Goal: Task Accomplishment & Management: Manage account settings

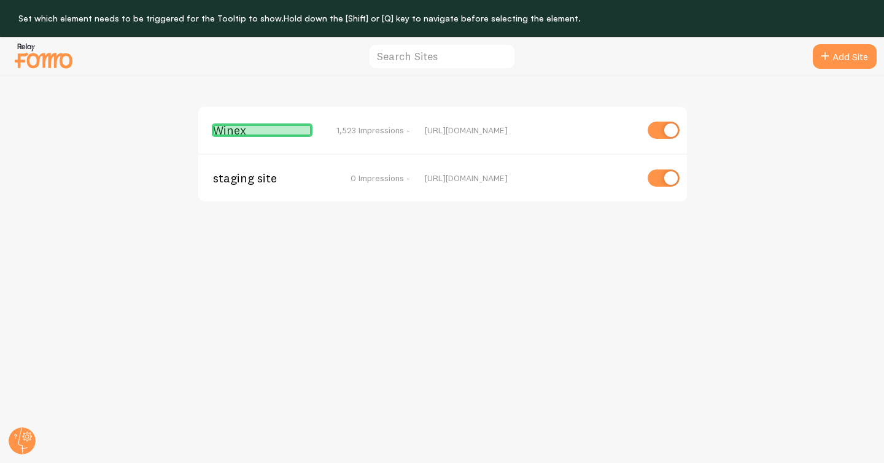
click at [257, 133] on span "Winex" at bounding box center [262, 130] width 99 height 11
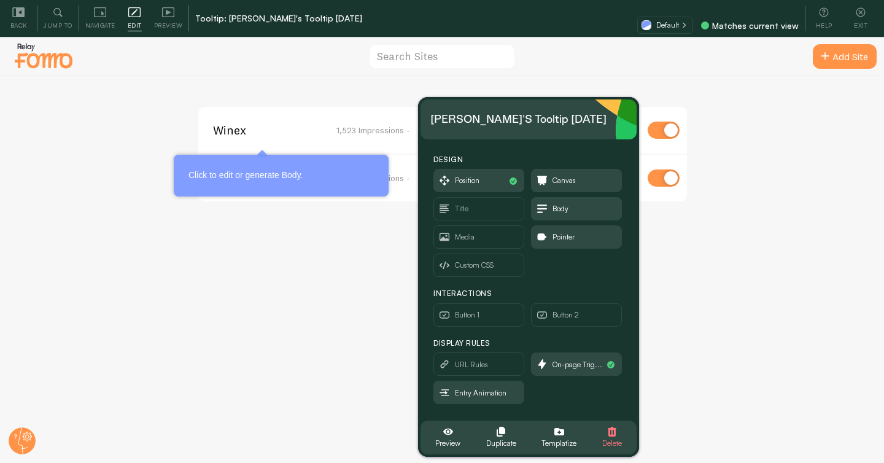
click at [222, 128] on span "Winex" at bounding box center [262, 130] width 99 height 11
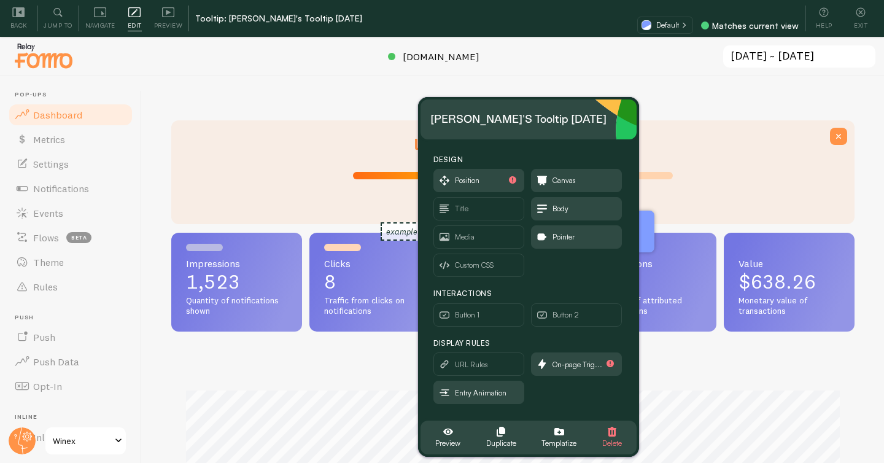
scroll to position [322, 683]
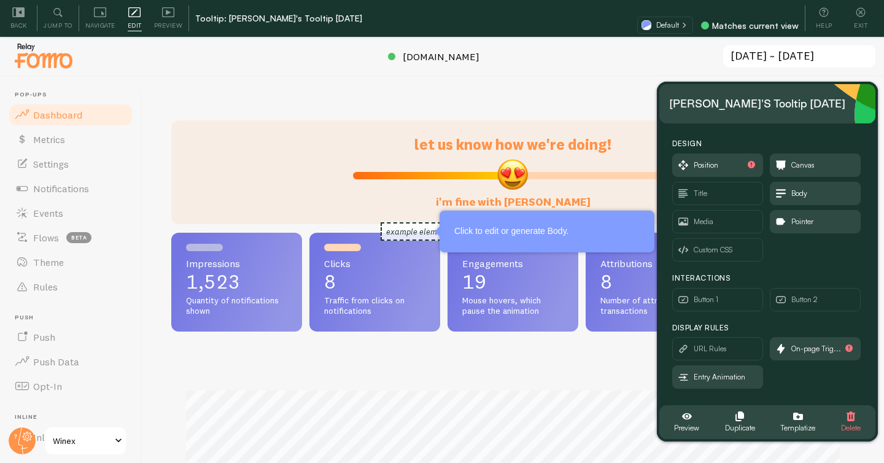
drag, startPoint x: 518, startPoint y: 117, endPoint x: 757, endPoint y: 102, distance: 239.2
click at [757, 102] on div "Janice's Tooltip 2025-08-22" at bounding box center [757, 104] width 176 height 20
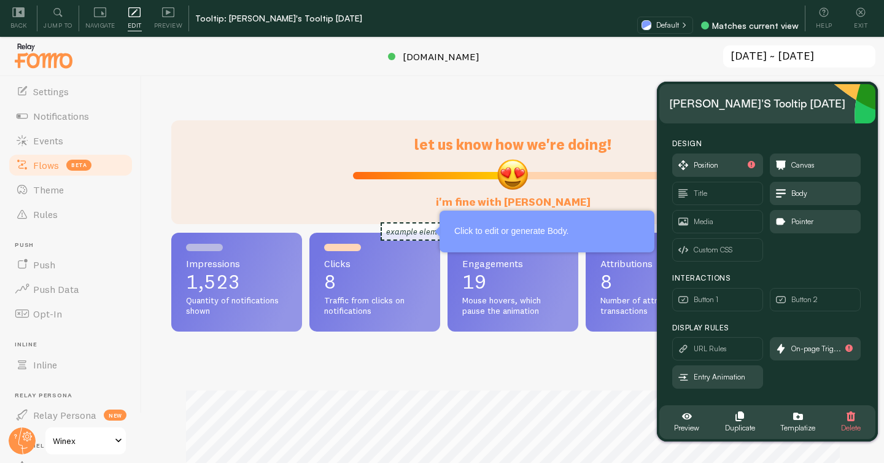
scroll to position [76, 0]
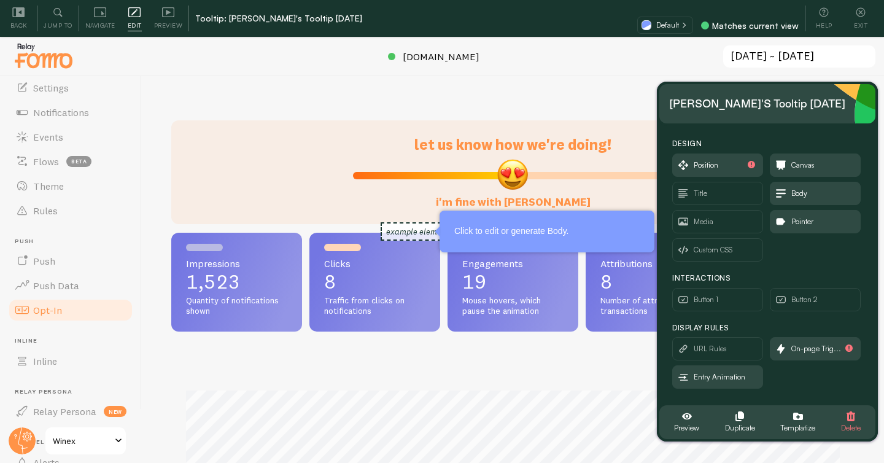
click at [66, 303] on link "Opt-In" at bounding box center [70, 310] width 126 height 25
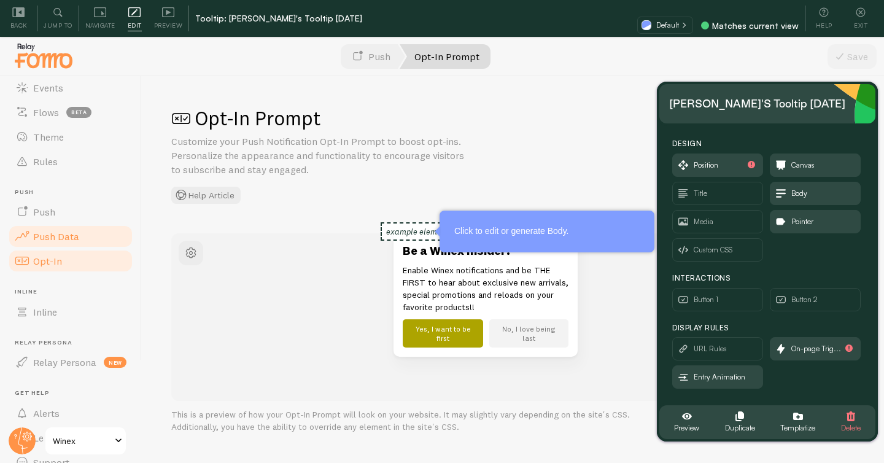
scroll to position [144, 0]
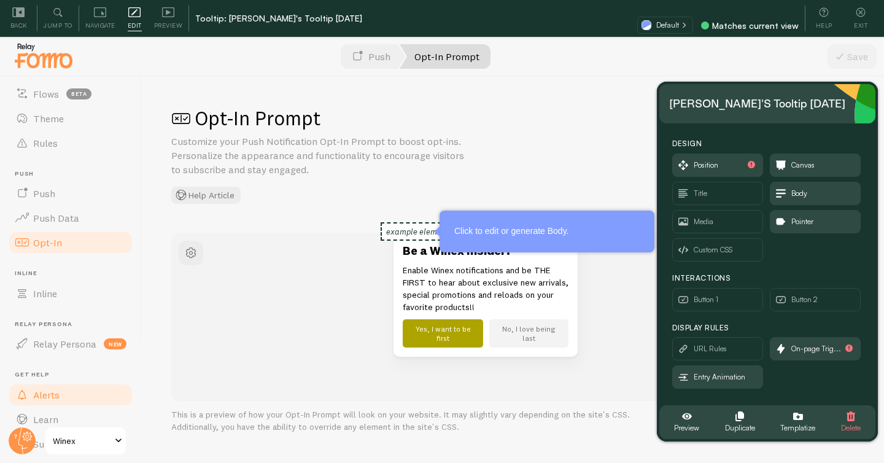
click at [55, 393] on span "Alerts" at bounding box center [46, 394] width 26 height 12
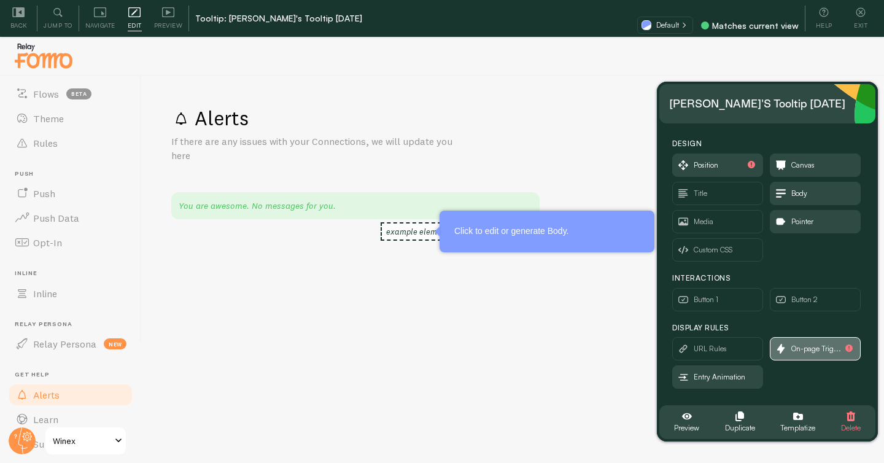
click at [811, 351] on span "On-page Trig..." at bounding box center [816, 349] width 50 height 14
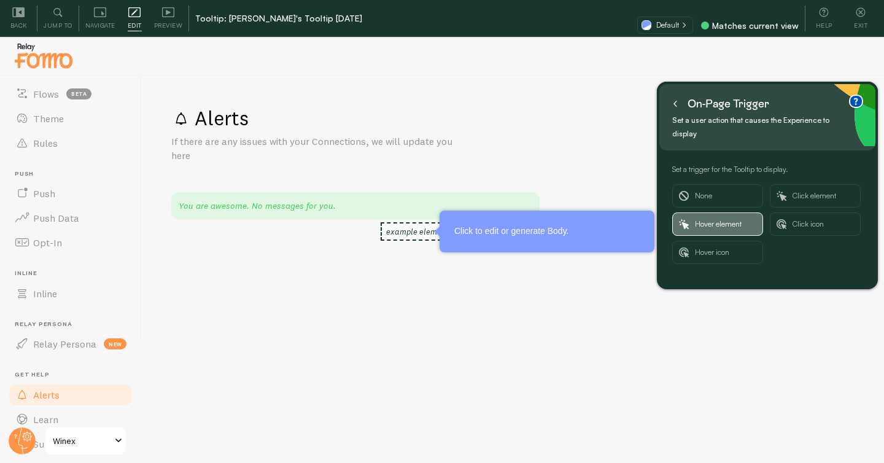
click at [747, 213] on span "Hover element" at bounding box center [725, 224] width 61 height 22
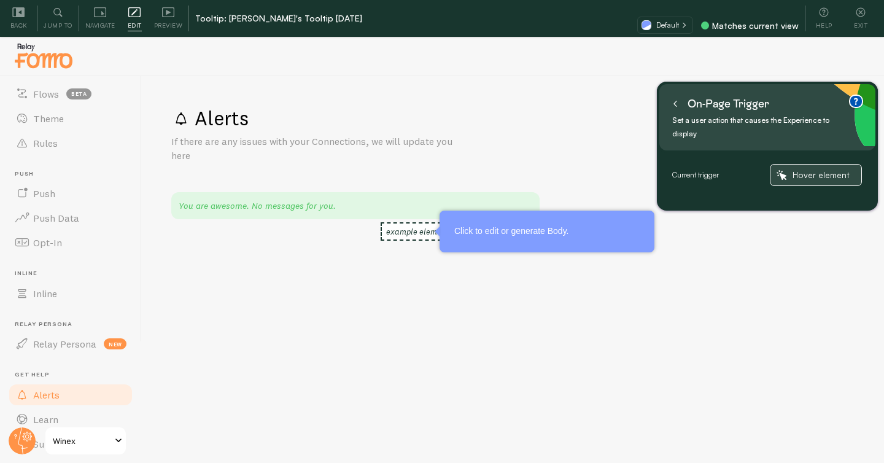
click at [800, 169] on span "Hover element" at bounding box center [823, 174] width 63 height 11
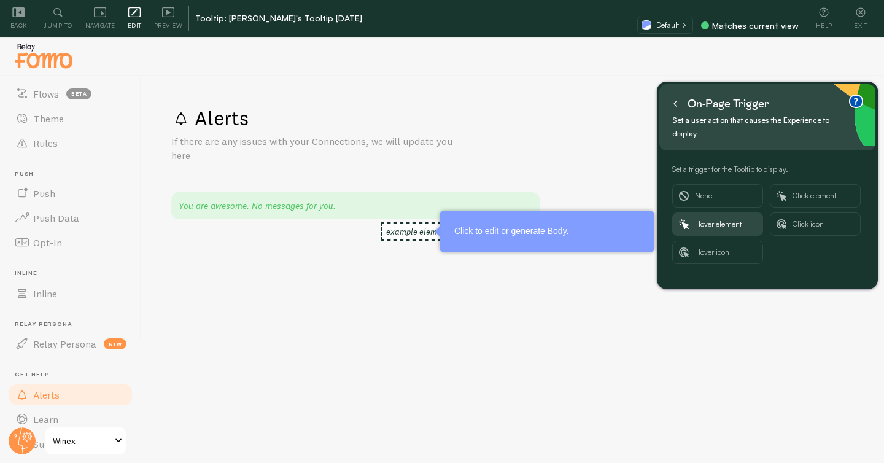
click at [682, 102] on div "On-page trigger" at bounding box center [720, 104] width 103 height 20
click at [676, 101] on icon at bounding box center [675, 104] width 2 height 6
click at [674, 102] on icon at bounding box center [675, 104] width 2 height 6
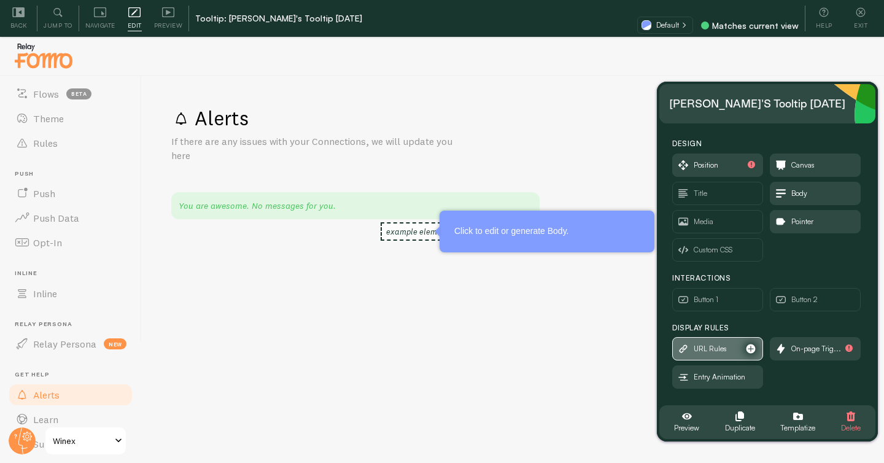
click at [735, 345] on span "URL Rules" at bounding box center [718, 349] width 90 height 22
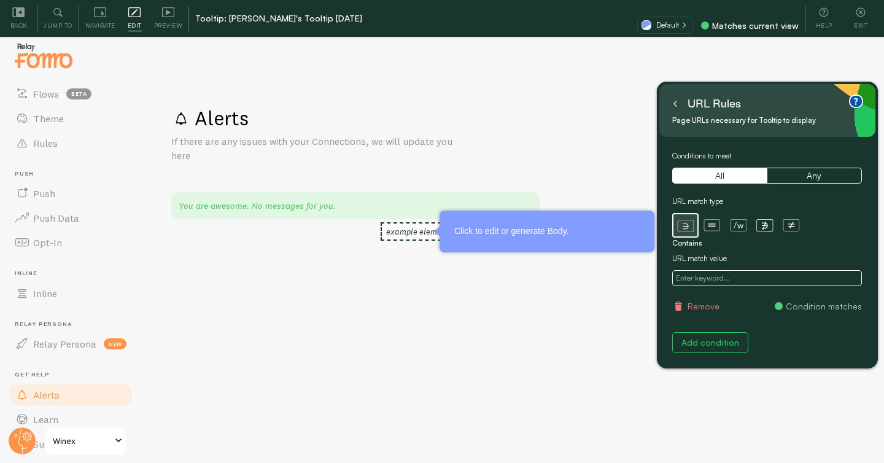
click at [744, 277] on input "text" at bounding box center [767, 278] width 190 height 16
paste input "[URL][DOMAIN_NAME]"
type input "[URL][DOMAIN_NAME]"
click at [677, 103] on icon at bounding box center [675, 104] width 6 height 6
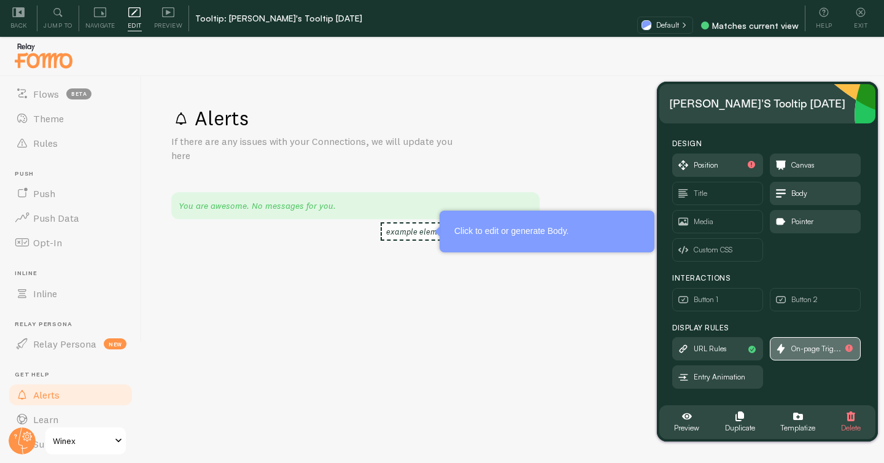
click at [809, 357] on span "On-page Trig..." at bounding box center [815, 349] width 90 height 22
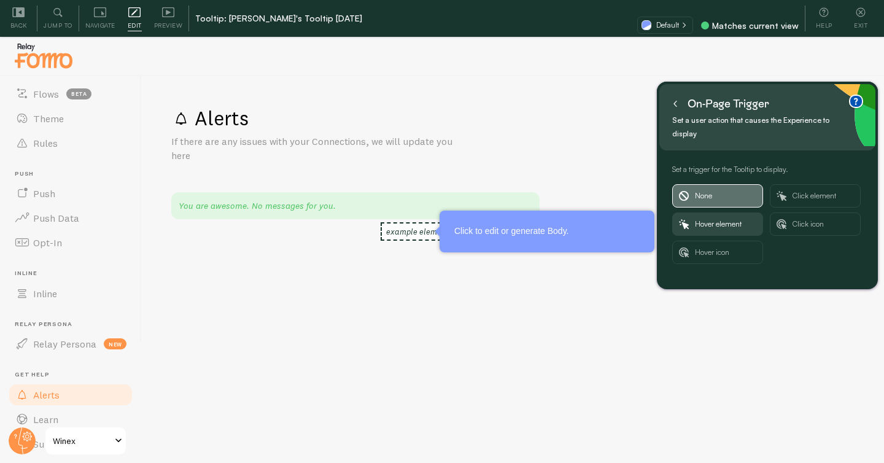
click at [709, 185] on span "None" at bounding box center [725, 196] width 61 height 22
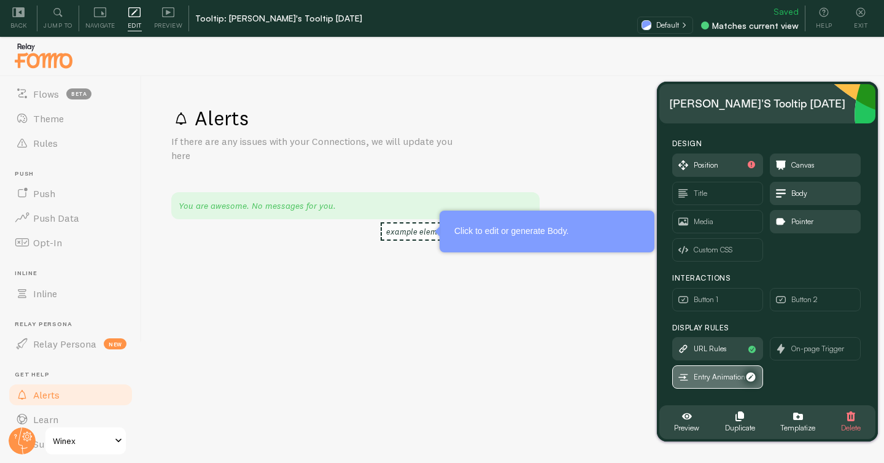
click at [700, 376] on span "Entry Animation" at bounding box center [719, 377] width 52 height 14
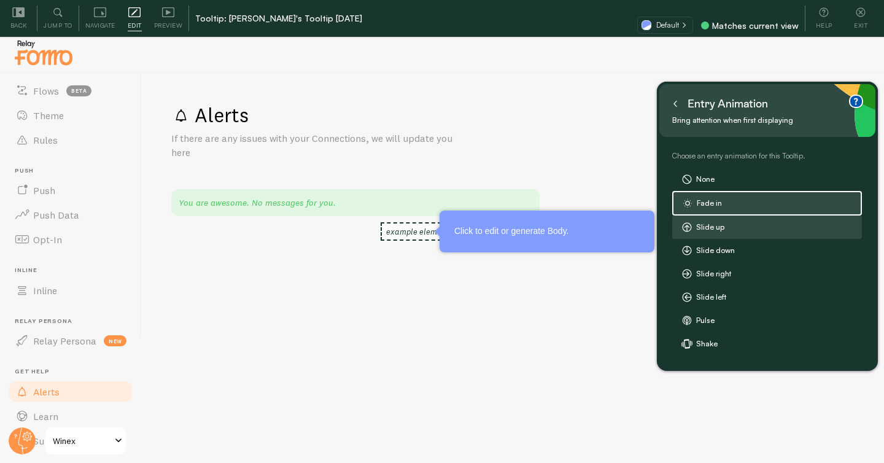
scroll to position [12, 0]
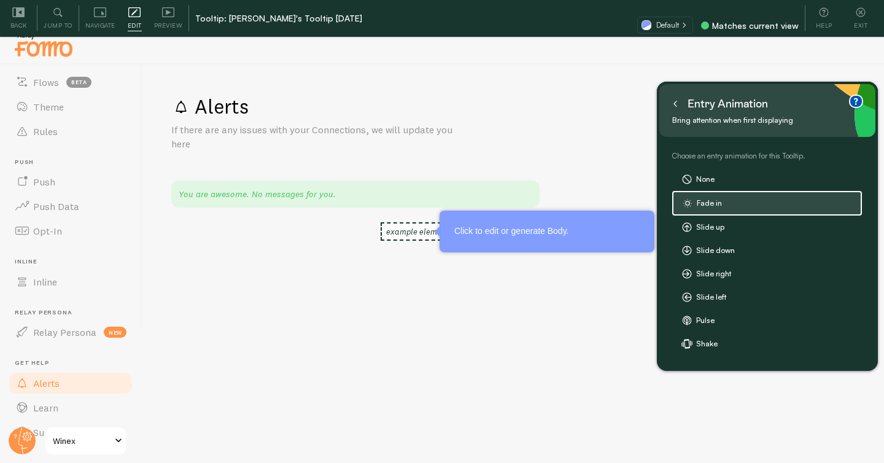
click at [724, 207] on label "Fade in" at bounding box center [766, 203] width 187 height 22
click at [712, 231] on label "Slide up" at bounding box center [767, 227] width 188 height 22
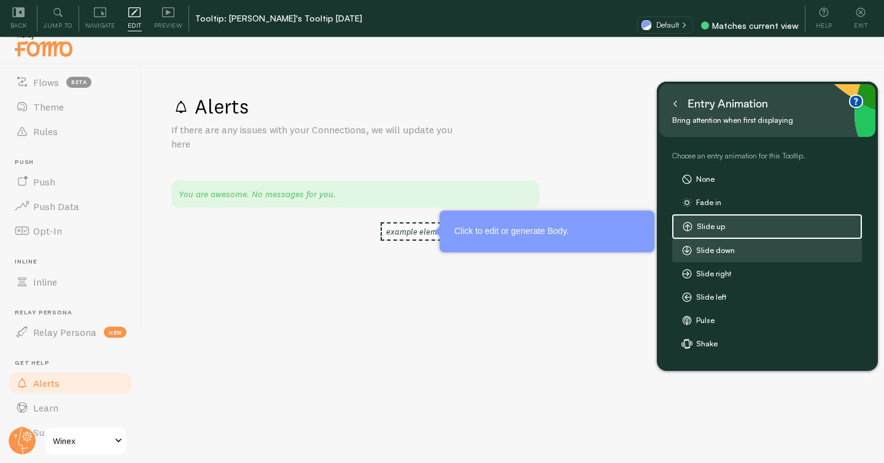
click at [729, 250] on label "Slide down" at bounding box center [767, 250] width 188 height 22
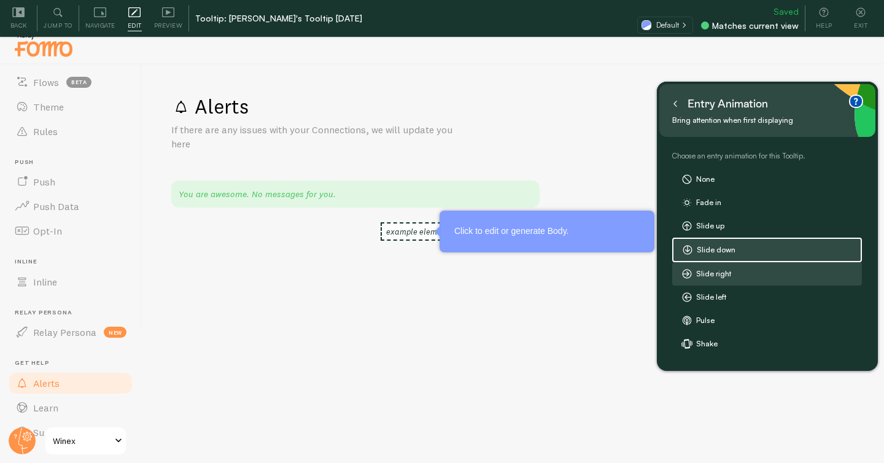
click at [725, 270] on label "Slide right" at bounding box center [767, 274] width 188 height 22
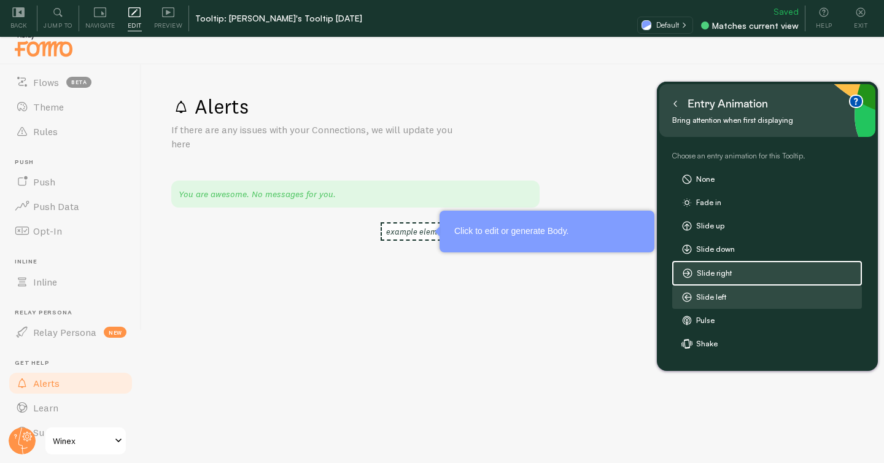
click at [713, 288] on label "Slide left" at bounding box center [767, 297] width 188 height 22
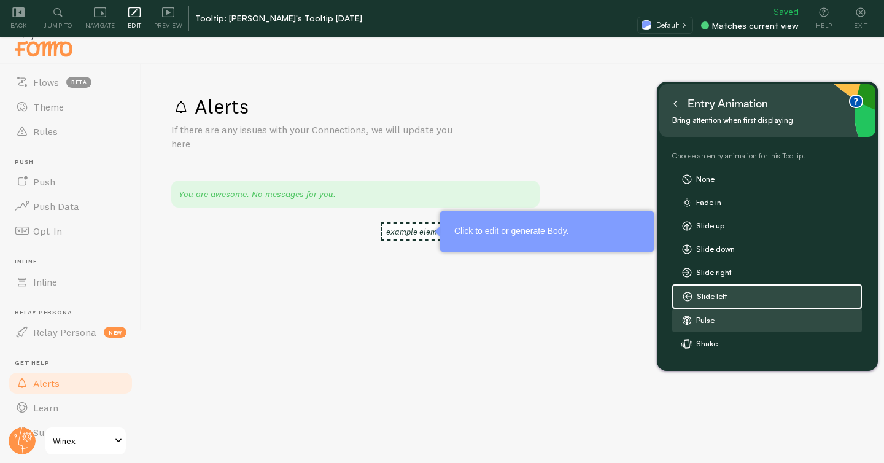
click at [703, 315] on label "Pulse" at bounding box center [767, 320] width 188 height 22
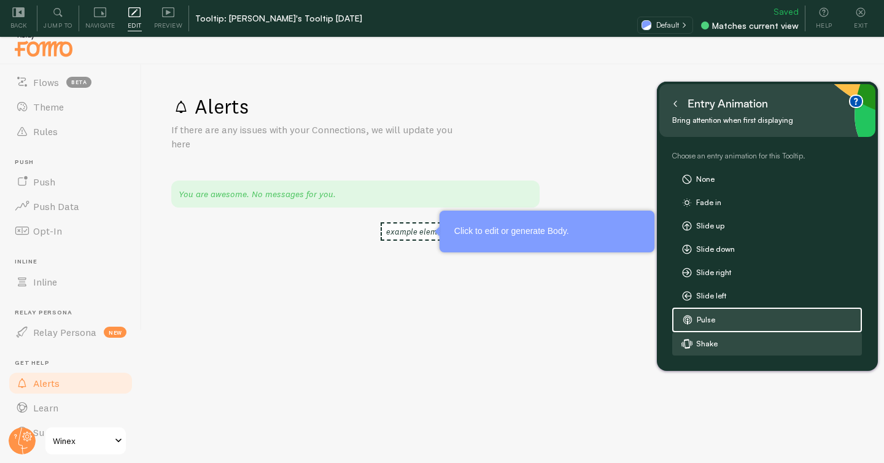
click at [708, 348] on label "Shake" at bounding box center [767, 344] width 188 height 22
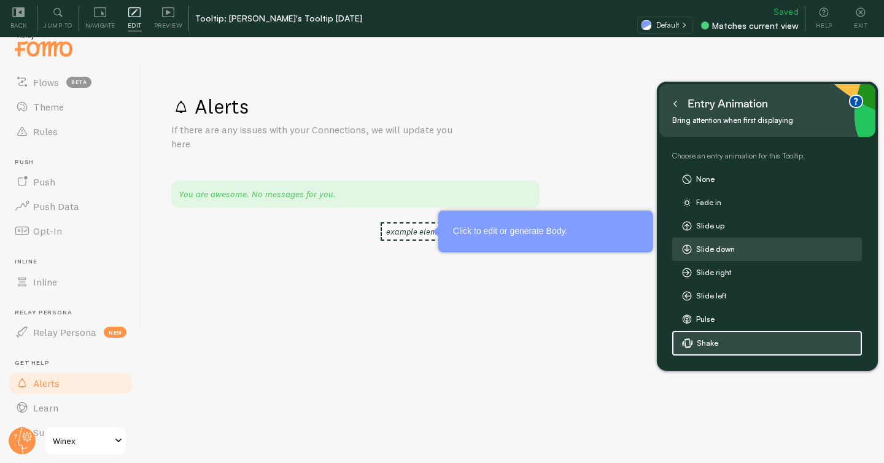
click at [710, 248] on label "Slide down" at bounding box center [767, 249] width 188 height 22
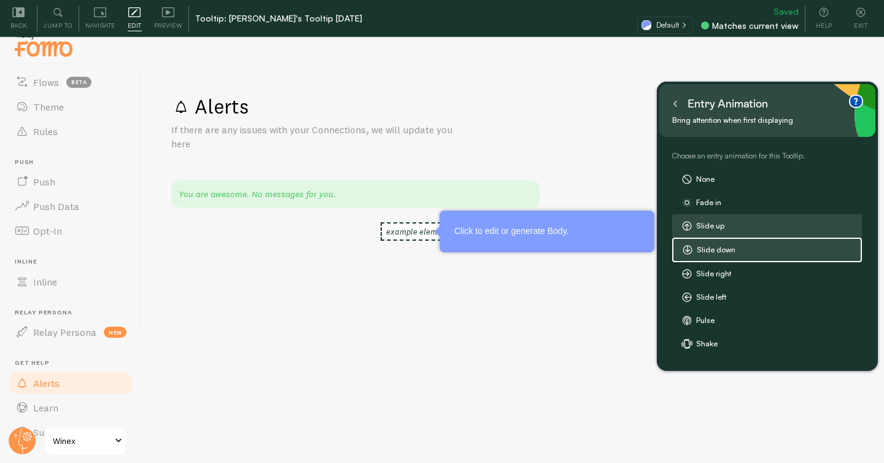
click at [702, 230] on label "Slide up" at bounding box center [767, 226] width 188 height 22
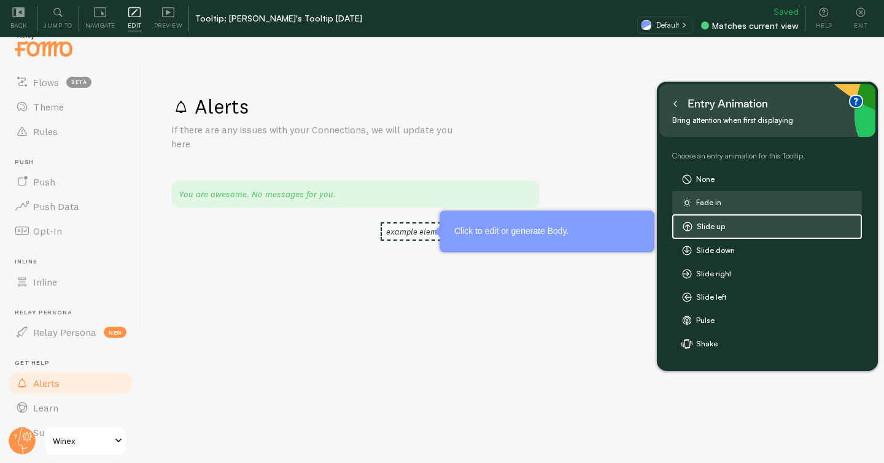
click at [703, 206] on label "Fade in" at bounding box center [767, 202] width 188 height 22
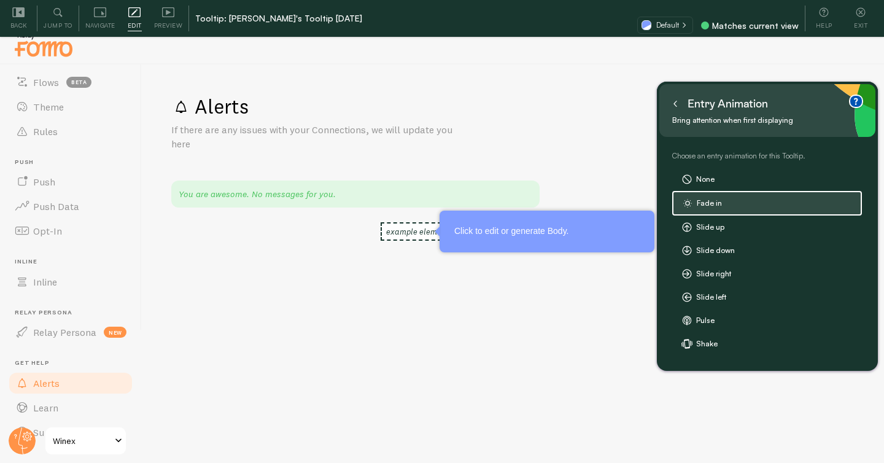
click at [677, 107] on button at bounding box center [675, 104] width 12 height 20
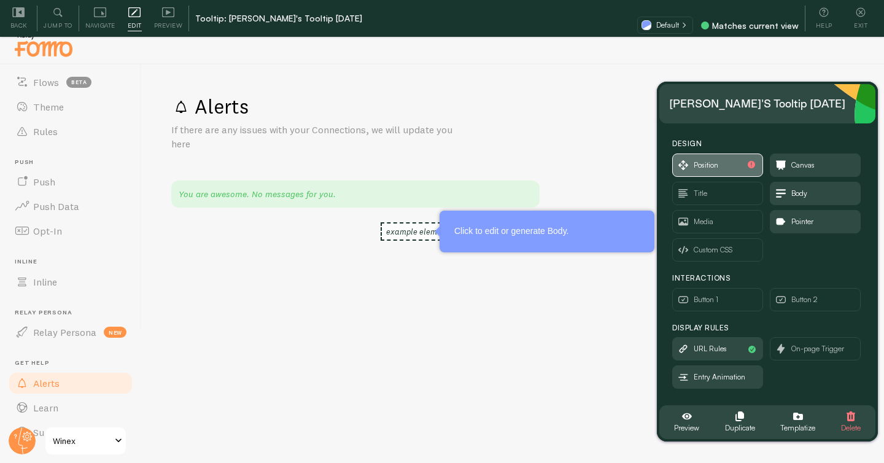
click at [702, 162] on span "Position" at bounding box center [705, 165] width 25 height 14
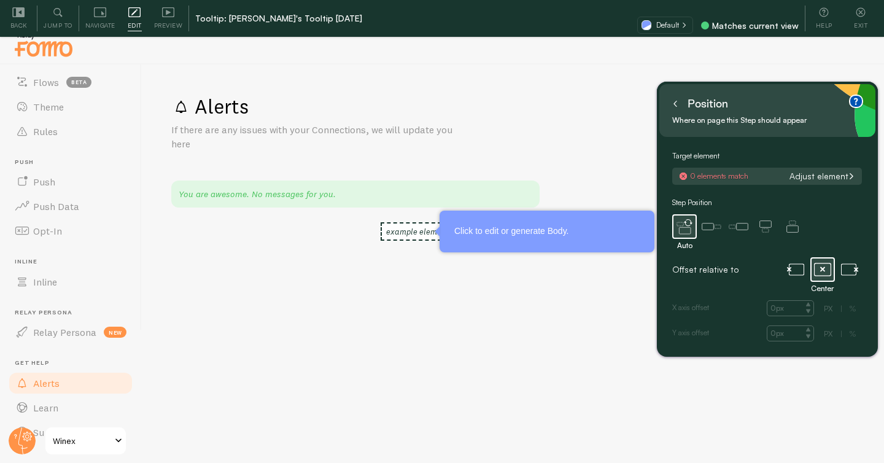
click at [807, 180] on button "Adjust element" at bounding box center [821, 176] width 73 height 11
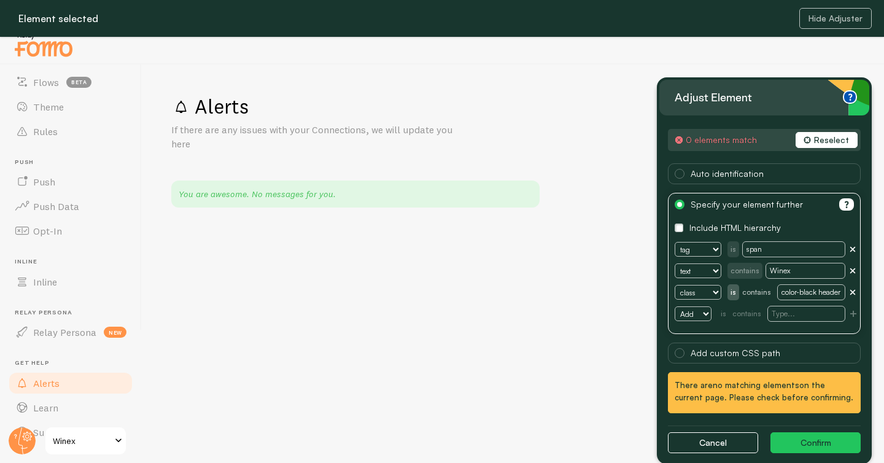
click at [828, 140] on button "Reselect" at bounding box center [826, 140] width 62 height 16
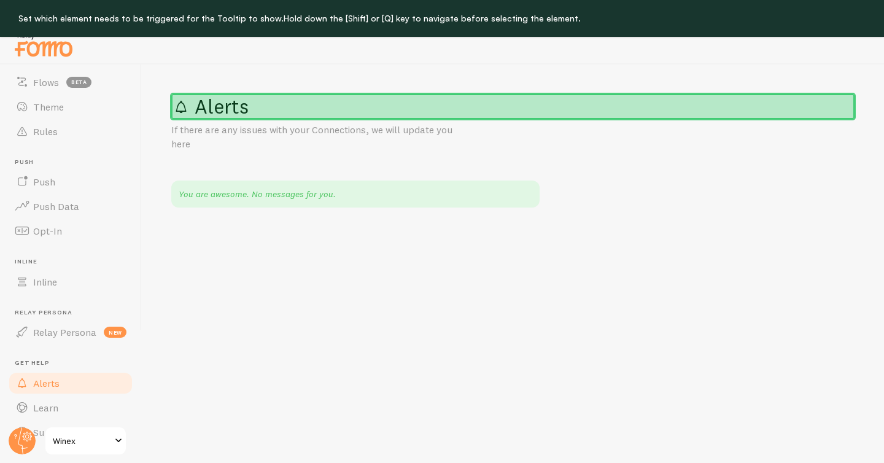
click at [280, 108] on h1 "Alerts" at bounding box center [512, 106] width 683 height 25
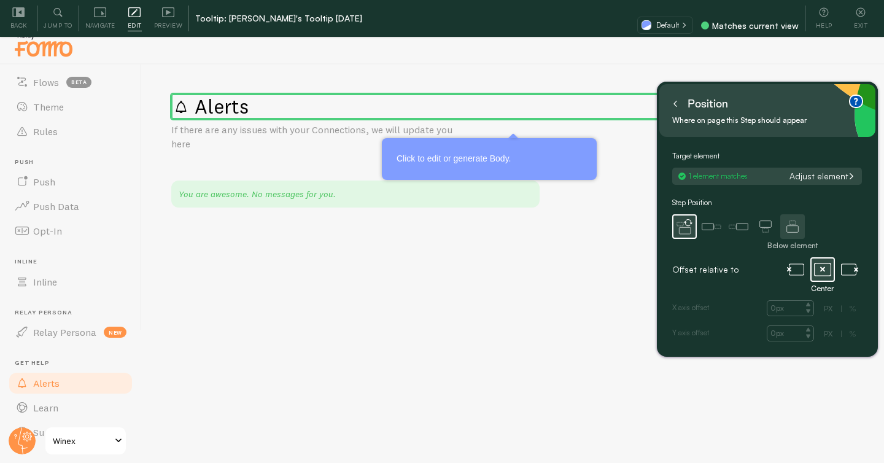
click at [795, 226] on icon at bounding box center [792, 226] width 25 height 25
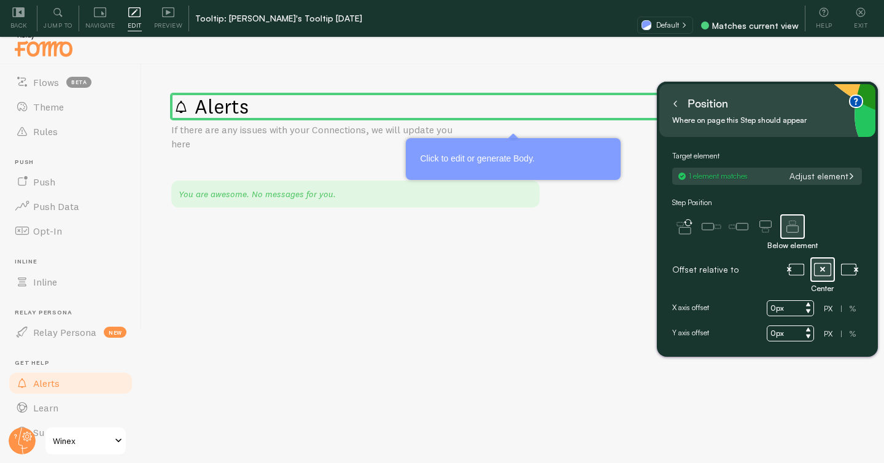
click at [676, 108] on button at bounding box center [675, 104] width 12 height 20
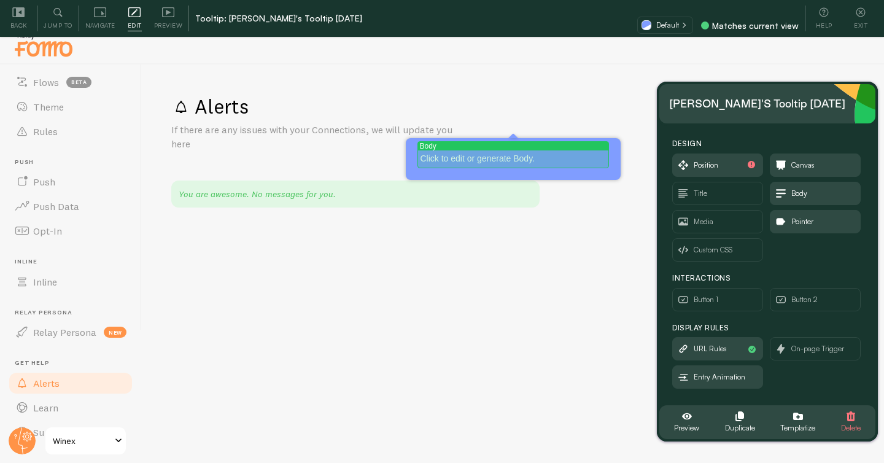
click at [468, 154] on div "Click to edit or generate Body." at bounding box center [512, 159] width 185 height 12
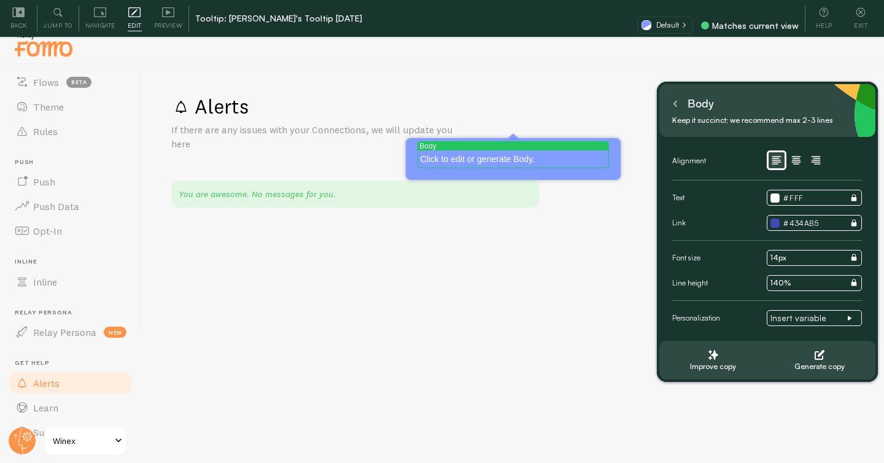
click at [674, 104] on icon at bounding box center [675, 104] width 2 height 6
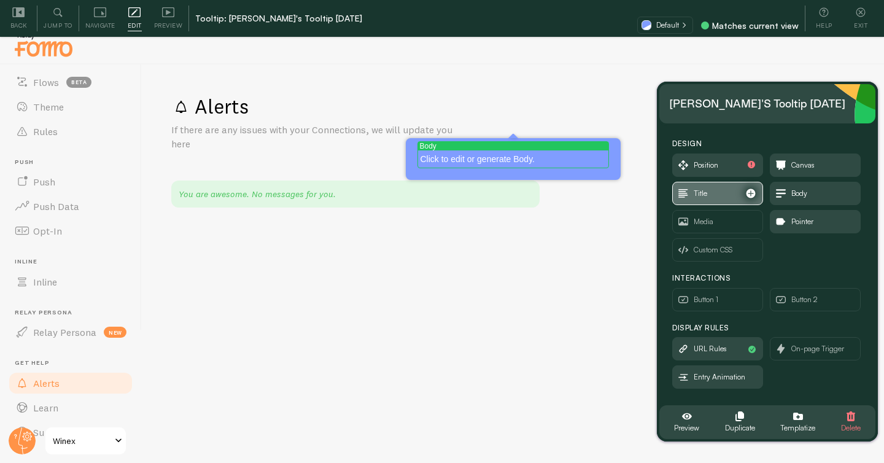
click at [705, 187] on span "Title" at bounding box center [700, 194] width 14 height 14
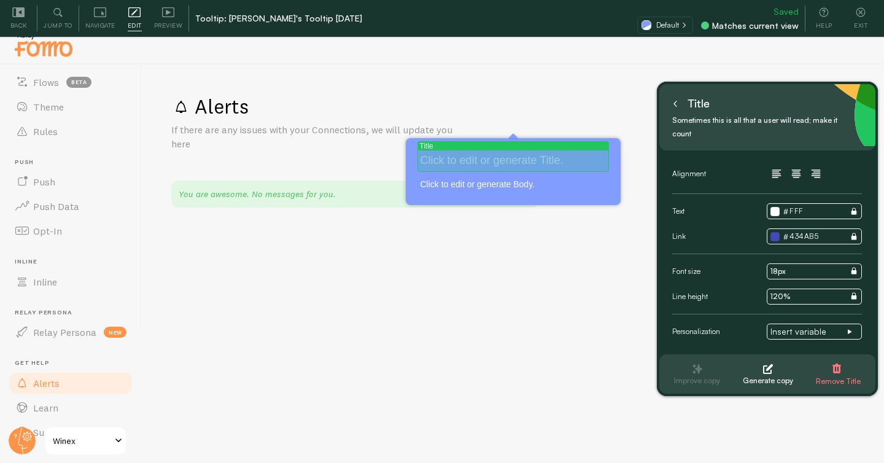
click at [479, 154] on p at bounding box center [512, 161] width 185 height 16
click at [448, 156] on p at bounding box center [512, 161] width 185 height 16
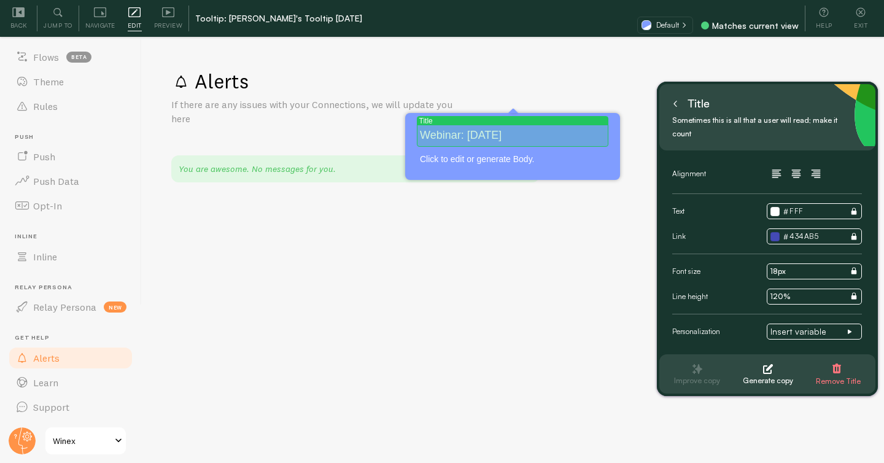
click at [452, 132] on p "Webinar: [DATE]" at bounding box center [512, 136] width 185 height 16
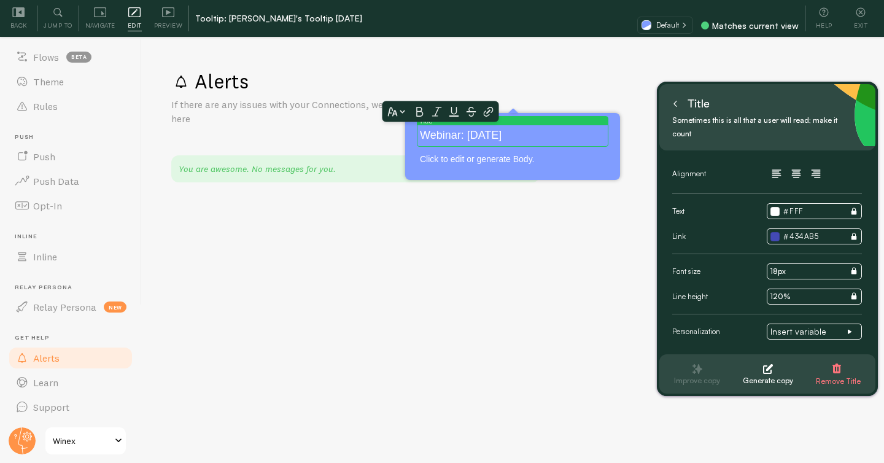
click at [528, 131] on p "Webinar: [DATE]" at bounding box center [512, 136] width 185 height 16
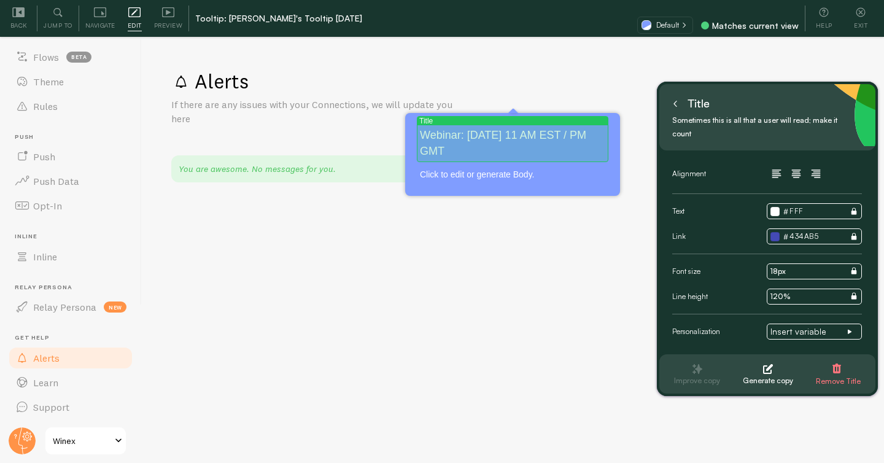
click at [522, 131] on p "Webinar: August 27 11 AM EST / PM GMT" at bounding box center [512, 143] width 185 height 31
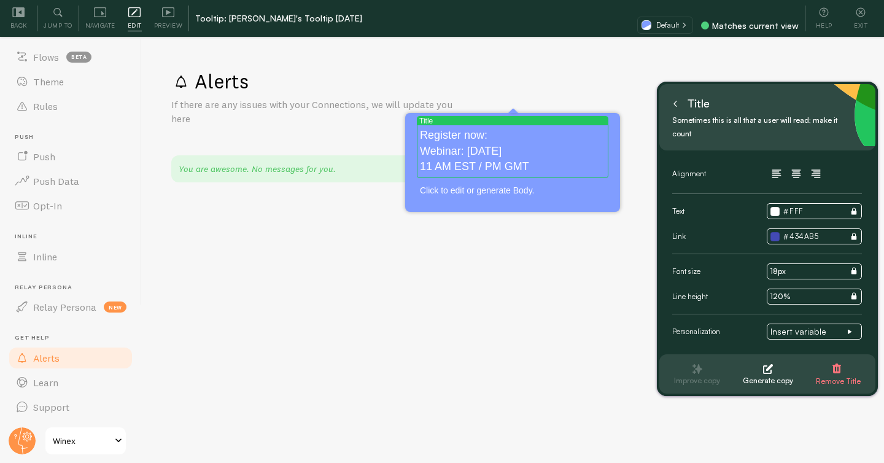
click at [493, 162] on p "Register now: Webinar: August 27 11 AM EST / PM GMT" at bounding box center [512, 151] width 185 height 47
click at [792, 166] on icon "button" at bounding box center [796, 173] width 15 height 15
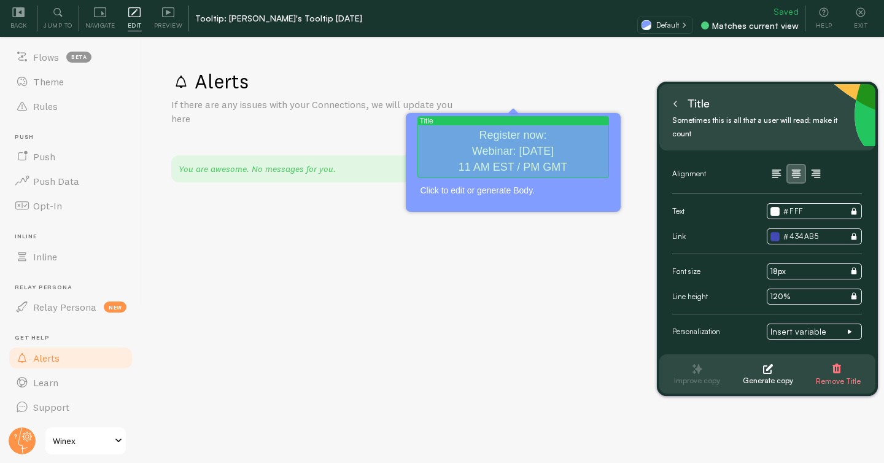
click at [523, 133] on p "Register now: Webinar: August 27 11 AM EST / PM GMT" at bounding box center [512, 151] width 185 height 47
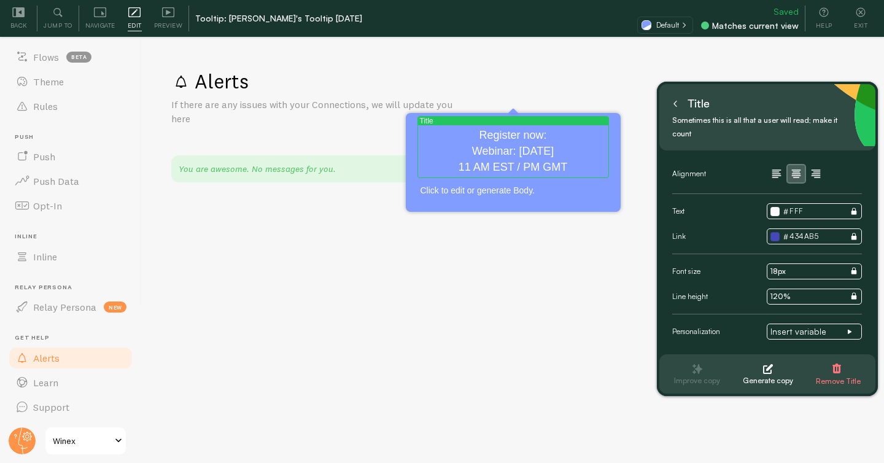
click at [523, 133] on p "Register now: Webinar: August 27 11 AM EST / PM GMT" at bounding box center [512, 151] width 185 height 47
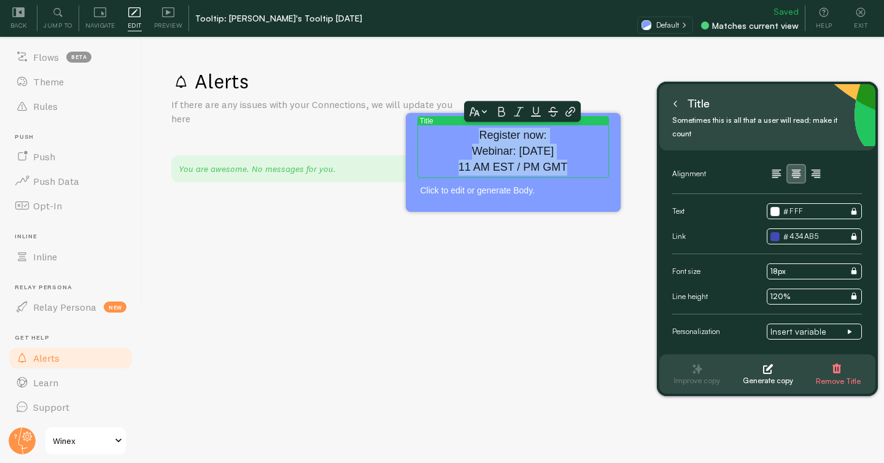
click at [533, 132] on p "Register now: Webinar: August 27 11 AM EST / PM GMT" at bounding box center [512, 151] width 185 height 47
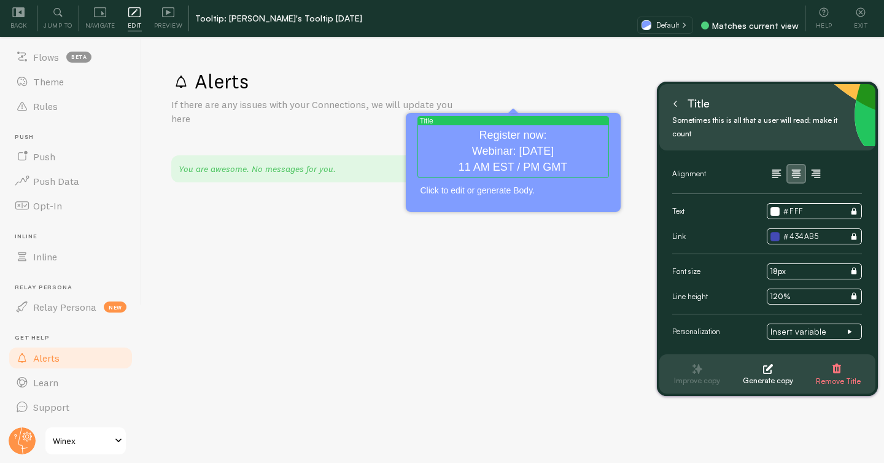
click at [547, 134] on p "Register now: Webinar: August 27 11 AM EST / PM GMT" at bounding box center [512, 151] width 185 height 47
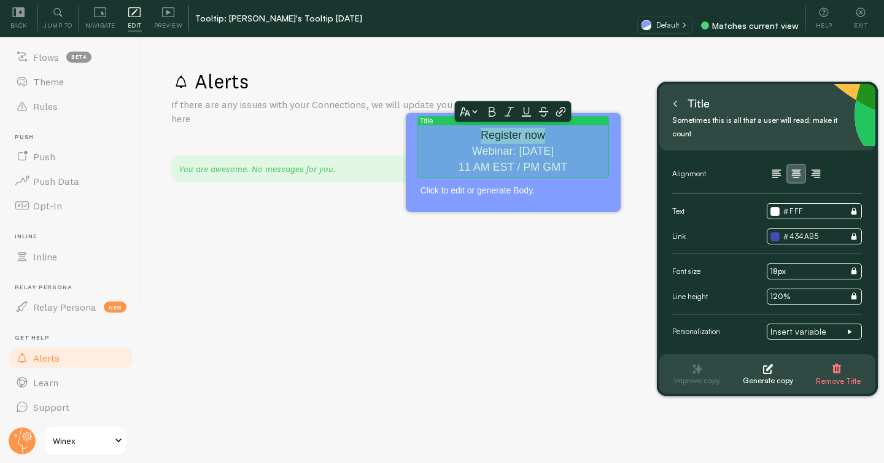
drag, startPoint x: 552, startPoint y: 132, endPoint x: 481, endPoint y: 137, distance: 70.7
click at [481, 137] on p "Register now Webinar: August 27 11 AM EST / PM GMT" at bounding box center [512, 151] width 185 height 47
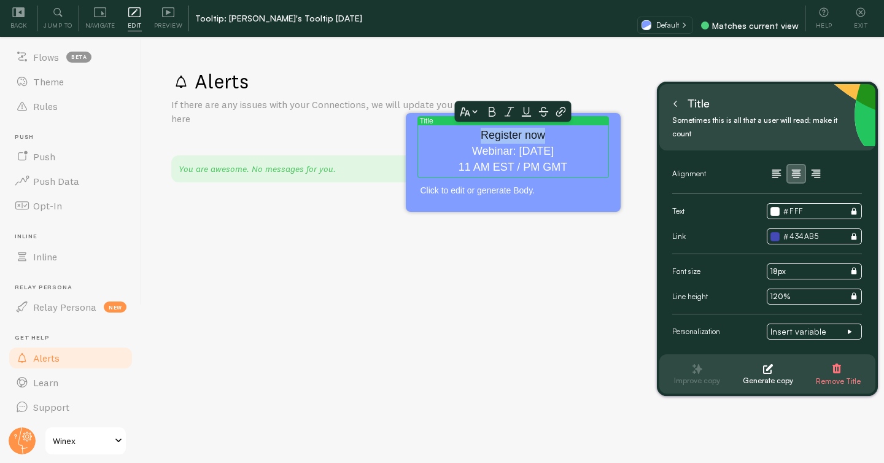
click at [494, 112] on icon at bounding box center [492, 112] width 10 height 10
click at [477, 113] on icon at bounding box center [470, 111] width 25 height 15
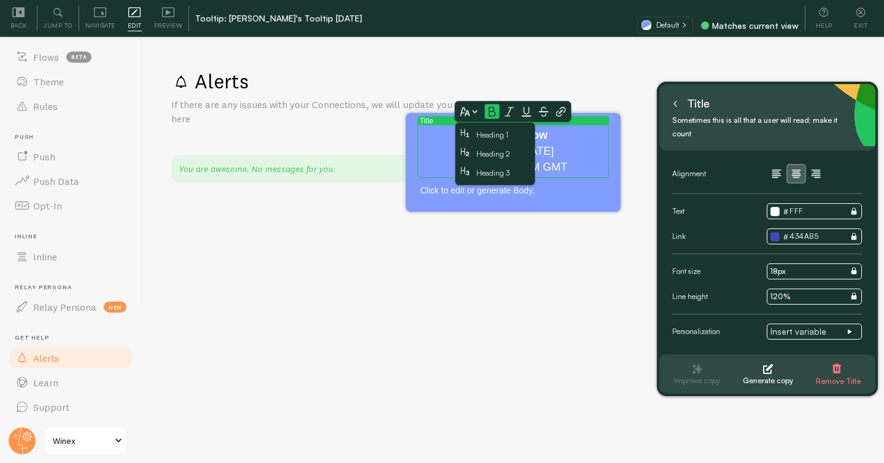
click at [486, 136] on span "Heading 1" at bounding box center [492, 134] width 32 height 9
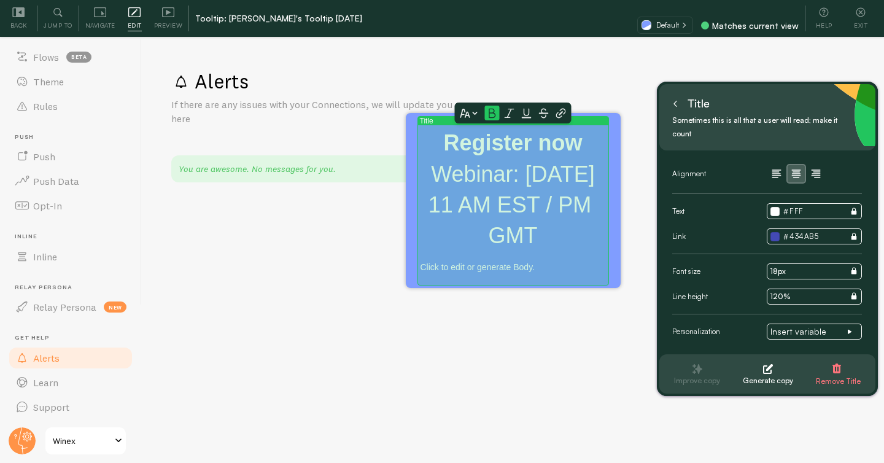
click at [538, 252] on h1 "Register now Webinar: August 27 11 AM EST / PM GMT" at bounding box center [512, 190] width 185 height 124
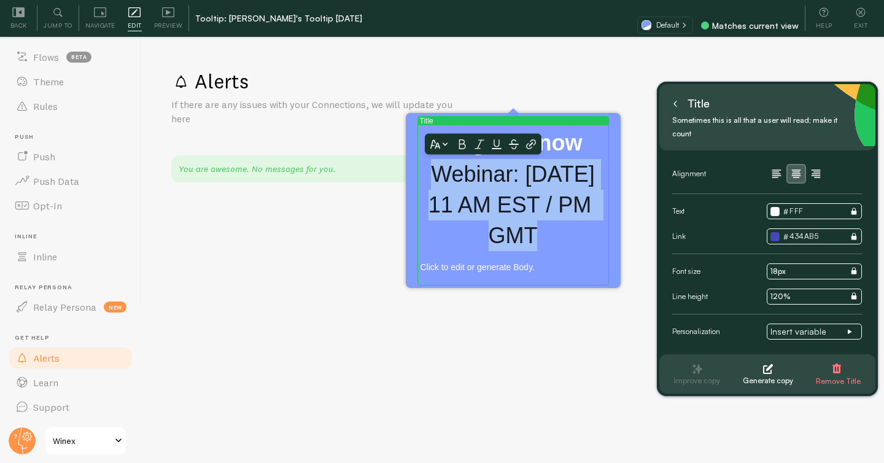
drag, startPoint x: 540, startPoint y: 268, endPoint x: 436, endPoint y: 182, distance: 134.7
click at [436, 182] on h1 "Register now Webinar: August 27 11 AM EST / PM GMT" at bounding box center [512, 190] width 185 height 124
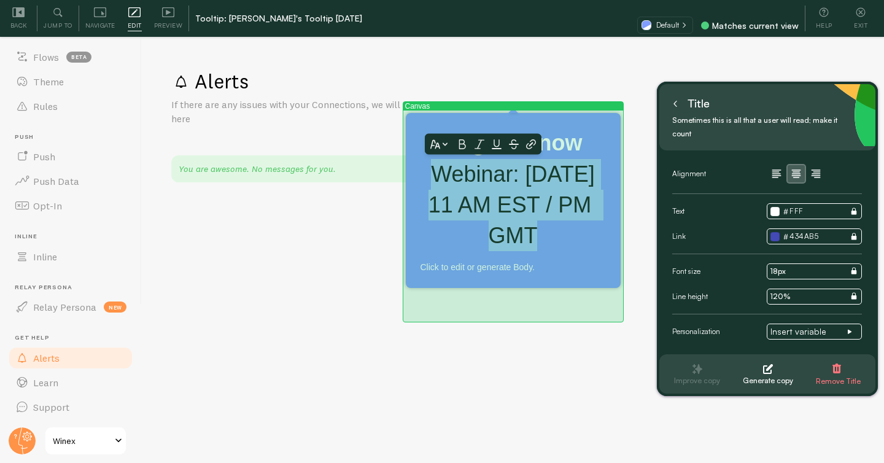
click at [443, 145] on icon at bounding box center [440, 144] width 25 height 15
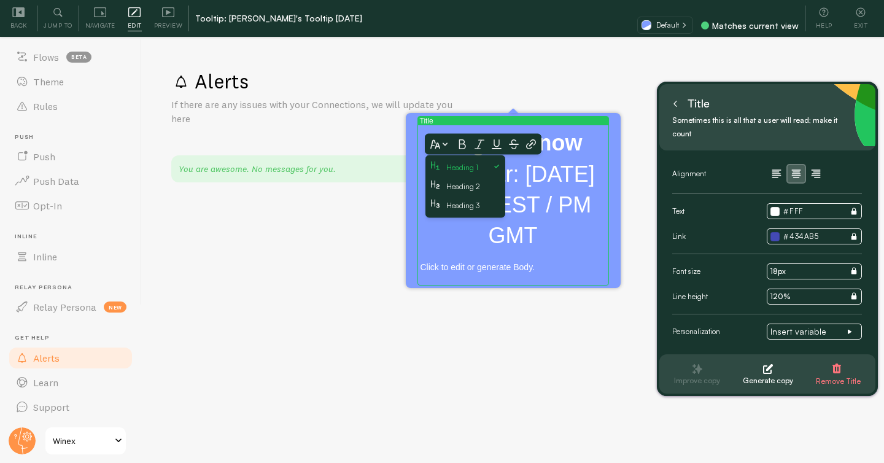
click at [456, 186] on span "Heading 2" at bounding box center [463, 186] width 34 height 9
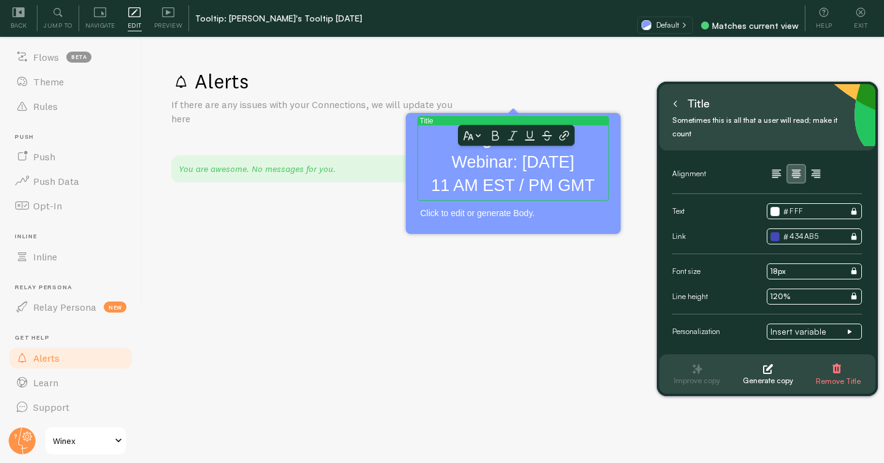
click at [550, 259] on div "Alerts If there are any issues with your Connections, we will update you here Y…" at bounding box center [513, 250] width 742 height 423
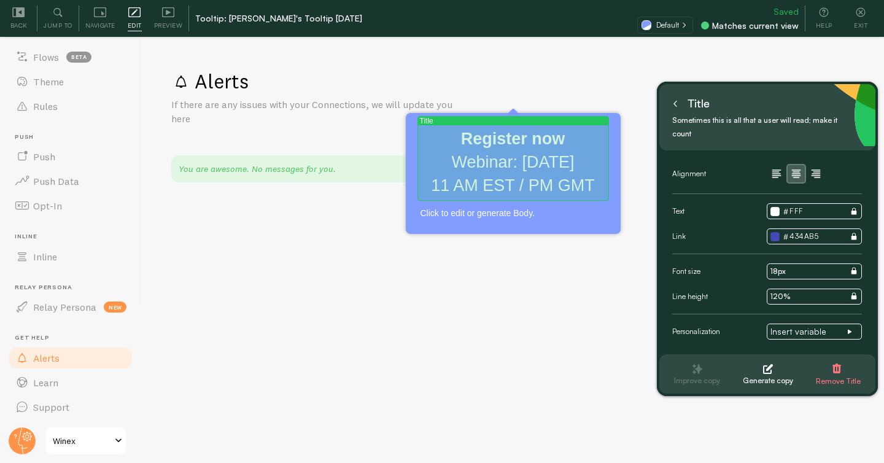
click at [520, 140] on strong "Register now" at bounding box center [513, 138] width 104 height 18
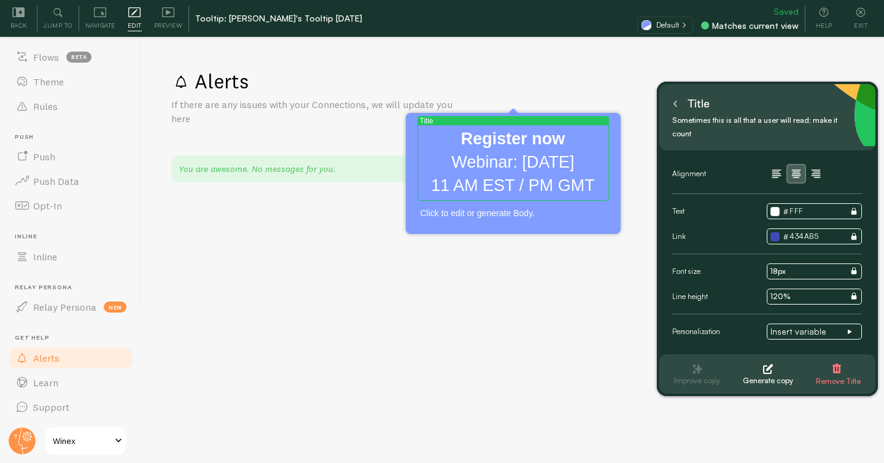
click at [520, 140] on strong "Register now" at bounding box center [513, 138] width 104 height 18
click at [535, 141] on strong "Register now" at bounding box center [513, 138] width 104 height 18
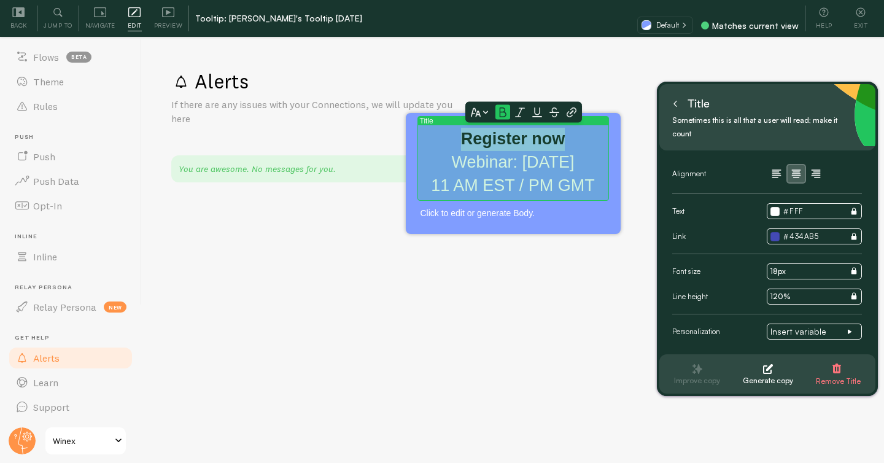
drag, startPoint x: 563, startPoint y: 141, endPoint x: 458, endPoint y: 144, distance: 105.6
click at [457, 144] on h2 "Register now Webinar: August 27 11 AM EST / PM GMT" at bounding box center [512, 162] width 185 height 69
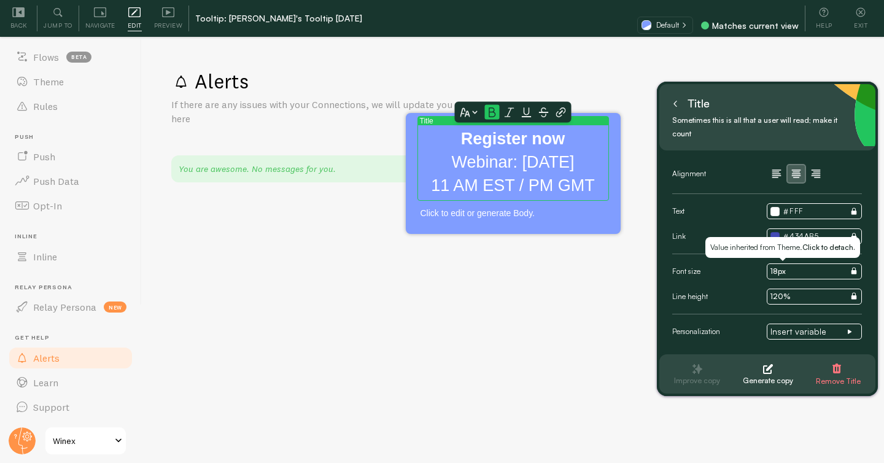
click at [789, 263] on input "18px" at bounding box center [813, 271] width 95 height 16
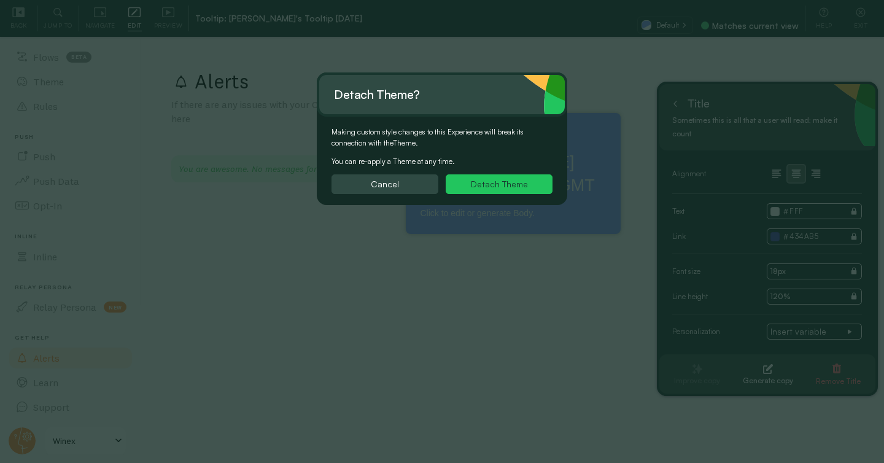
click at [493, 185] on button "Detach Theme" at bounding box center [499, 184] width 107 height 20
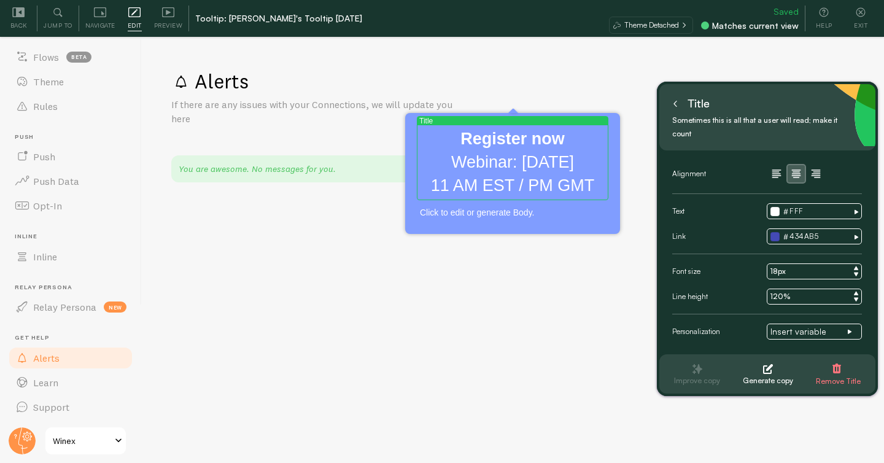
click at [776, 263] on input "18px" at bounding box center [813, 271] width 95 height 16
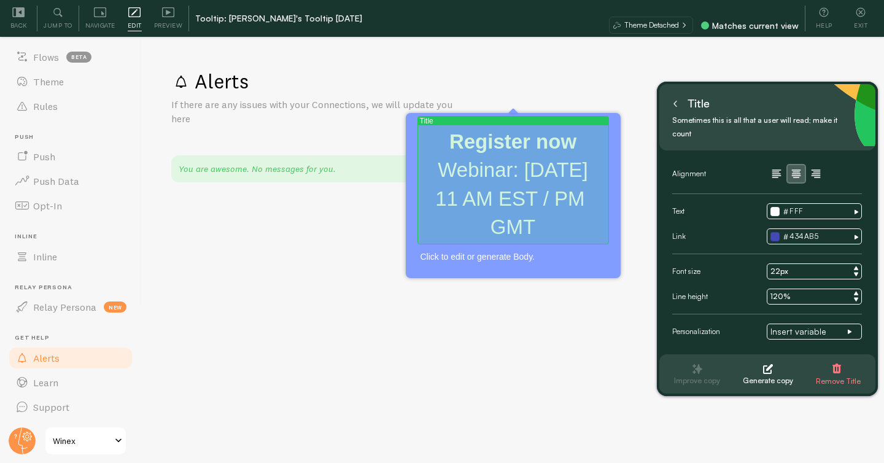
click at [517, 193] on h2 "Register now Webinar: August 27 11 AM EST / PM GMT" at bounding box center [512, 185] width 185 height 114
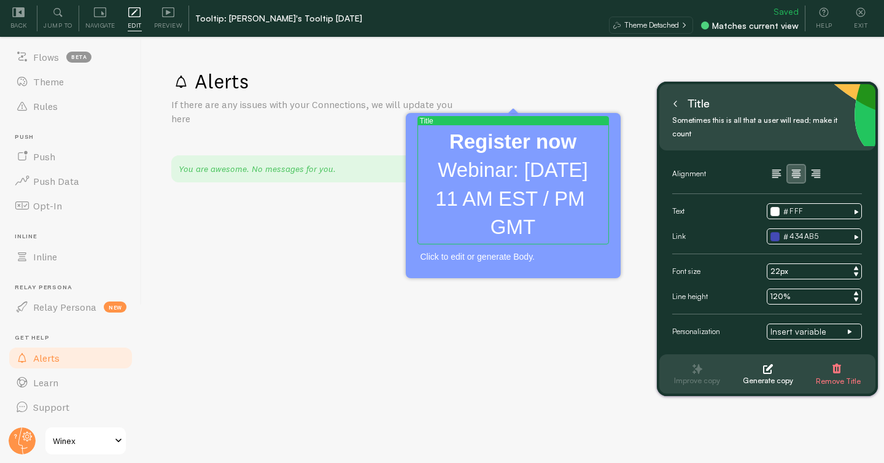
click at [540, 206] on h2 "Register now Webinar: August 27 11 AM EST / PM GMT" at bounding box center [512, 185] width 185 height 114
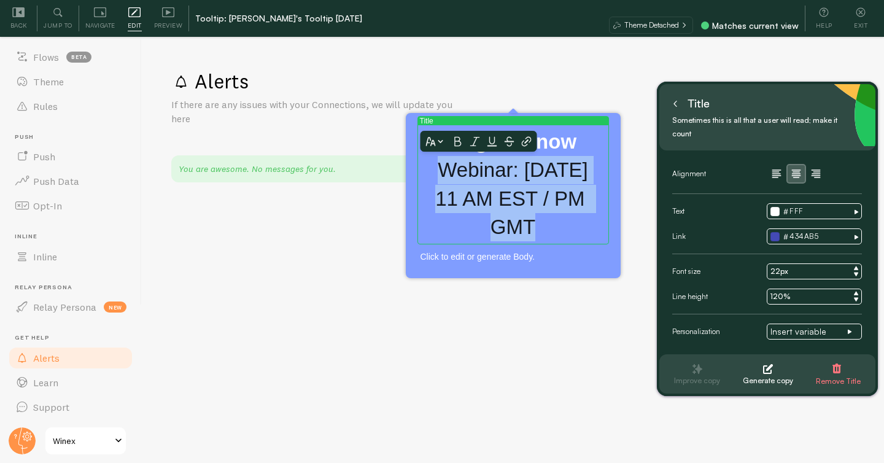
drag, startPoint x: 544, startPoint y: 225, endPoint x: 431, endPoint y: 180, distance: 121.7
click at [430, 180] on h2 "Register now Webinar: August 27 11 AM EST / PM GMT" at bounding box center [512, 185] width 185 height 114
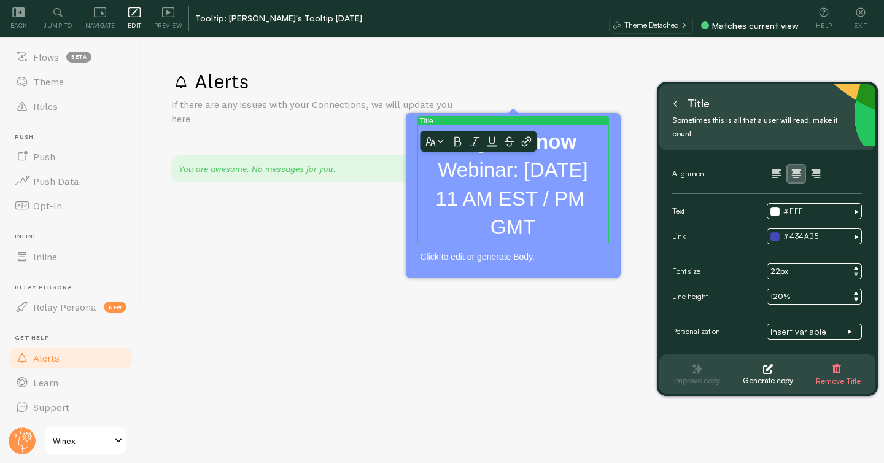
click at [856, 272] on icon at bounding box center [856, 274] width 4 height 4
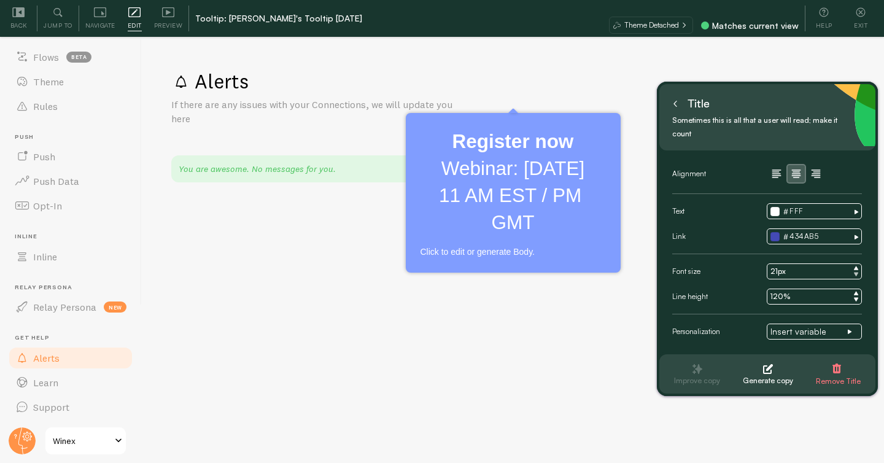
click at [856, 272] on icon at bounding box center [856, 274] width 4 height 4
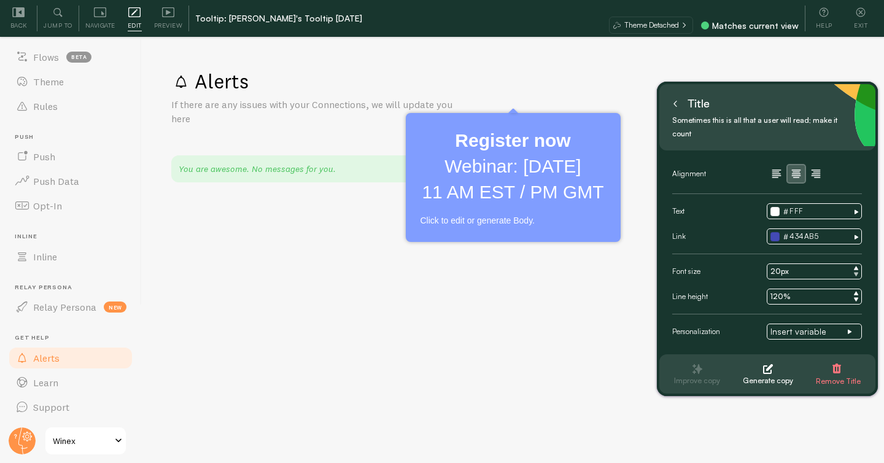
click at [856, 272] on icon at bounding box center [856, 274] width 4 height 4
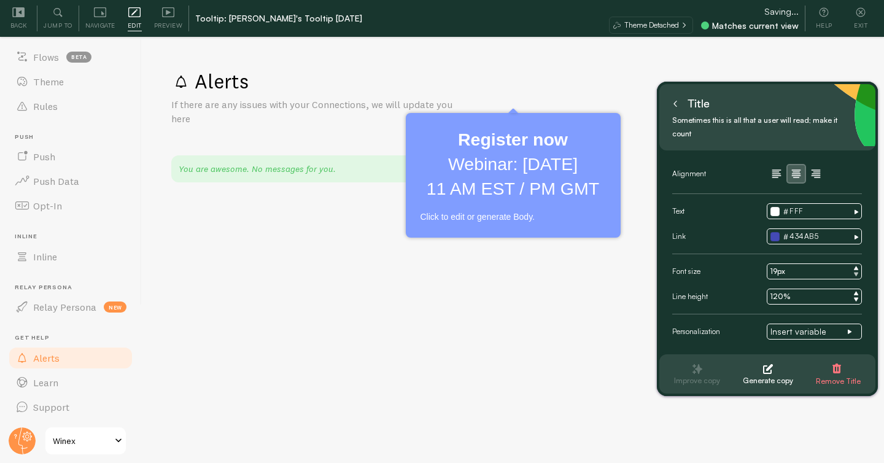
click at [856, 272] on icon at bounding box center [856, 274] width 4 height 4
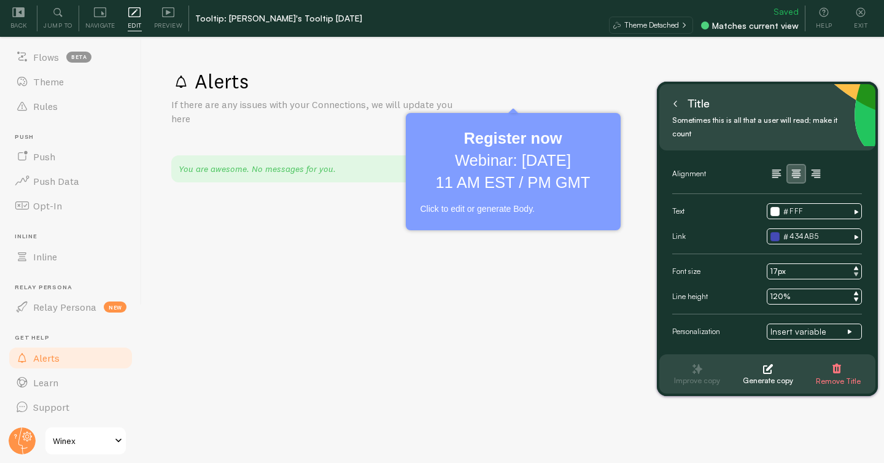
click at [856, 272] on icon at bounding box center [856, 274] width 4 height 4
click at [855, 266] on icon at bounding box center [856, 268] width 4 height 4
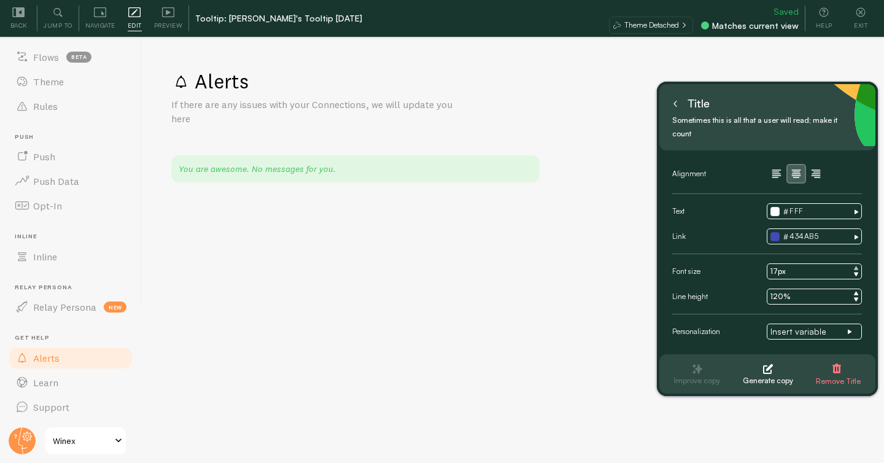
click at [855, 266] on icon at bounding box center [856, 268] width 4 height 4
type input "18px"
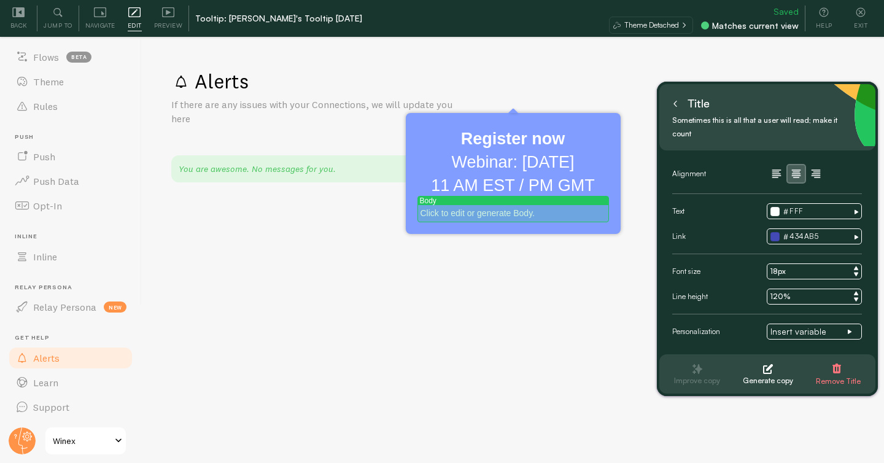
click at [494, 216] on div "Click to edit or generate Body." at bounding box center [512, 213] width 185 height 12
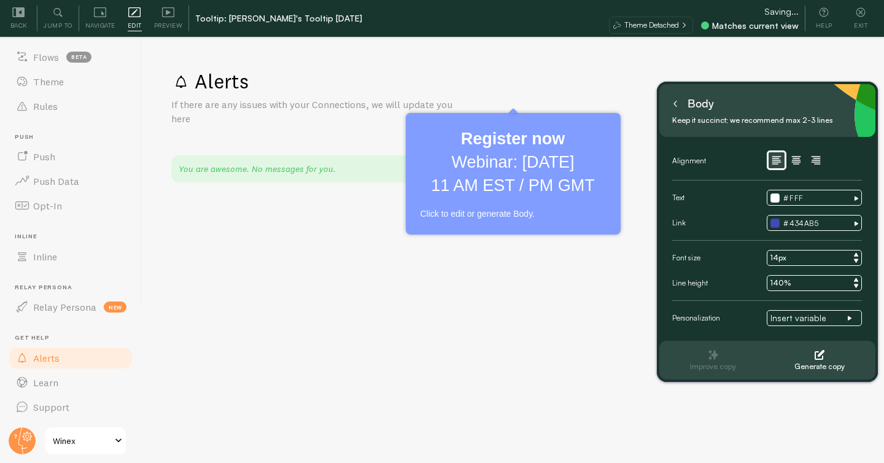
click at [676, 109] on button at bounding box center [675, 104] width 12 height 20
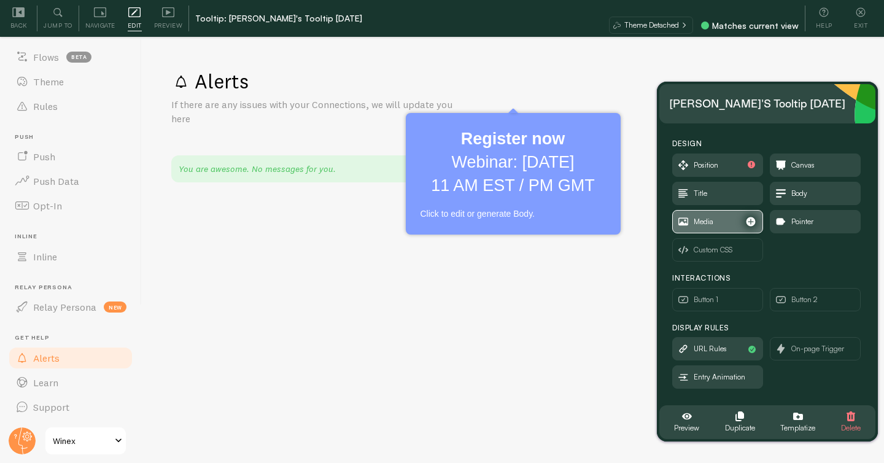
click at [721, 222] on span "Media" at bounding box center [718, 221] width 90 height 22
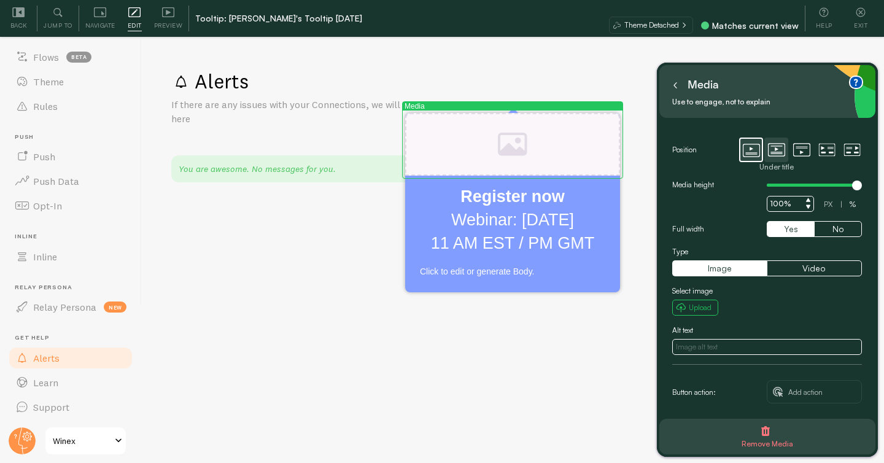
click at [780, 156] on icon at bounding box center [776, 150] width 17 height 13
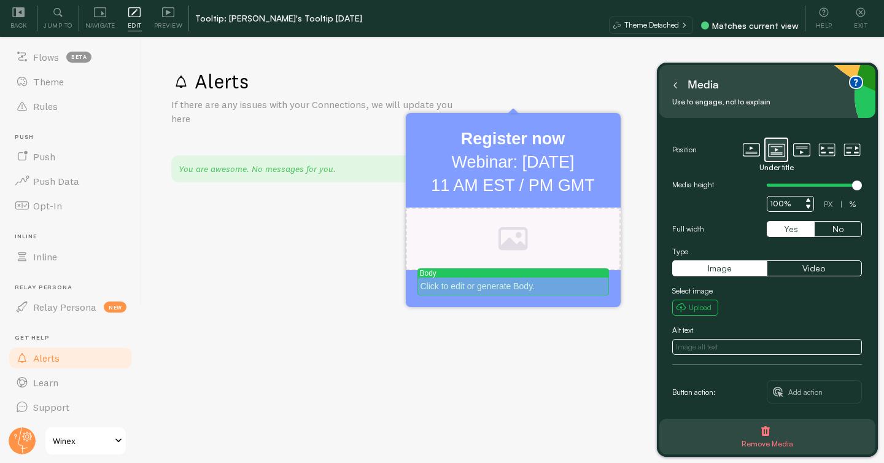
click at [498, 280] on p "Click to edit or generate Body." at bounding box center [512, 286] width 185 height 12
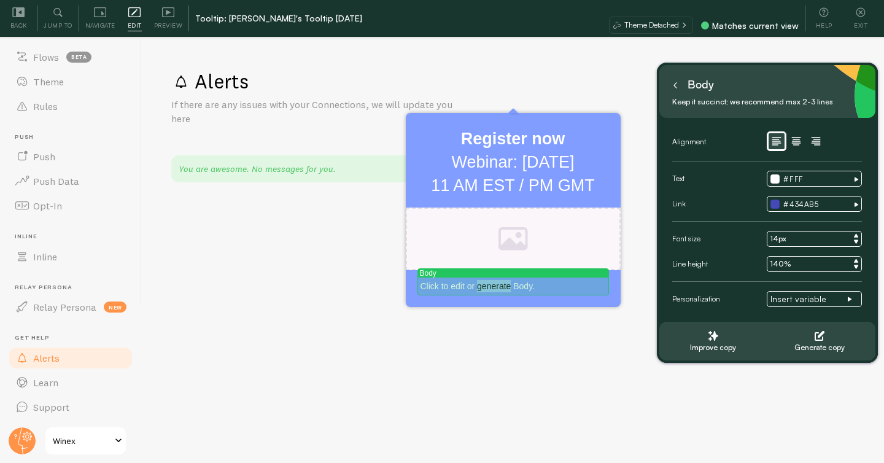
click at [498, 280] on p "Click to edit or generate Body." at bounding box center [512, 286] width 185 height 12
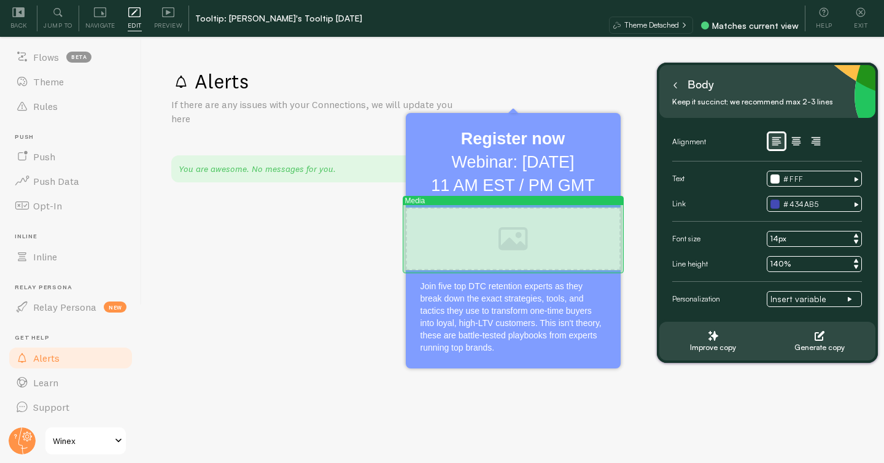
click at [584, 228] on div at bounding box center [513, 238] width 215 height 63
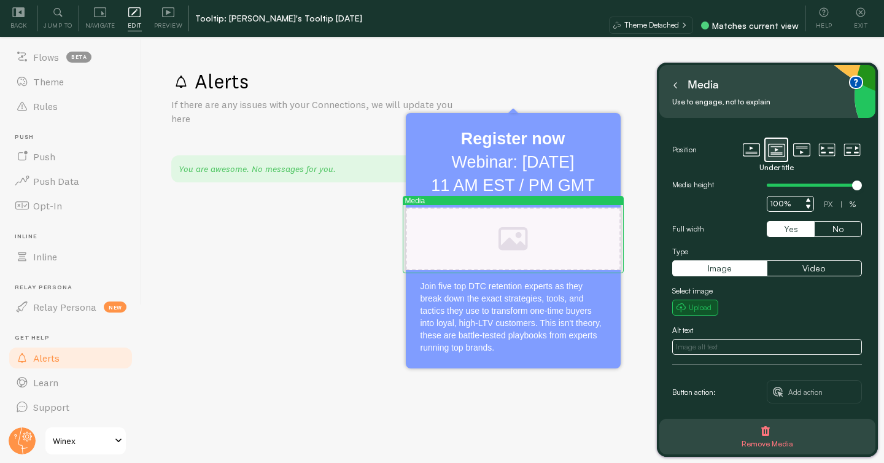
click at [700, 307] on small "Upload" at bounding box center [700, 307] width 23 height 11
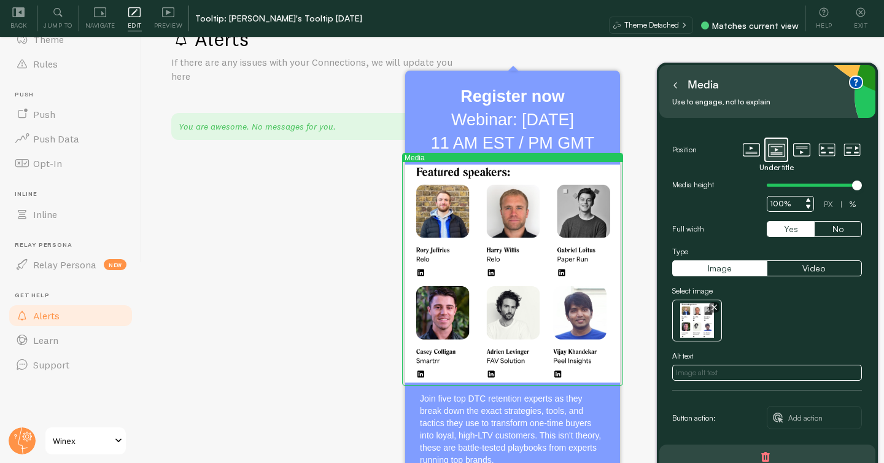
scroll to position [97, 0]
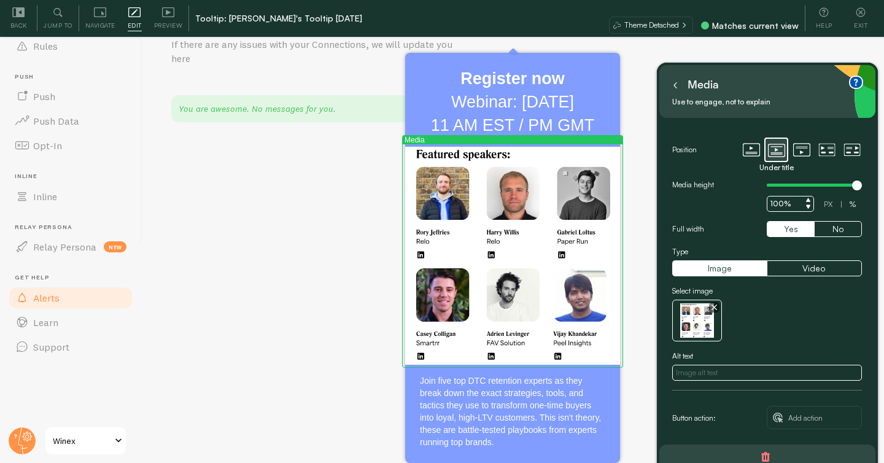
click at [673, 88] on icon at bounding box center [675, 85] width 6 height 6
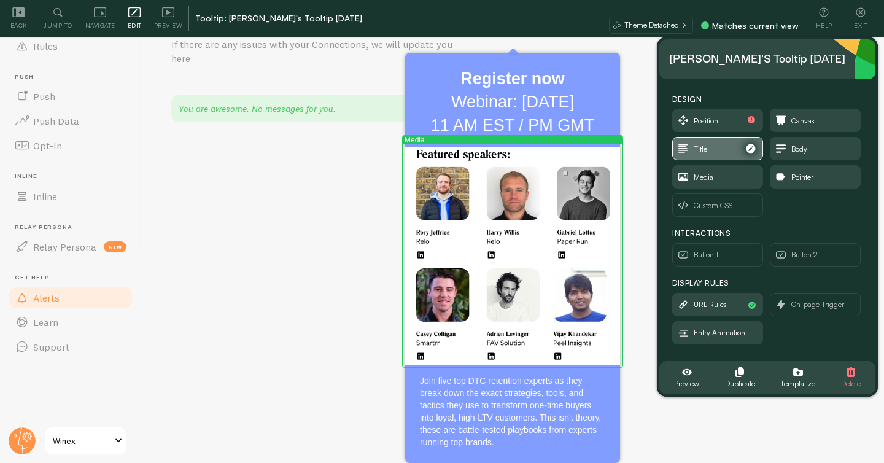
click at [700, 154] on span "Title" at bounding box center [700, 149] width 14 height 14
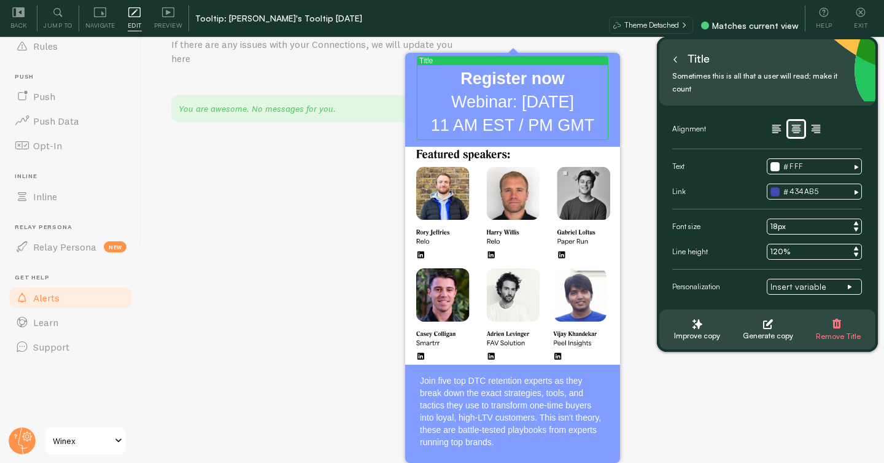
click at [669, 66] on button at bounding box center [675, 59] width 12 height 20
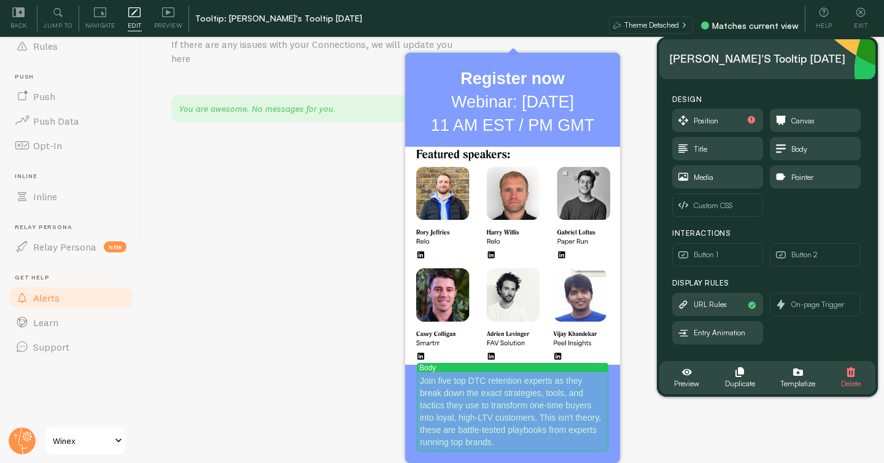
click at [423, 378] on p "Join five top DTC retention experts as they break down the exact strategies, to…" at bounding box center [512, 411] width 185 height 74
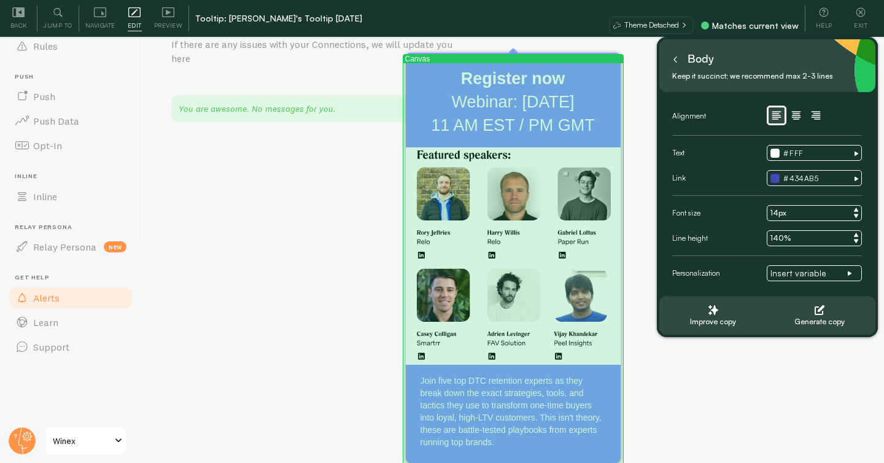
scroll to position [84, 0]
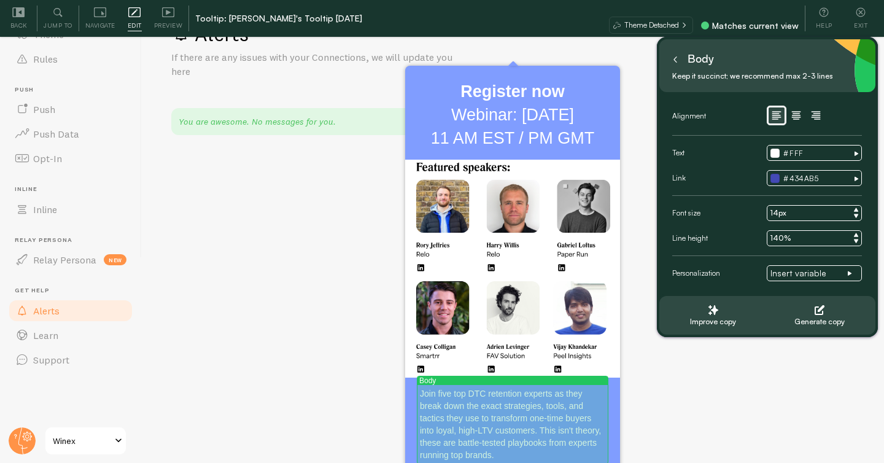
click at [425, 390] on p "Join five top DTC retention experts as they break down the exact strategies, to…" at bounding box center [512, 424] width 185 height 74
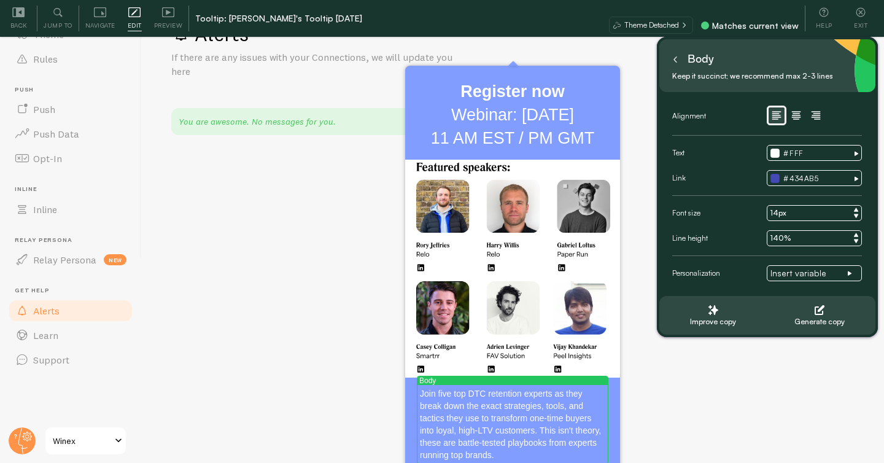
click at [678, 60] on button at bounding box center [675, 59] width 12 height 20
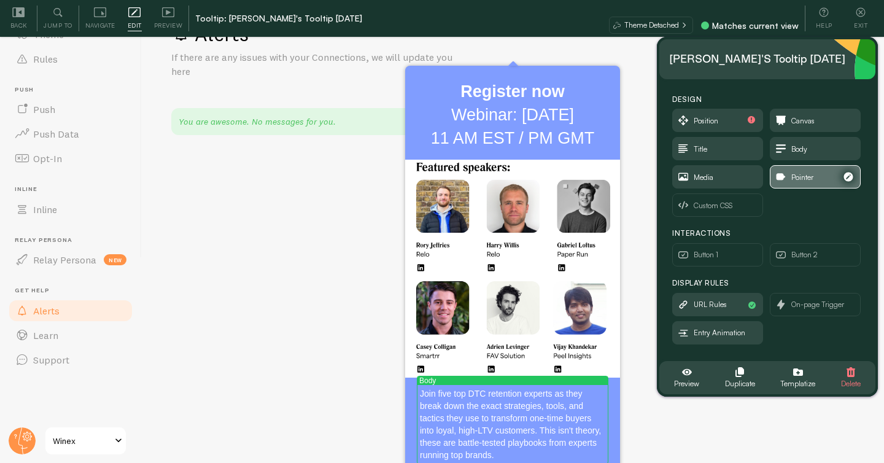
click at [793, 168] on span "Pointer" at bounding box center [815, 177] width 90 height 22
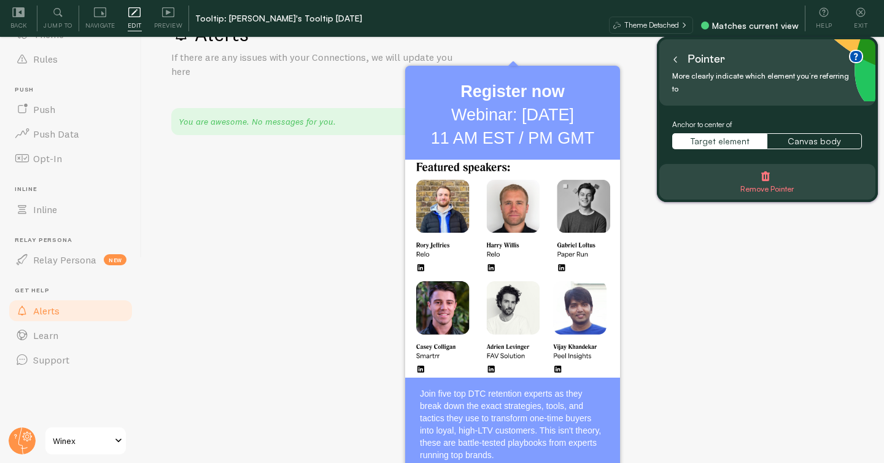
click at [675, 64] on button at bounding box center [675, 59] width 12 height 20
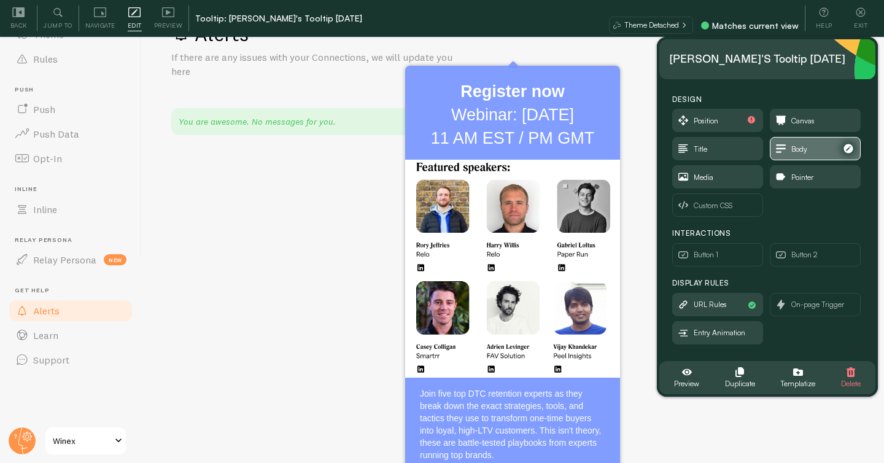
click at [783, 149] on icon "button" at bounding box center [781, 149] width 10 height 9
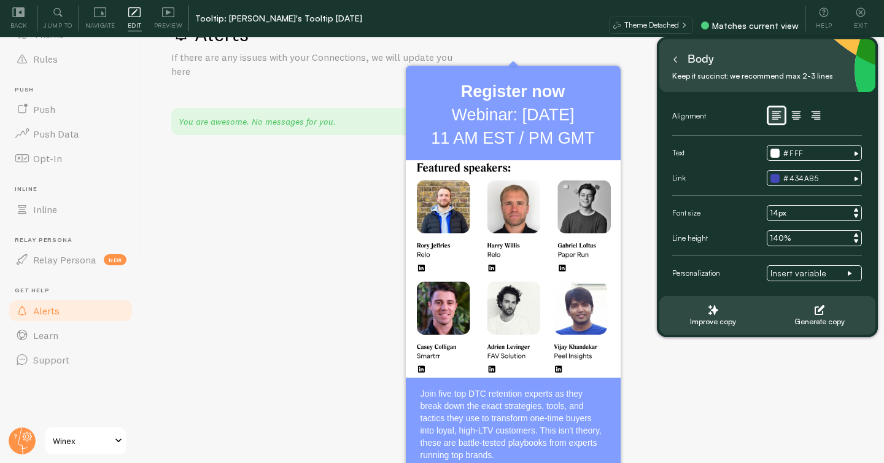
scroll to position [37, 0]
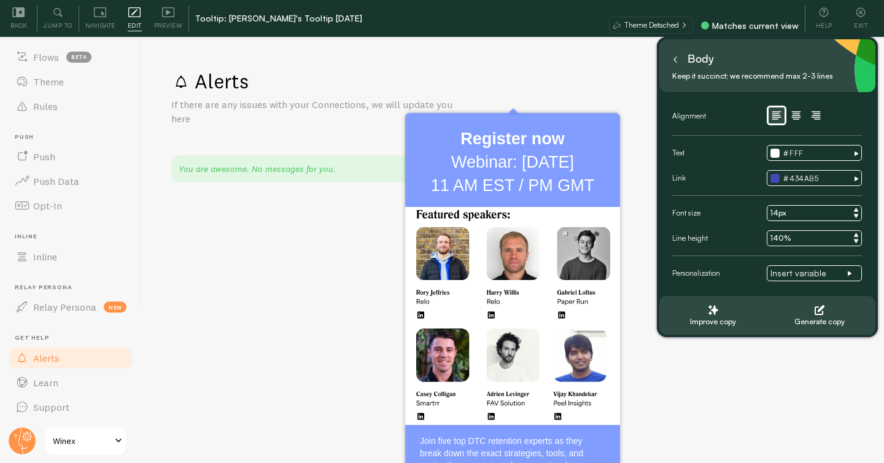
click at [672, 57] on icon at bounding box center [675, 59] width 6 height 6
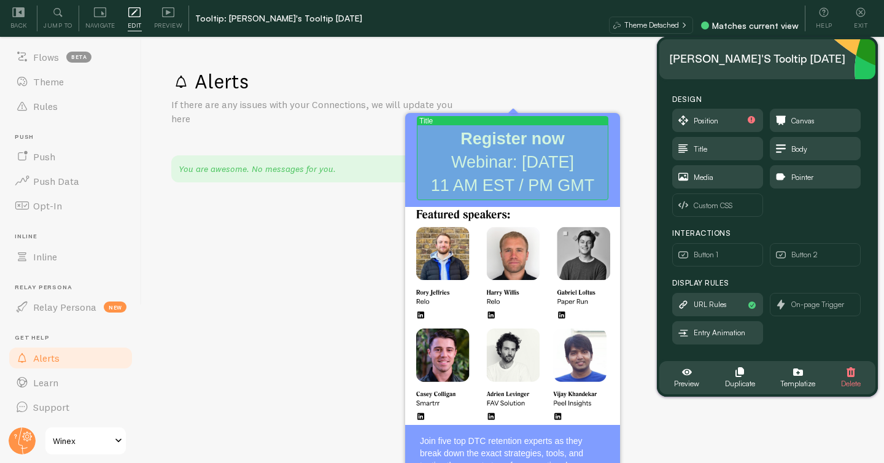
click at [524, 180] on h2 "Register now Webinar: August 27 11 AM EST / PM GMT" at bounding box center [512, 162] width 185 height 69
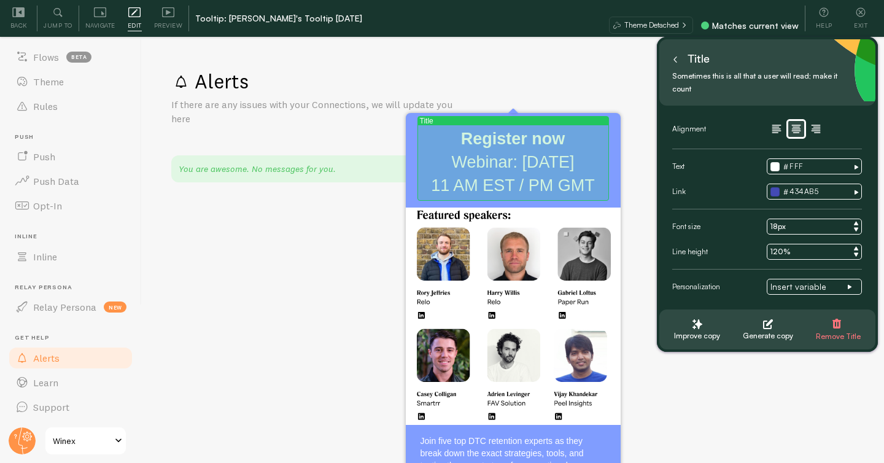
click at [528, 173] on h2 "Register now Webinar: August 27 11 AM EST / PM GMT" at bounding box center [512, 162] width 185 height 69
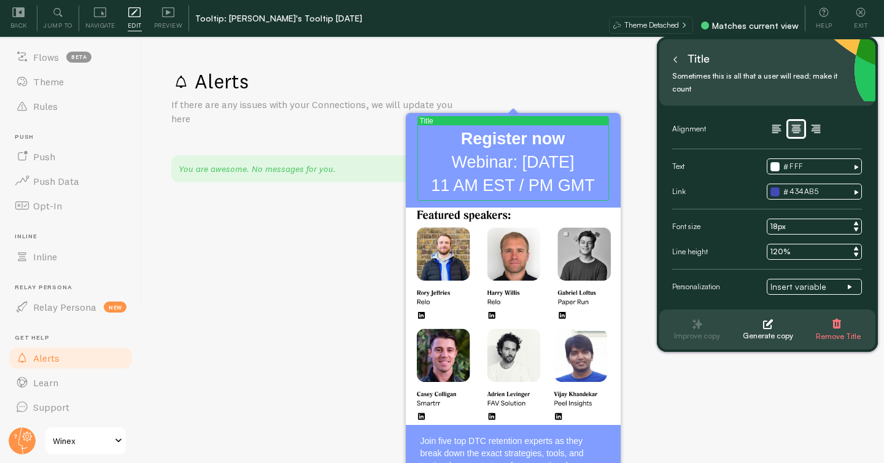
click at [528, 173] on h2 "Register now Webinar: August 27 11 AM EST / PM GMT" at bounding box center [512, 162] width 185 height 69
click at [555, 176] on h2 "Register now Webinar: August 27 11 AM EST / PM GMT" at bounding box center [512, 162] width 185 height 69
click at [568, 180] on h2 "Register now Webinar: August 27 11 AM EST / PM GMT" at bounding box center [512, 162] width 185 height 69
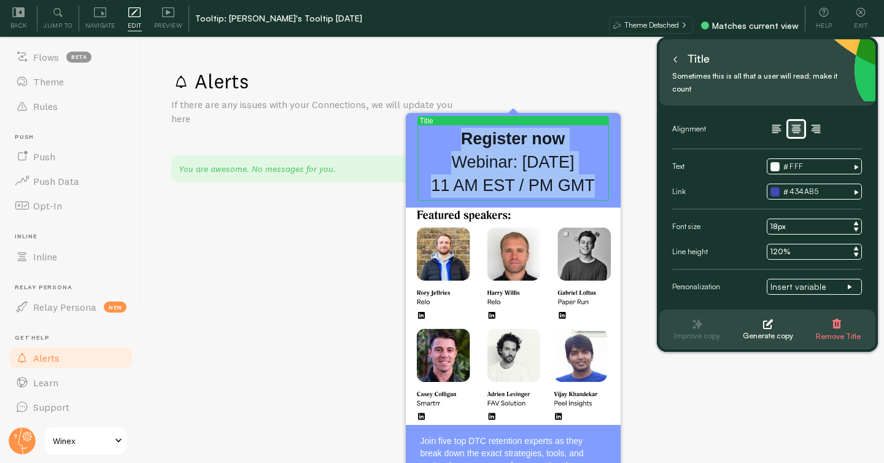
click at [568, 180] on h2 "Register now Webinar: August 27 11 AM EST / PM GMT" at bounding box center [512, 162] width 185 height 69
click at [563, 172] on h2 "Register now Webinar: August 27 11 AM EST / PM GMT" at bounding box center [512, 162] width 185 height 69
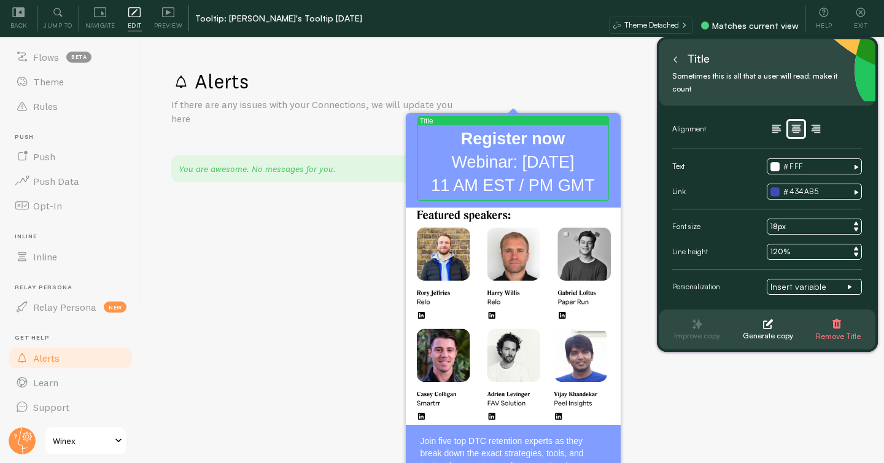
click at [567, 141] on h2 "Register now Webinar: August 27 11 AM EST / PM GMT" at bounding box center [512, 162] width 185 height 69
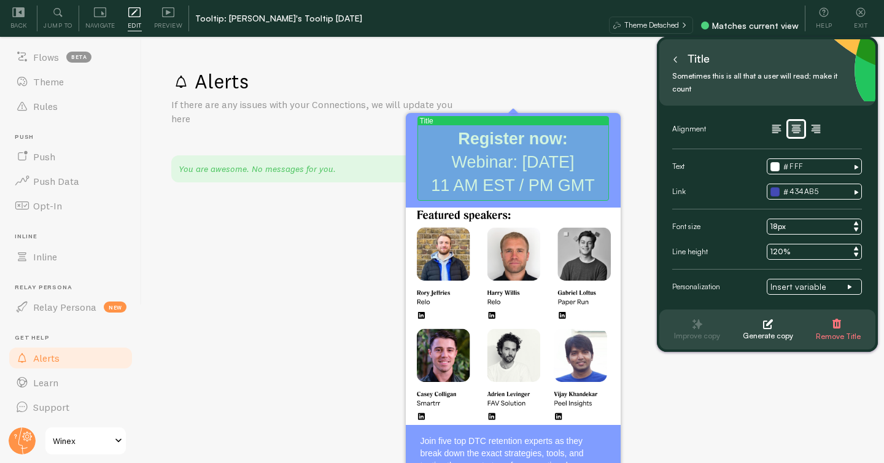
click at [517, 183] on h2 "Register now: Webinar: August 27 11 AM EST / PM GMT" at bounding box center [512, 162] width 185 height 69
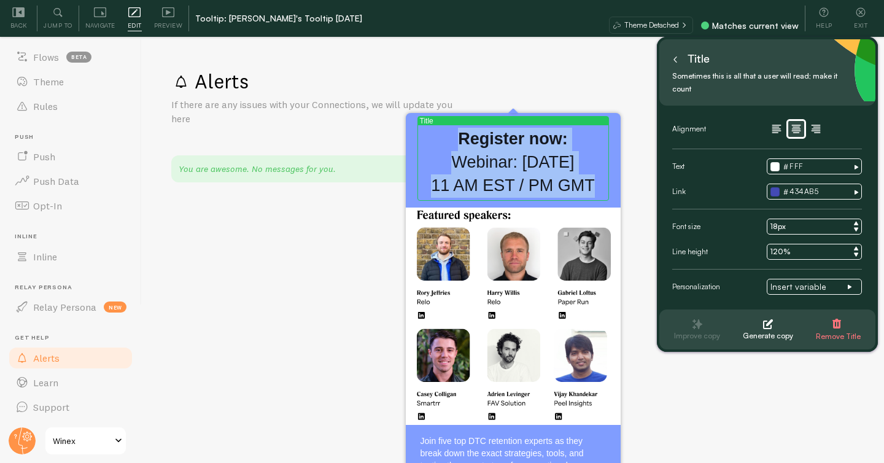
click at [517, 183] on h2 "Register now: Webinar: August 27 11 AM EST / PM GMT" at bounding box center [512, 162] width 185 height 69
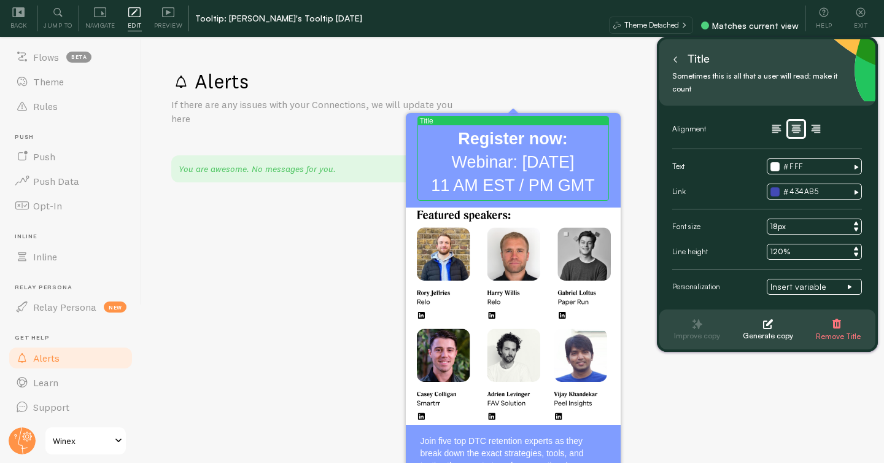
click at [523, 188] on h2 "Register now: Webinar: August 27 11 AM EST / PM GMT" at bounding box center [512, 162] width 185 height 69
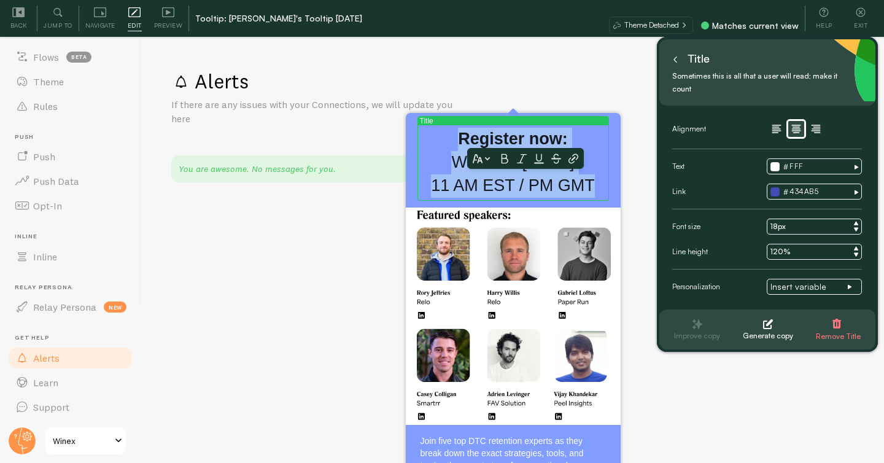
click at [523, 188] on h2 "Register now: Webinar: August 27 11 AM EST / PM GMT" at bounding box center [512, 162] width 185 height 69
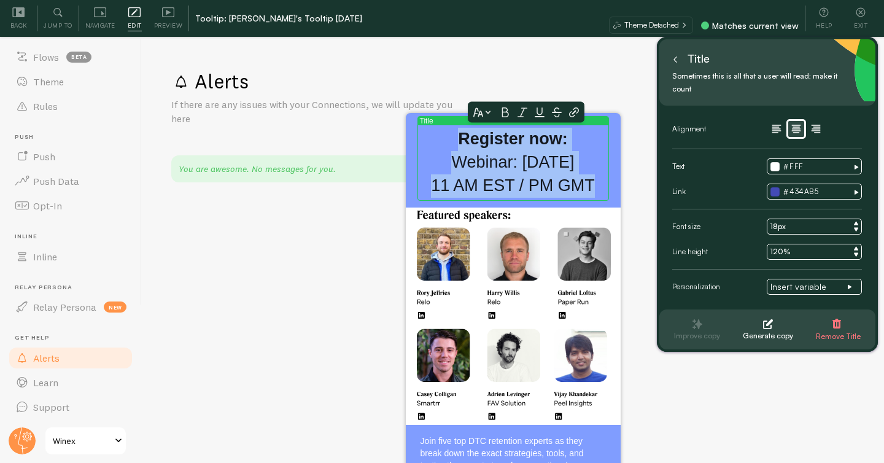
click at [523, 188] on h2 "Register now: Webinar: August 27 11 AM EST / PM GMT" at bounding box center [512, 162] width 185 height 69
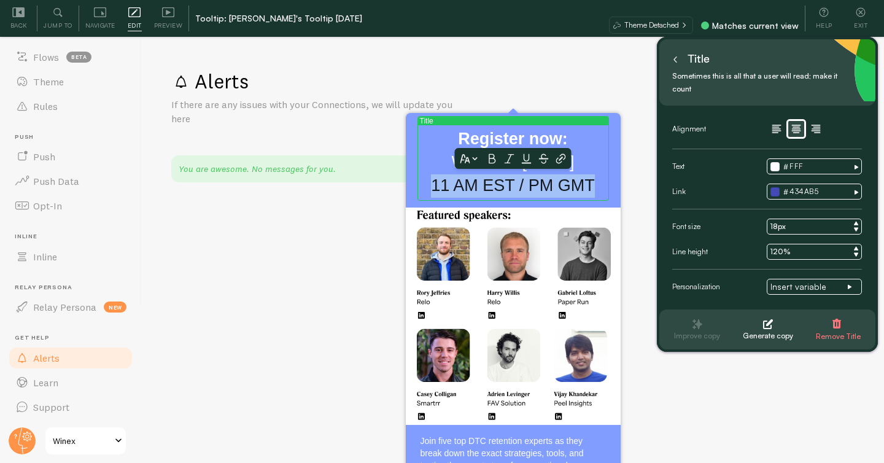
drag, startPoint x: 595, startPoint y: 185, endPoint x: 431, endPoint y: 187, distance: 163.2
click at [431, 187] on h2 "Register now: Webinar: August 27 11 AM EST / PM GMT" at bounding box center [512, 162] width 185 height 69
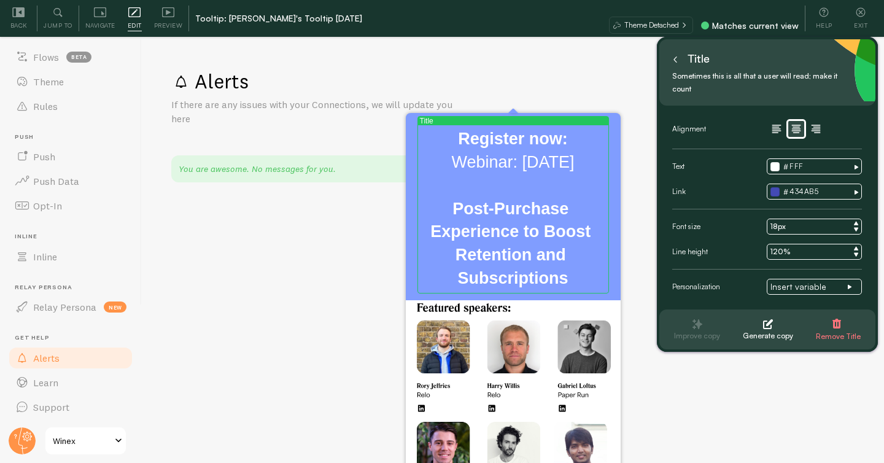
click at [676, 63] on button at bounding box center [675, 59] width 12 height 20
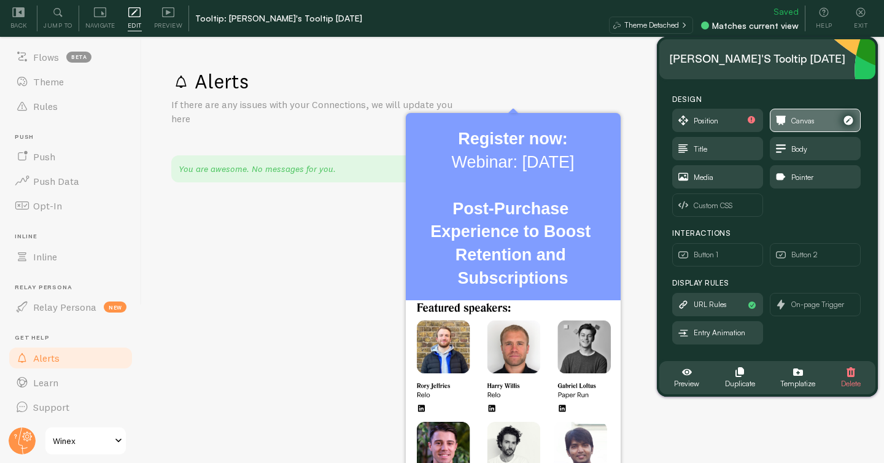
click at [813, 122] on span "Canvas" at bounding box center [802, 121] width 23 height 14
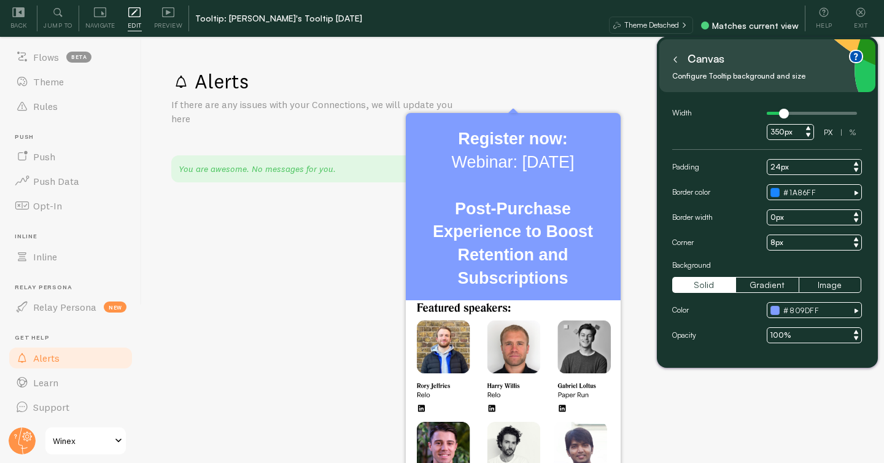
type input "550px"
click at [798, 114] on div at bounding box center [811, 113] width 90 height 3
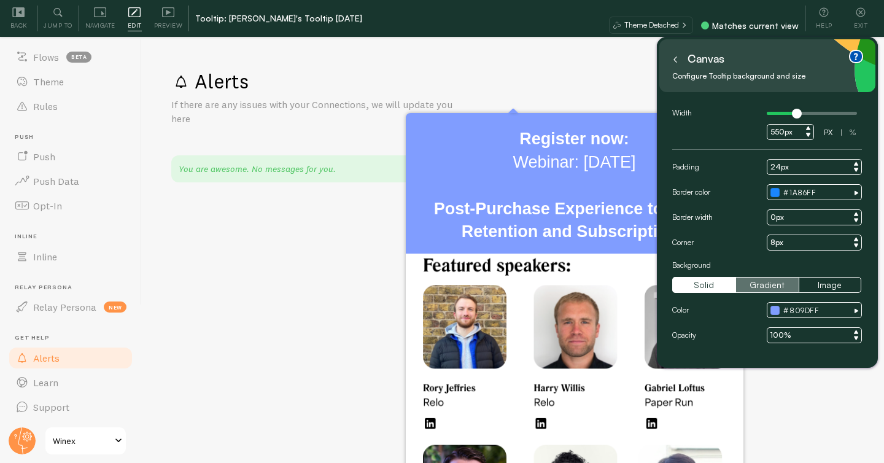
click at [787, 287] on button "Gradient" at bounding box center [766, 285] width 63 height 16
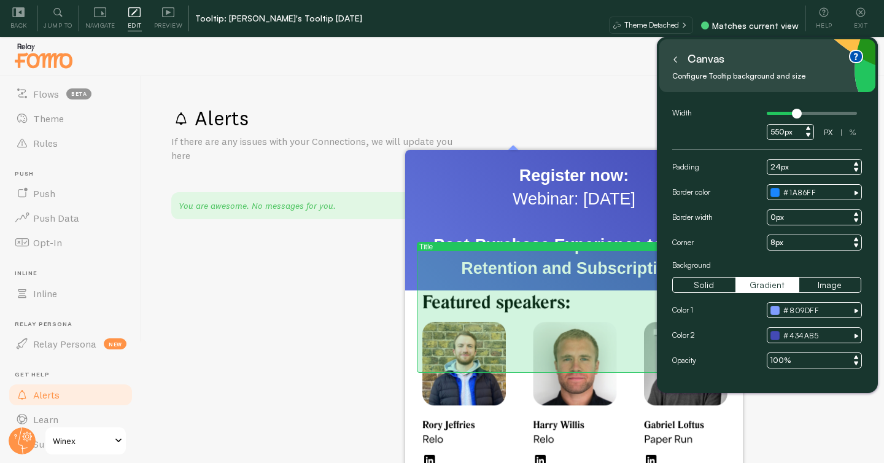
scroll to position [0, 0]
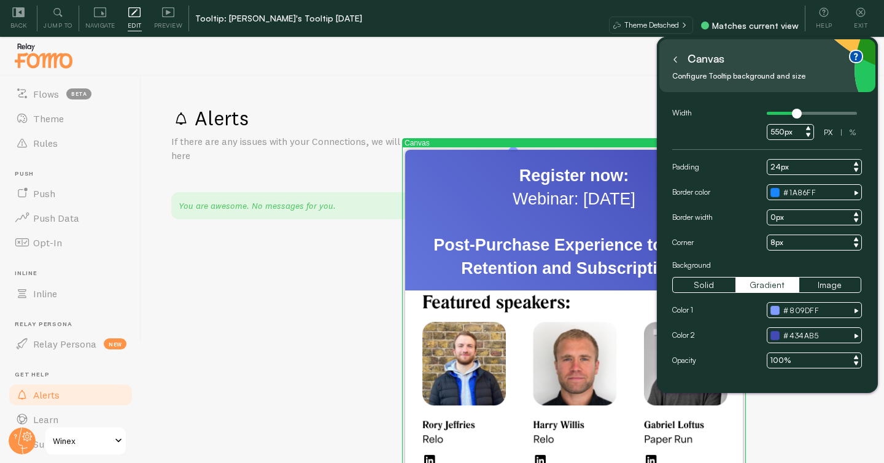
click at [676, 62] on button at bounding box center [675, 59] width 12 height 20
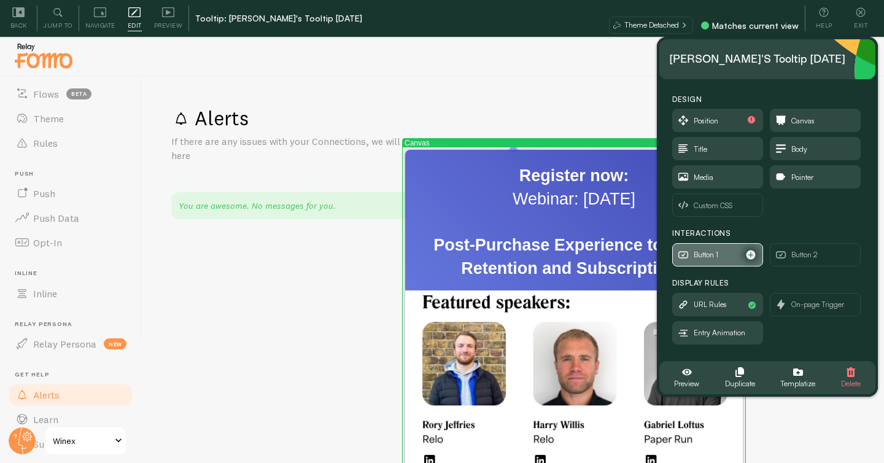
click at [700, 248] on span "Button 1" at bounding box center [705, 255] width 25 height 14
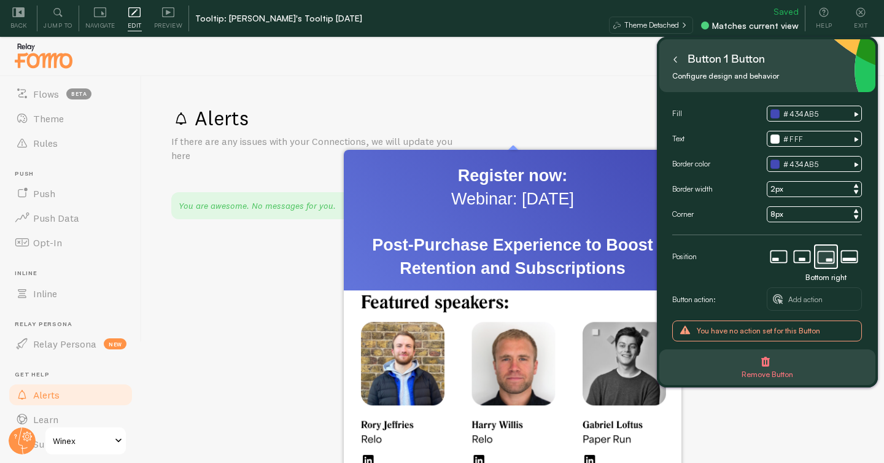
click at [669, 58] on button at bounding box center [675, 59] width 12 height 20
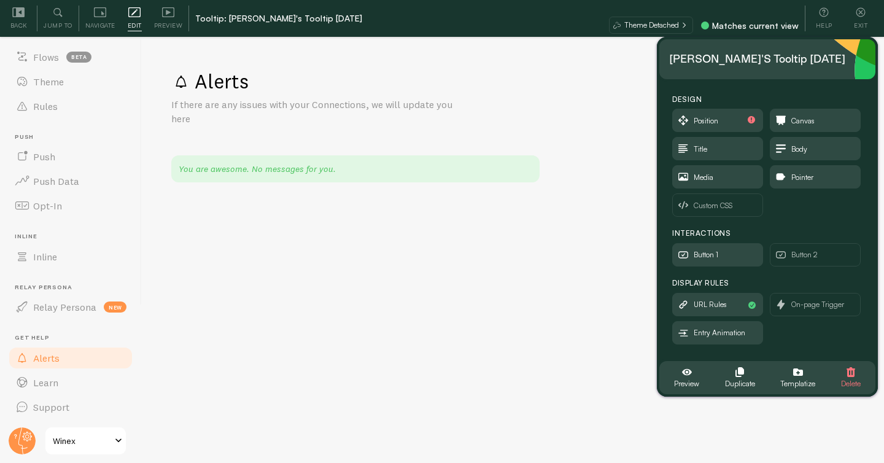
click at [249, 309] on div "Alerts If there are any issues with your Connections, we will update you here Y…" at bounding box center [513, 250] width 742 height 423
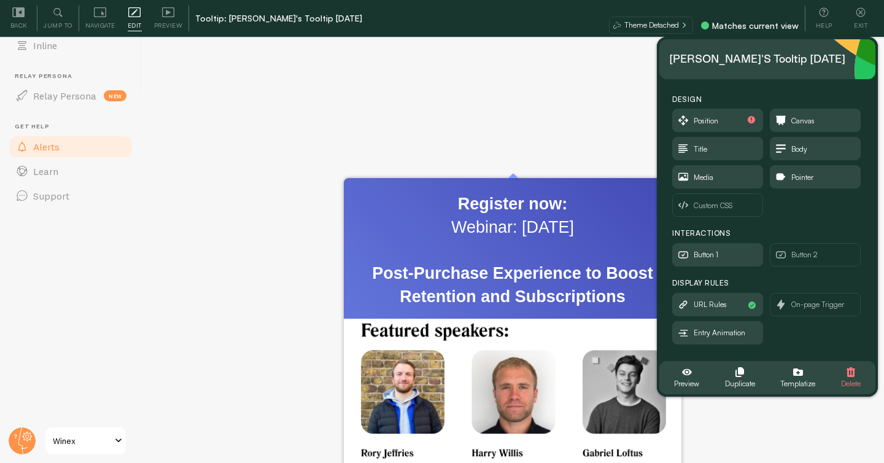
click at [550, 110] on div "Alerts If there are any issues with your Connections, we will update you here Y…" at bounding box center [513, 39] width 742 height 423
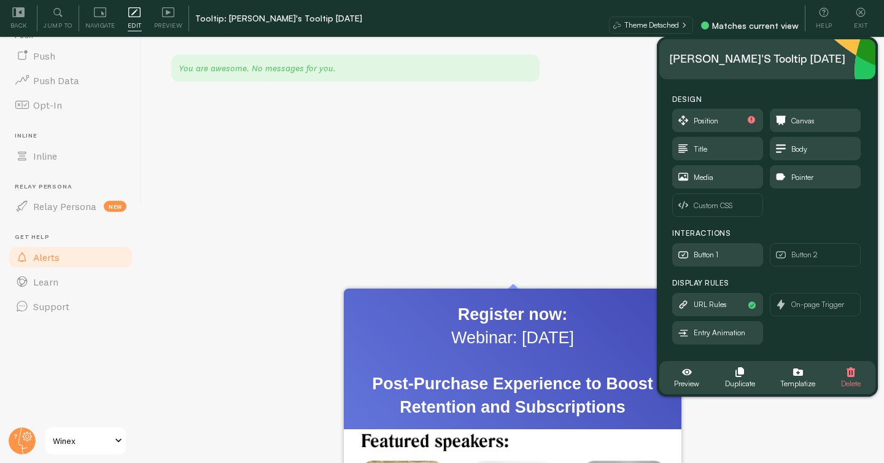
click at [573, 60] on div "Alerts If there are any issues with your Connections, we will update you here Y…" at bounding box center [513, 150] width 742 height 423
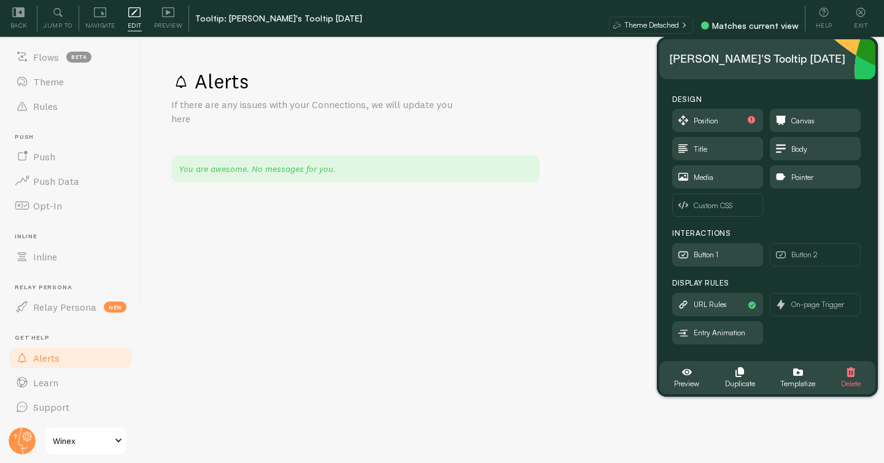
click at [233, 263] on html "Pop-ups Dashboard Metrics Settings Notifications Events Flows beta Theme Rules …" at bounding box center [442, 212] width 884 height 498
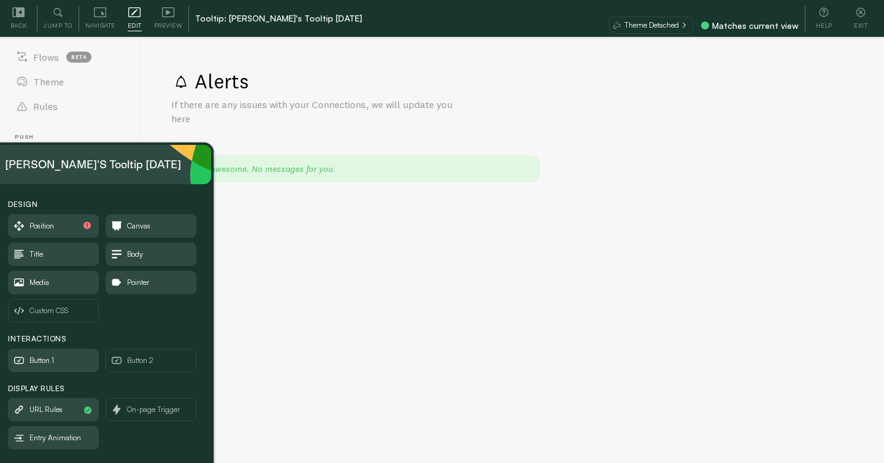
drag, startPoint x: 769, startPoint y: 61, endPoint x: 104, endPoint y: 167, distance: 673.0
click at [104, 167] on div "Janice's Tooltip 2025-08-22" at bounding box center [93, 165] width 176 height 20
click at [234, 222] on html "Pop-ups Dashboard Metrics Settings Notifications Events Flows beta Theme Rules …" at bounding box center [442, 212] width 884 height 498
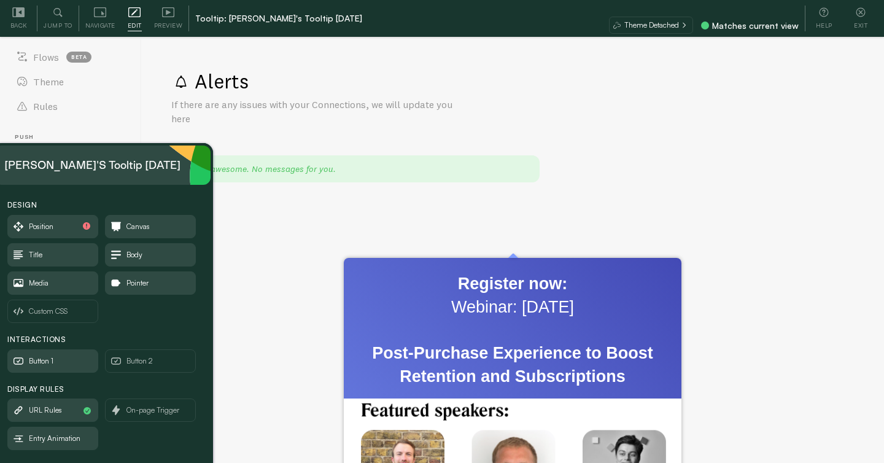
click at [841, 430] on html "Pop-ups Dashboard Metrics Settings Notifications Events Flows beta Theme Rules …" at bounding box center [442, 213] width 884 height 500
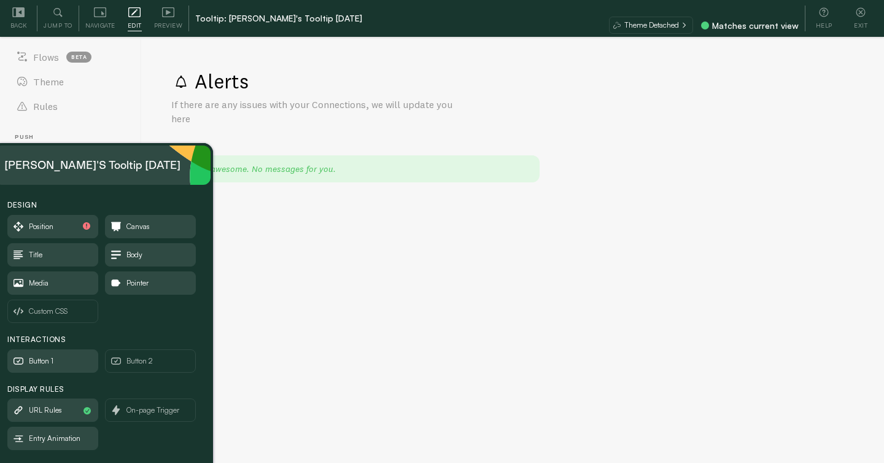
click at [284, 75] on div "Alerts If there are any issues with your Connections, we will update you here Y…" at bounding box center [513, 250] width 742 height 423
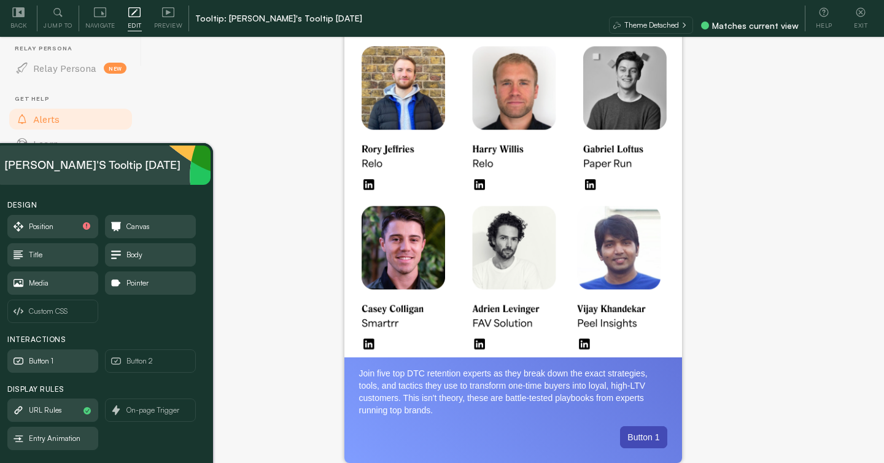
scroll to position [37, 0]
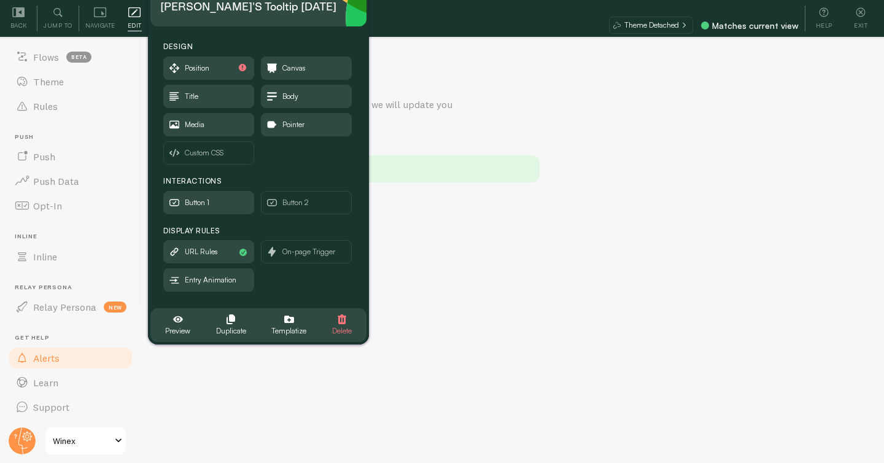
drag, startPoint x: 125, startPoint y: 160, endPoint x: 278, endPoint y: 4, distance: 218.7
click at [278, 4] on div "Janice's Tooltip 2025-08-22" at bounding box center [248, 7] width 176 height 20
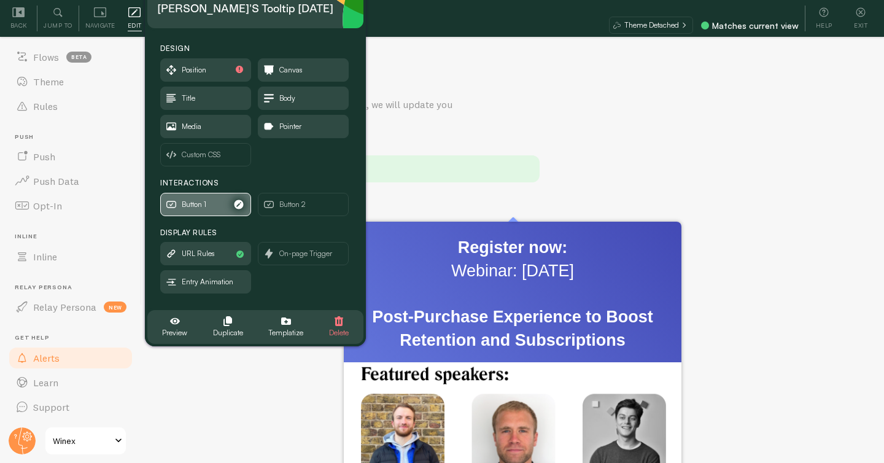
click at [198, 198] on span "Button 1" at bounding box center [194, 205] width 25 height 14
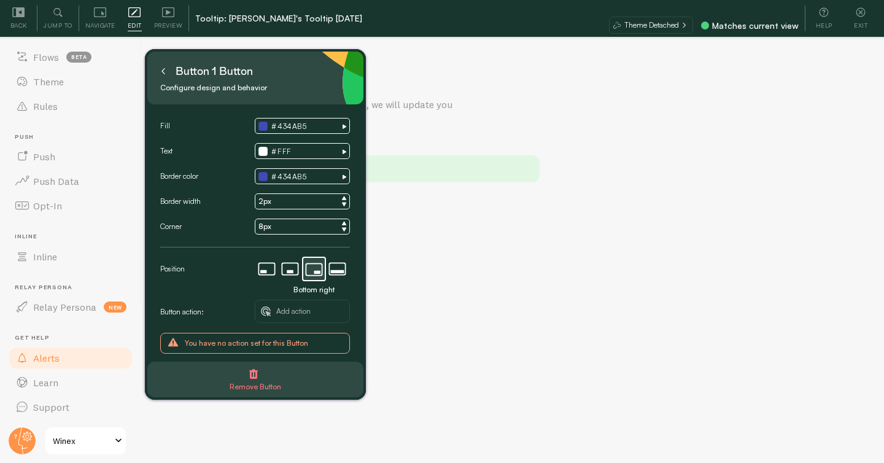
click at [166, 69] on icon at bounding box center [163, 71] width 6 height 6
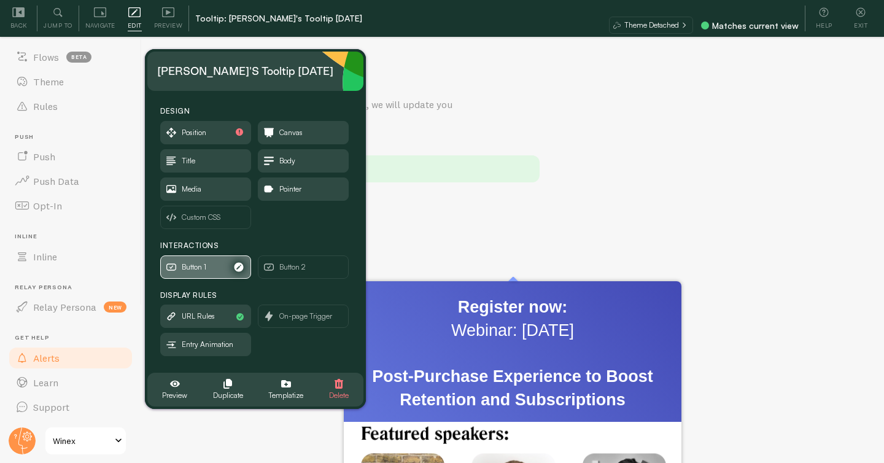
click at [209, 264] on span "Button 1" at bounding box center [206, 267] width 90 height 22
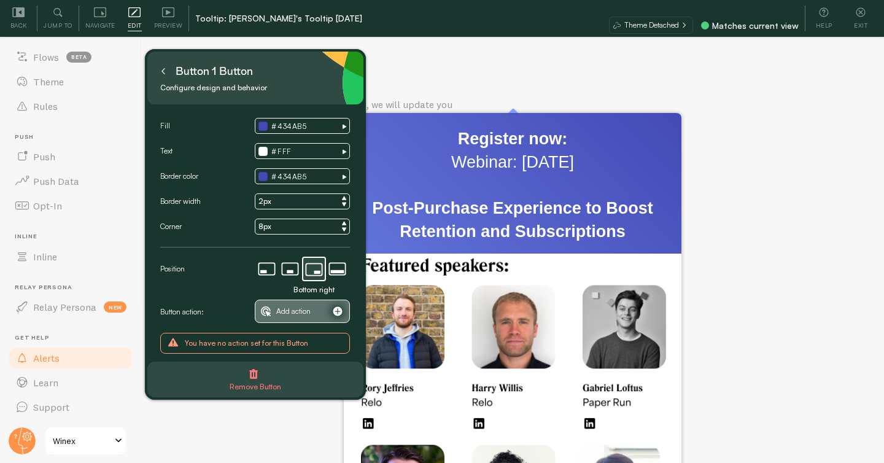
click at [285, 307] on span "Add action" at bounding box center [293, 311] width 34 height 14
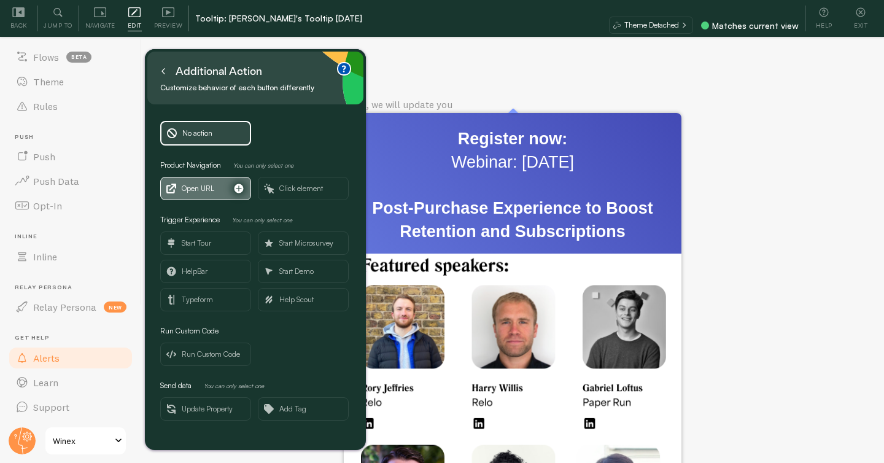
click at [211, 192] on span "Open URL" at bounding box center [198, 189] width 33 height 14
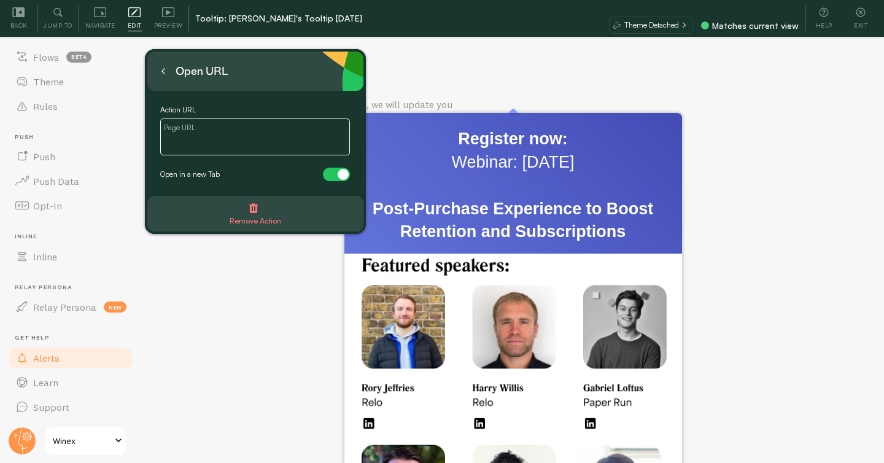
scroll to position [36, 0]
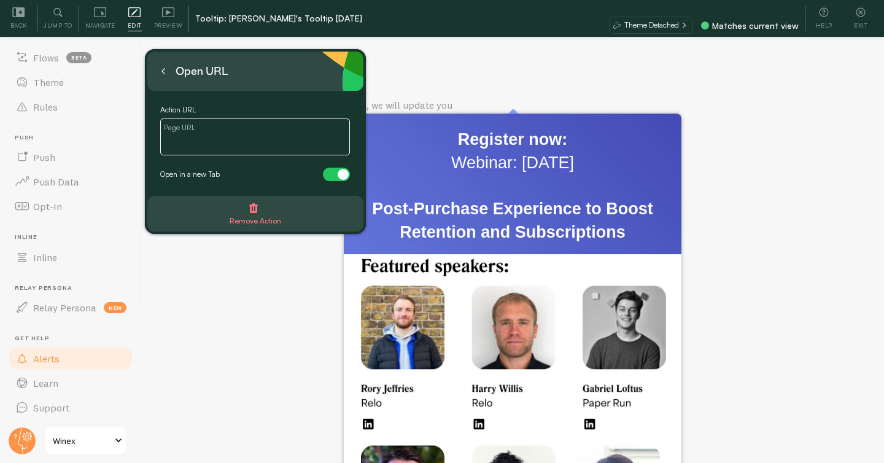
click at [279, 133] on textarea at bounding box center [255, 136] width 190 height 37
paste textarea "https://www.peelinsights.com/events/post-purchase-to-boost-retention-and-subscr…"
type textarea "https://www.peelinsights.com/events/post-purchase-to-boost-retention-and-subscr…"
click at [164, 69] on icon at bounding box center [163, 72] width 2 height 6
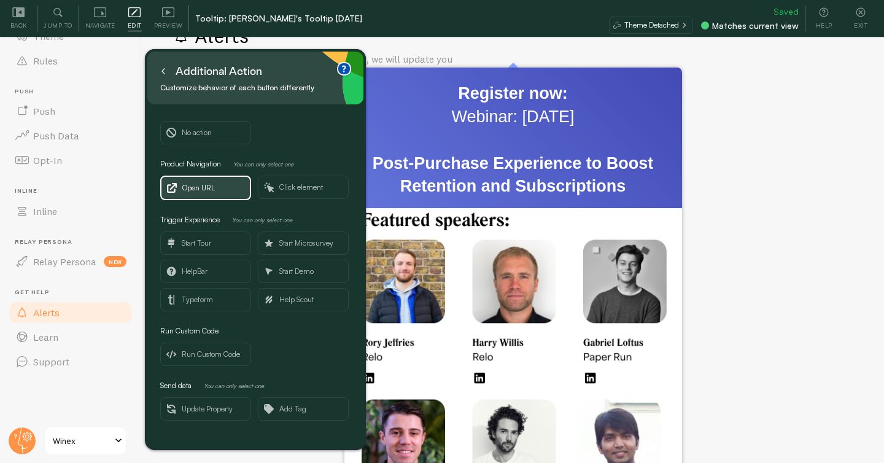
scroll to position [88, 0]
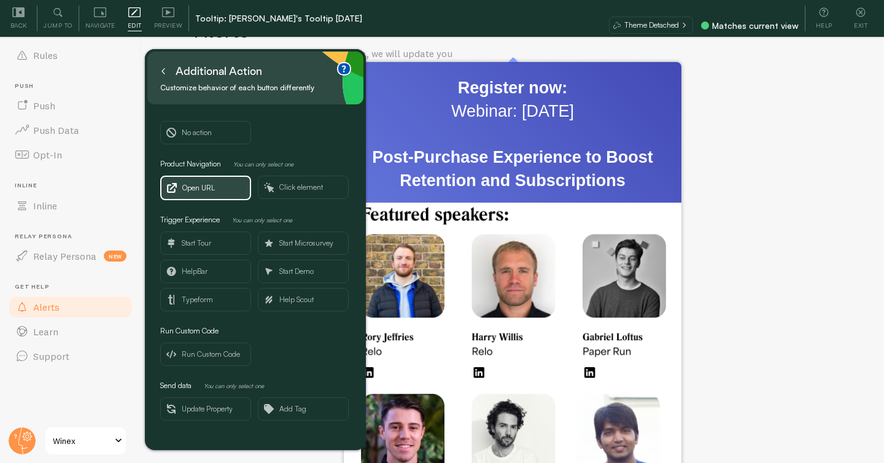
click at [164, 72] on icon at bounding box center [163, 71] width 6 height 6
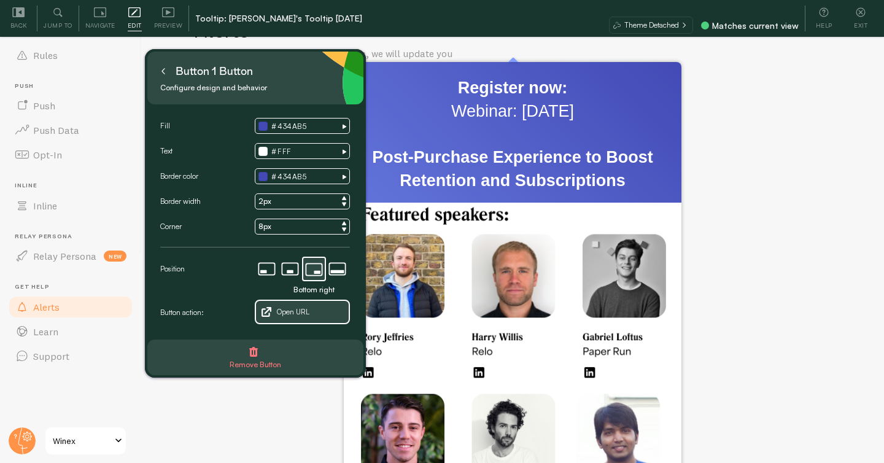
click at [166, 70] on icon at bounding box center [163, 71] width 6 height 6
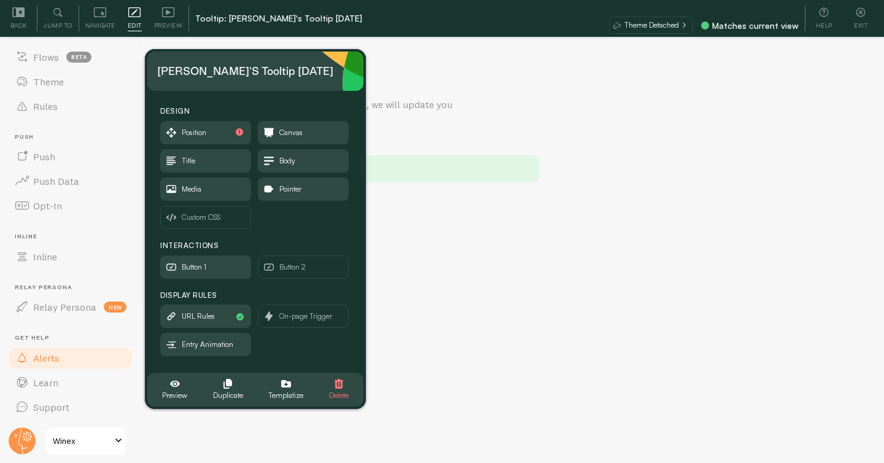
click at [835, 227] on html "Pop-ups Dashboard Metrics Settings Notifications Events Flows beta Theme Rules …" at bounding box center [442, 213] width 884 height 500
click at [451, 299] on body "Pop-ups Dashboard Metrics Settings Notifications Events Flows beta Theme Rules …" at bounding box center [442, 213] width 884 height 500
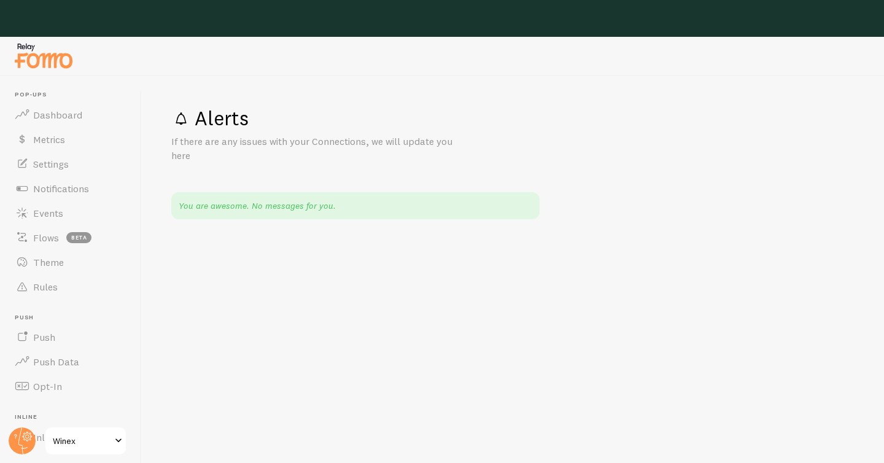
scroll to position [37, 0]
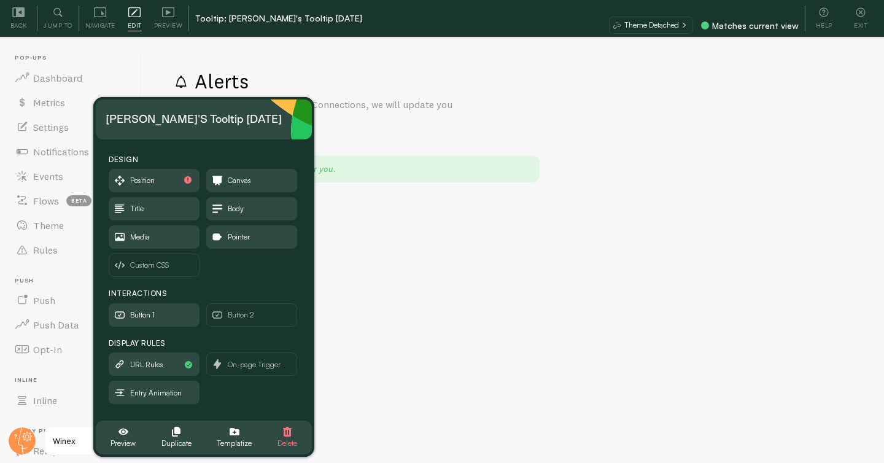
click at [767, 220] on div "Alerts If there are any issues with your Connections, we will update you here Y…" at bounding box center [513, 250] width 742 height 423
click at [593, 178] on div "You are awesome. No messages for you." at bounding box center [512, 168] width 683 height 27
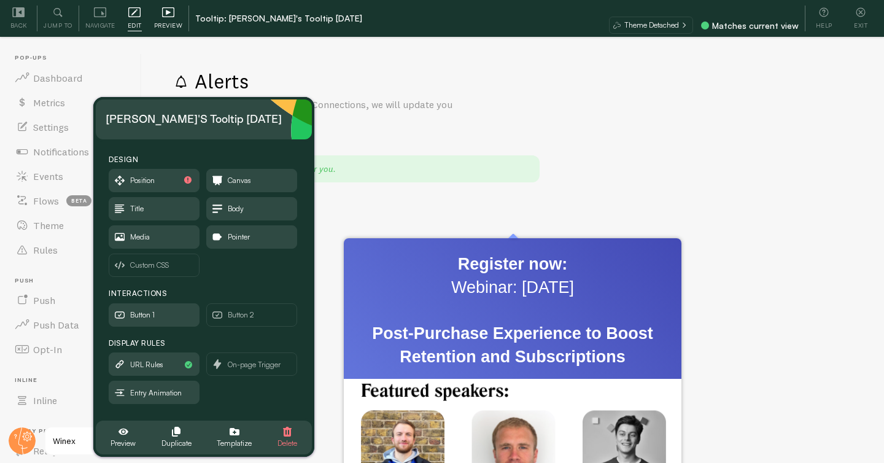
click at [163, 21] on span "Preview" at bounding box center [168, 26] width 29 height 12
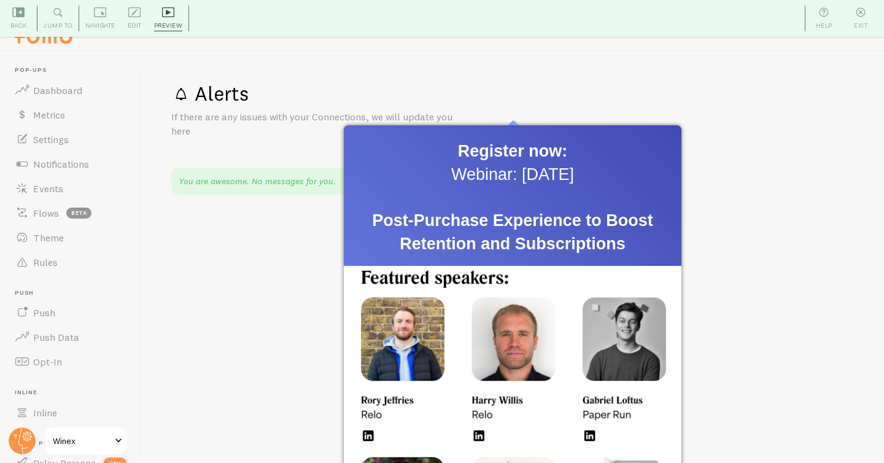
scroll to position [0, 0]
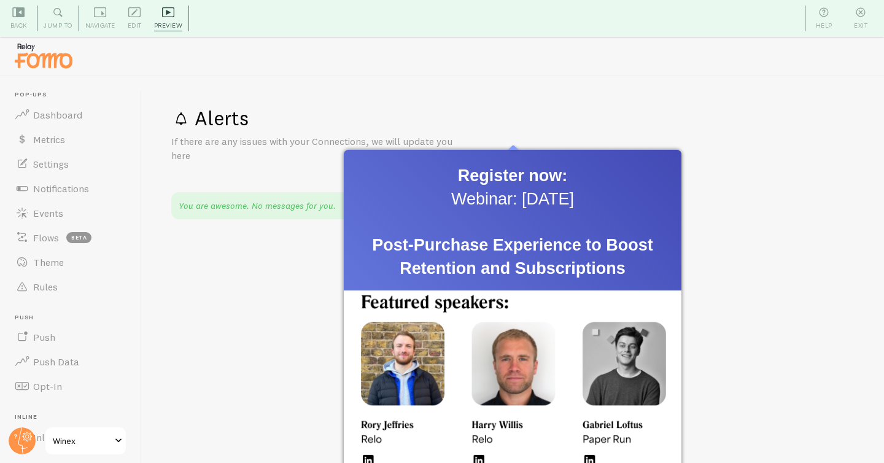
click at [744, 248] on div "Alerts If there are any issues with your Connections, we will update you here Y…" at bounding box center [513, 287] width 742 height 423
click at [854, 18] on div "Exit" at bounding box center [860, 19] width 37 height 26
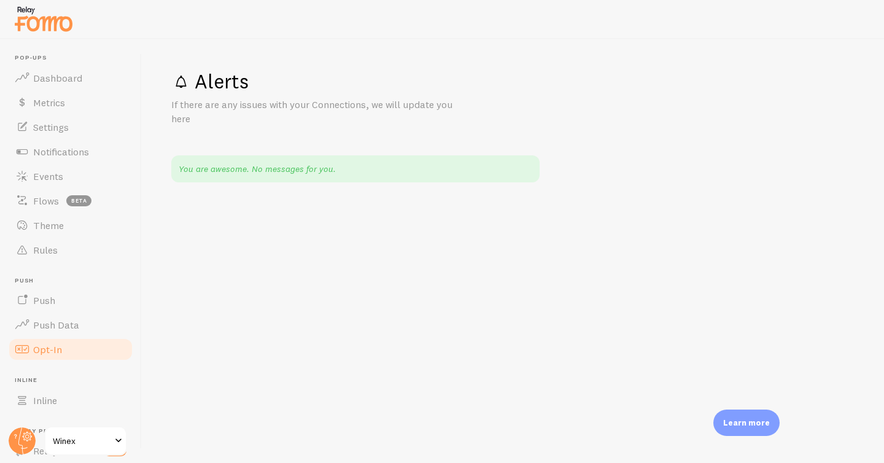
scroll to position [144, 0]
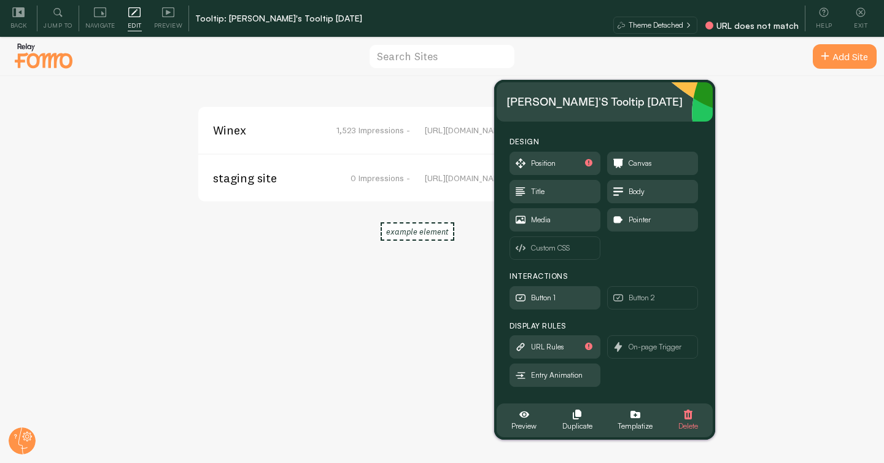
drag, startPoint x: 122, startPoint y: 68, endPoint x: 585, endPoint y: 101, distance: 464.5
click at [585, 101] on div "Janice's Tooltip 2025-08-22" at bounding box center [594, 102] width 176 height 20
click at [225, 125] on span "Winex" at bounding box center [262, 130] width 99 height 11
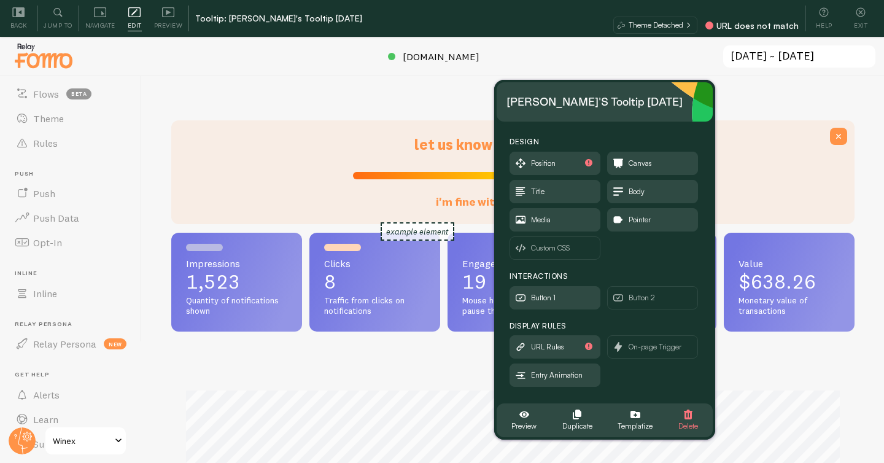
scroll to position [37, 0]
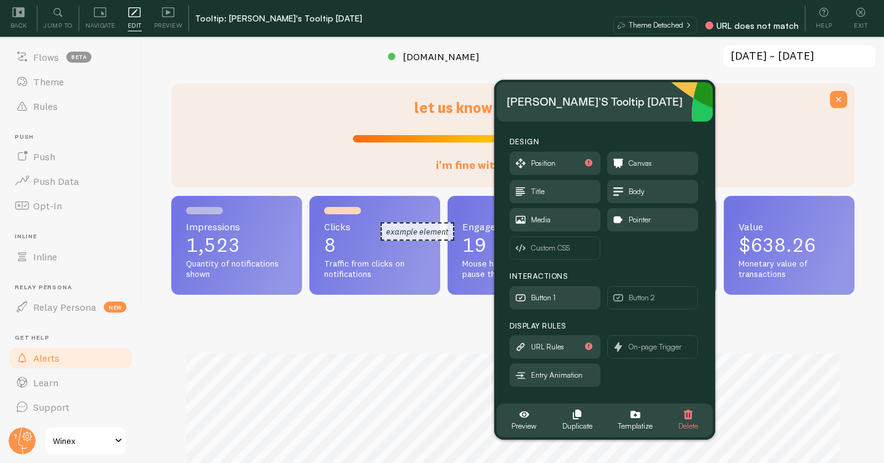
click at [42, 352] on span "Alerts" at bounding box center [46, 358] width 26 height 12
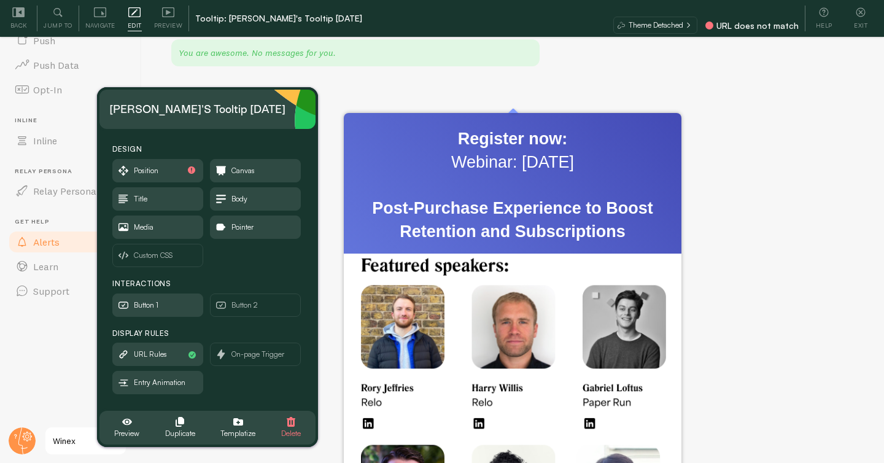
drag, startPoint x: 598, startPoint y: 108, endPoint x: 195, endPoint y: 115, distance: 403.2
click at [195, 115] on div "Janice's Tooltip 2025-08-22" at bounding box center [197, 109] width 176 height 20
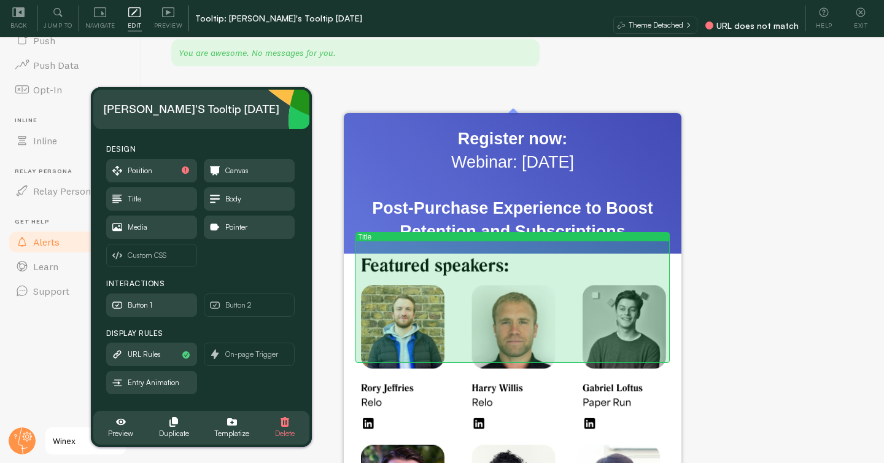
scroll to position [37, 0]
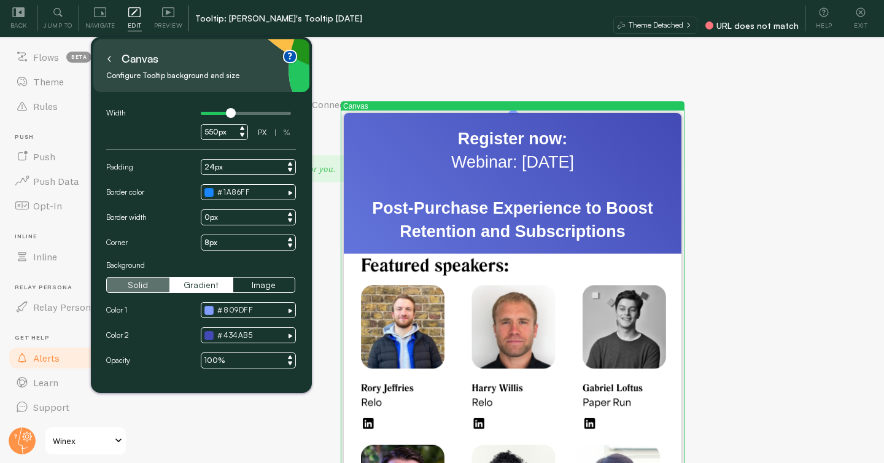
click at [152, 281] on button "Solid" at bounding box center [137, 285] width 63 height 16
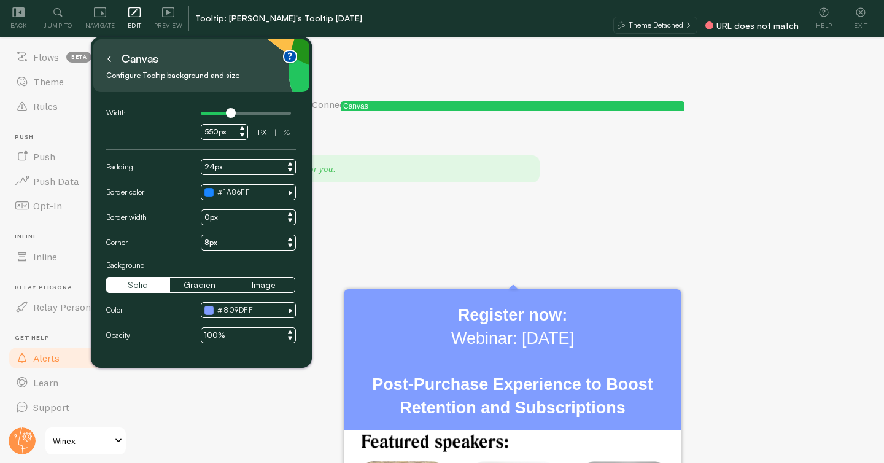
click at [105, 58] on button at bounding box center [109, 59] width 12 height 20
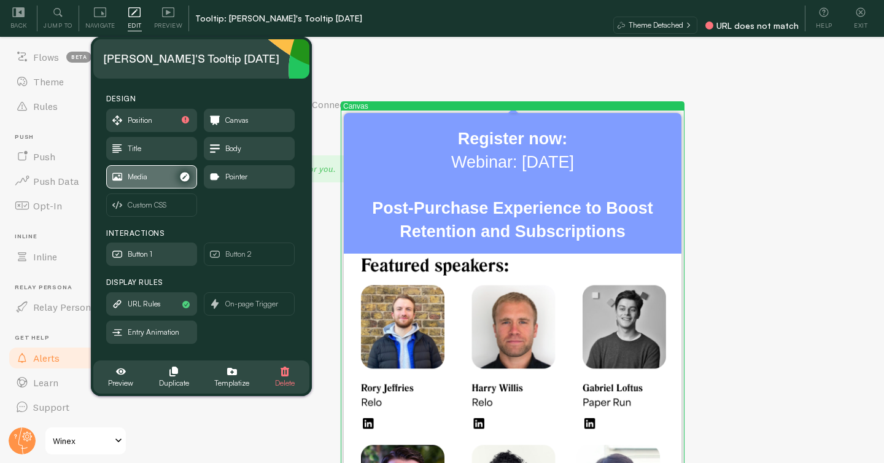
click at [135, 172] on span "Media" at bounding box center [138, 177] width 20 height 14
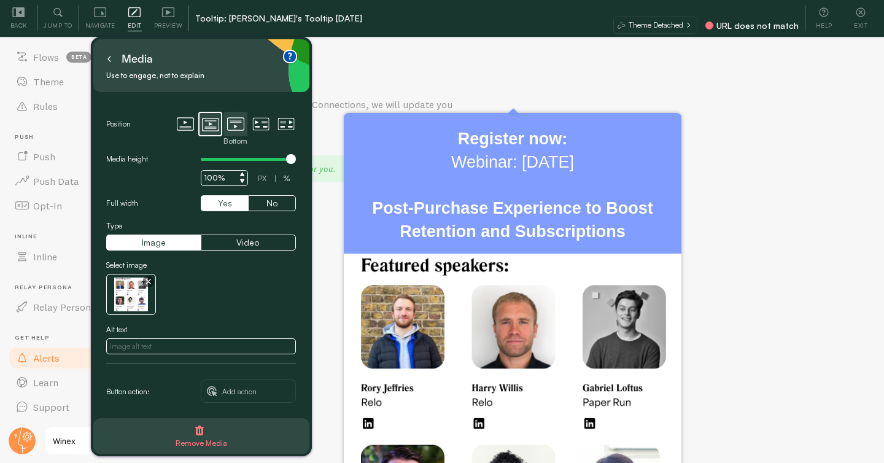
click at [237, 130] on icon at bounding box center [235, 123] width 17 height 17
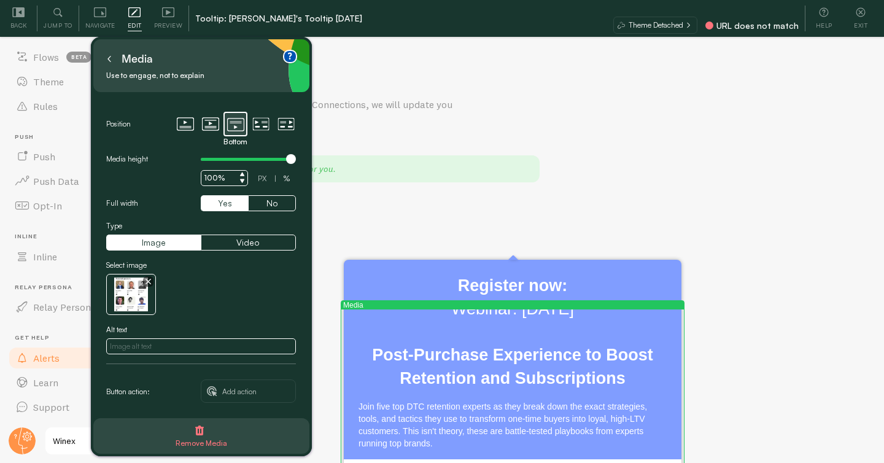
click at [112, 61] on button at bounding box center [109, 59] width 12 height 20
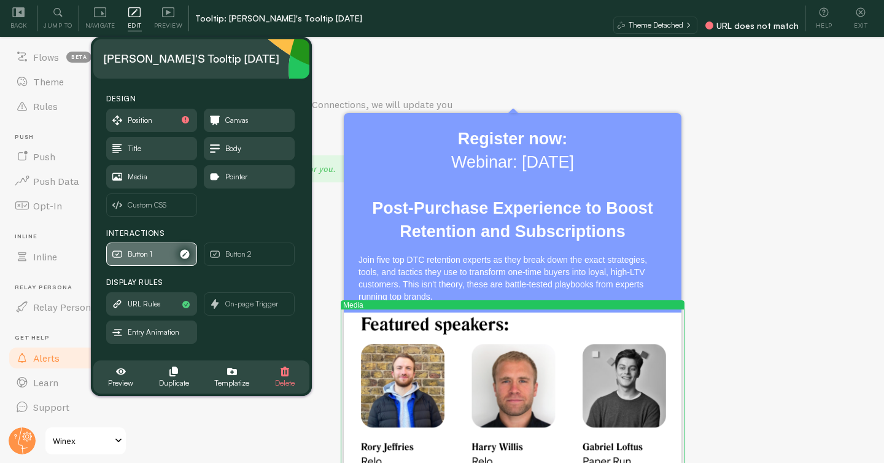
click at [147, 248] on span "Button 1" at bounding box center [140, 254] width 25 height 14
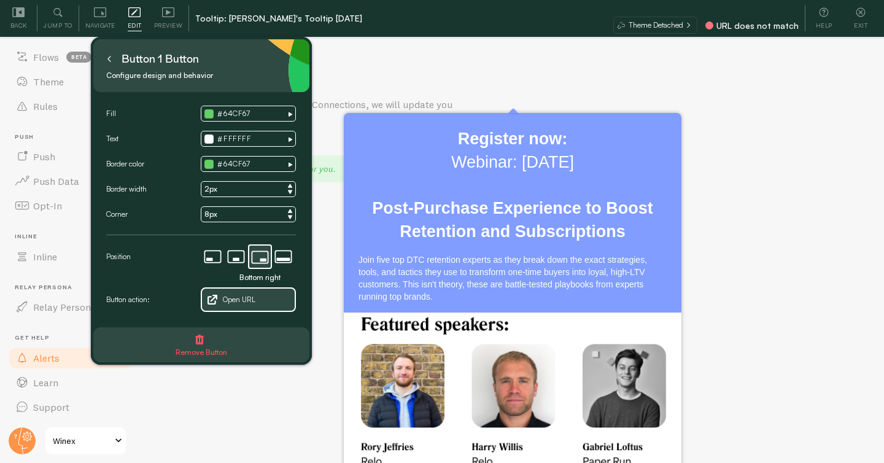
click at [196, 345] on span "Remove Button" at bounding box center [202, 352] width 52 height 14
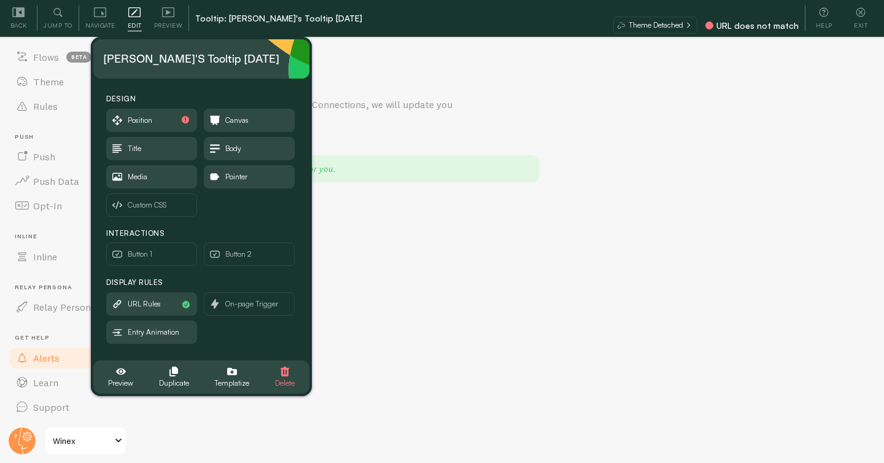
click at [0, 0] on div "Body Register now: Webinar: August 27 Post-Purchase Experience to Boost Retenti…" at bounding box center [0, 0] width 0 height 0
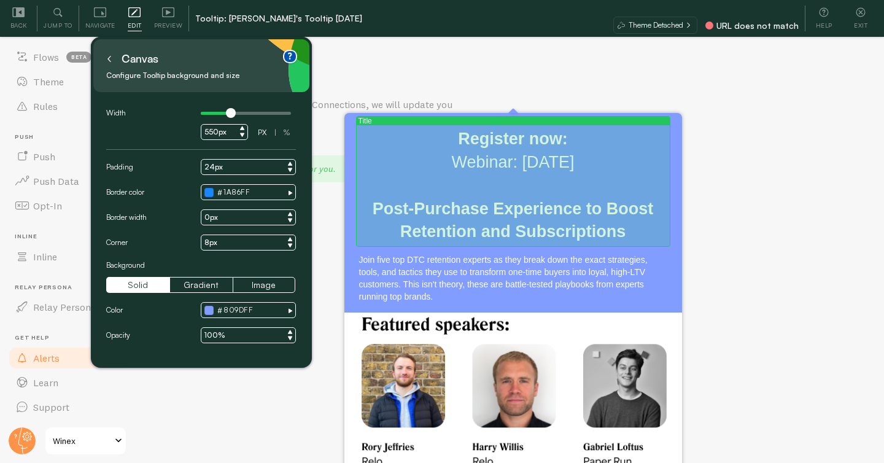
click at [498, 210] on strong "Post-Purchase Experience to Boost Retention and Subscriptions" at bounding box center [512, 220] width 281 height 42
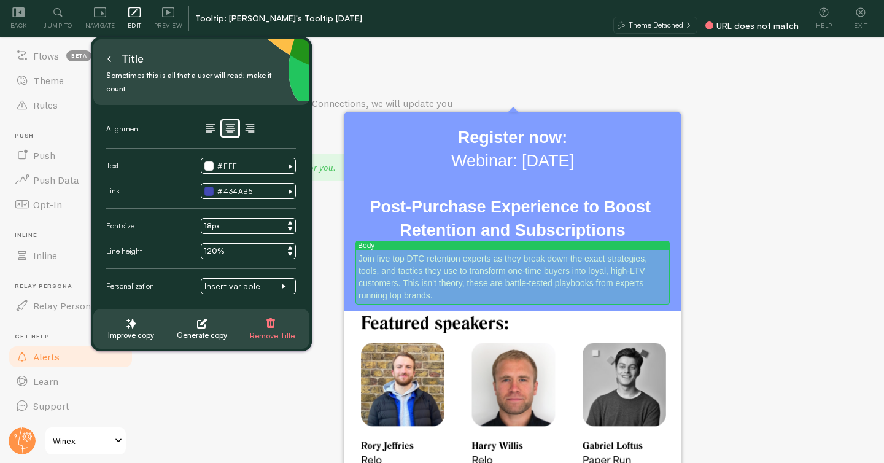
scroll to position [40, 0]
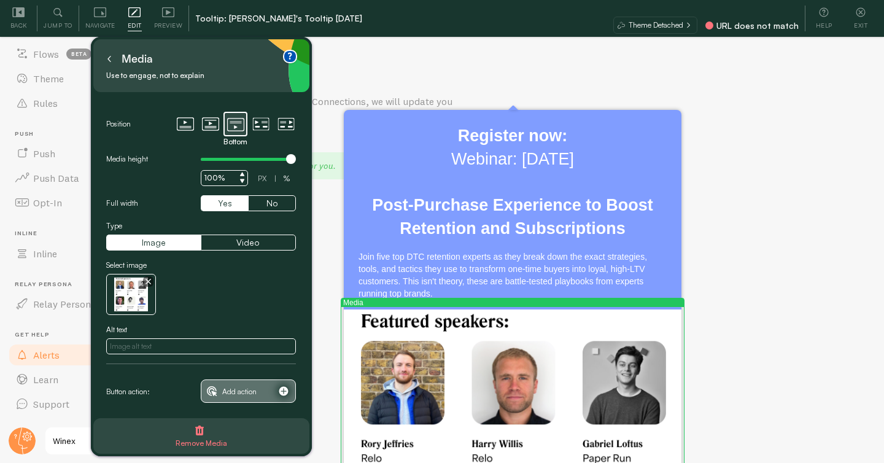
click at [220, 395] on span "Add action" at bounding box center [247, 391] width 93 height 22
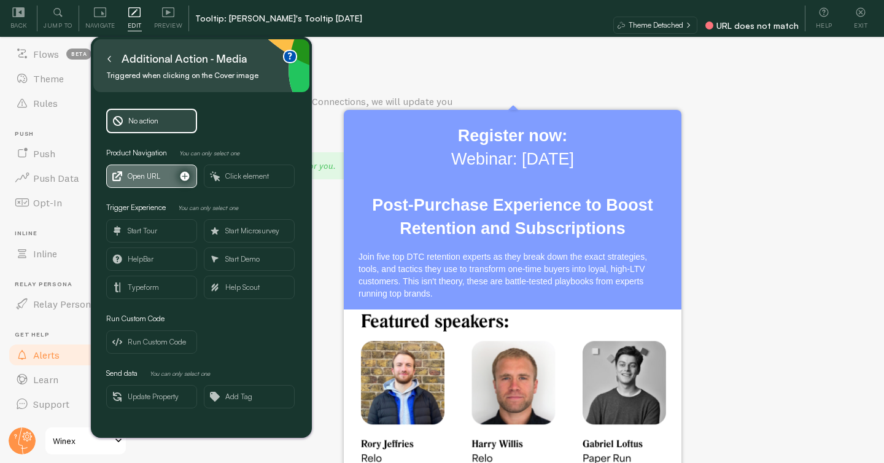
click at [160, 171] on span "Open URL" at bounding box center [144, 176] width 33 height 14
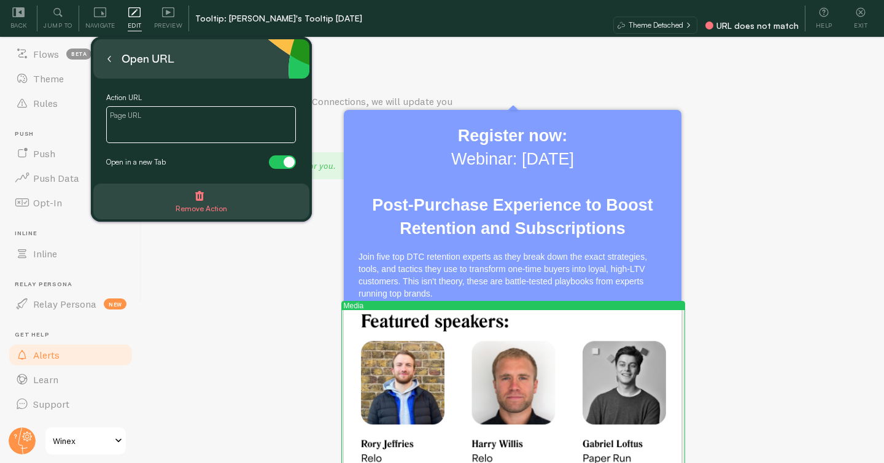
click at [212, 122] on textarea at bounding box center [201, 124] width 190 height 37
click at [198, 126] on textarea at bounding box center [201, 124] width 190 height 37
paste textarea "https://www.peelinsights.com/events/post-purchase-to-boost-retention-and-subscr…"
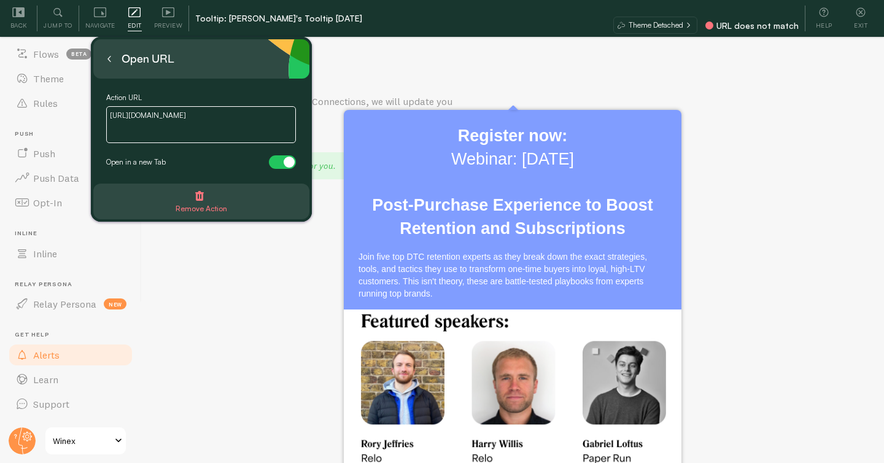
type textarea "https://www.peelinsights.com/events/post-purchase-to-boost-retention-and-subscr…"
click at [108, 62] on button at bounding box center [109, 59] width 12 height 20
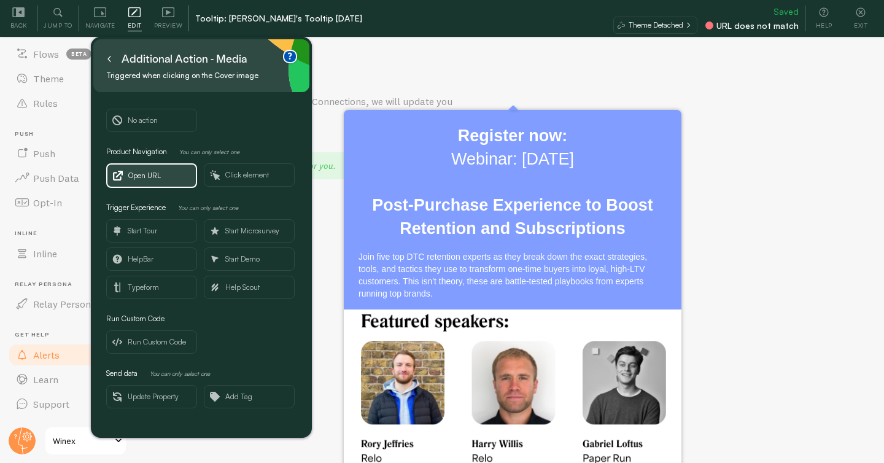
click at [112, 68] on button at bounding box center [109, 59] width 12 height 20
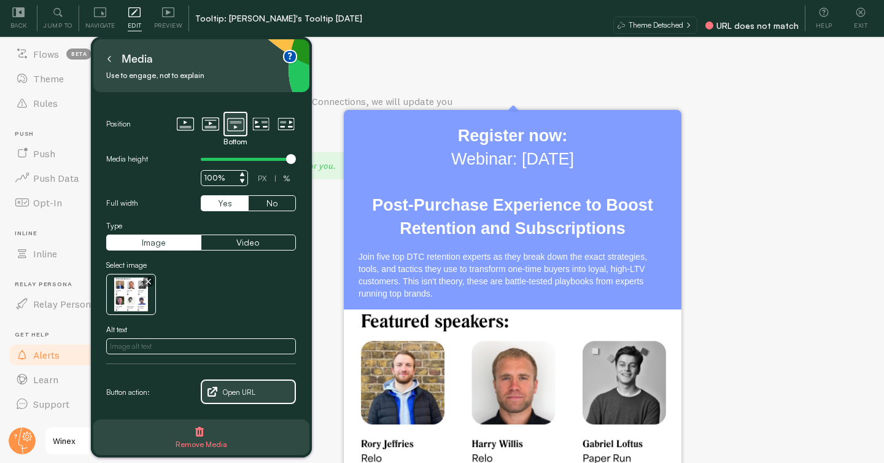
click at [116, 70] on small "Use to engage, not to explain" at bounding box center [197, 76] width 182 height 14
click at [112, 61] on button at bounding box center [109, 59] width 12 height 20
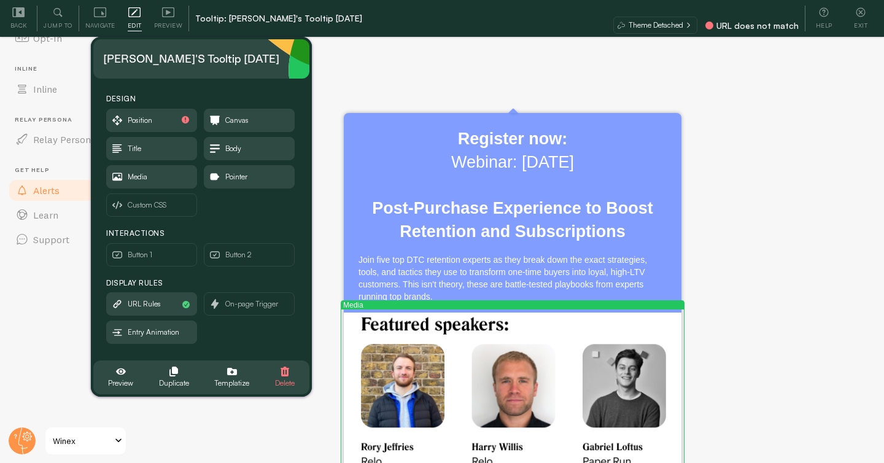
scroll to position [37, 0]
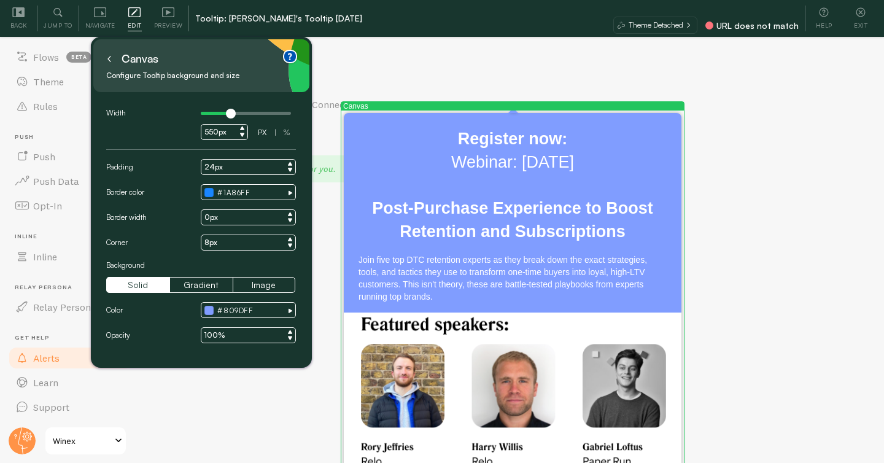
click at [110, 63] on button at bounding box center [109, 59] width 12 height 20
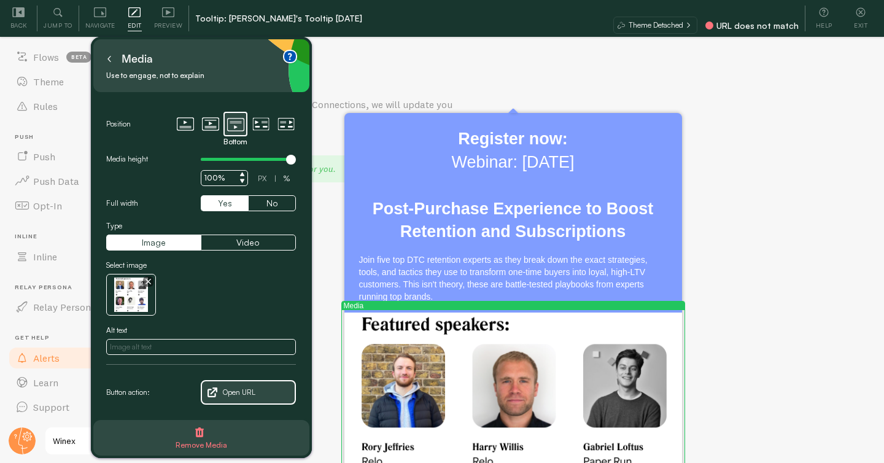
click at [242, 177] on div at bounding box center [242, 177] width 9 height 17
type input "40%"
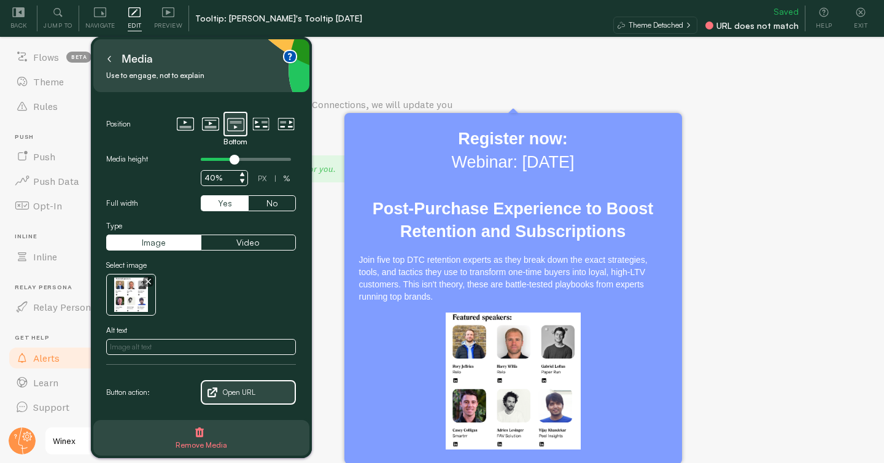
drag, startPoint x: 288, startPoint y: 159, endPoint x: 236, endPoint y: 169, distance: 53.7
click at [235, 166] on div at bounding box center [246, 159] width 90 height 15
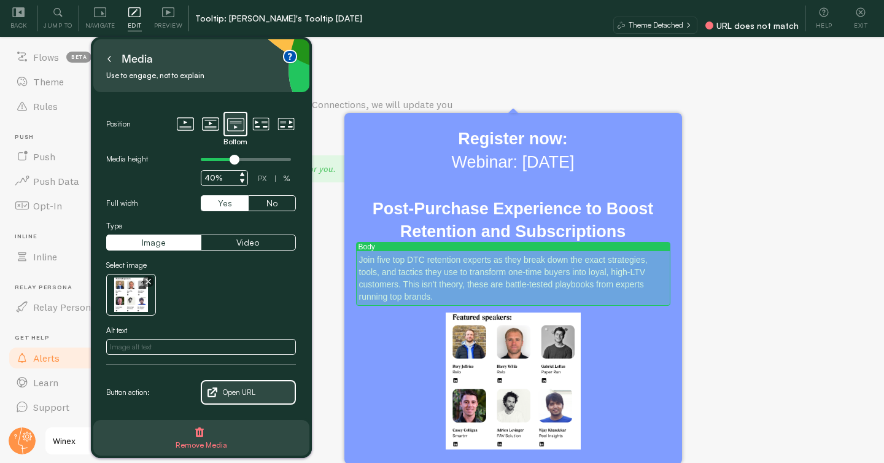
scroll to position [38, 0]
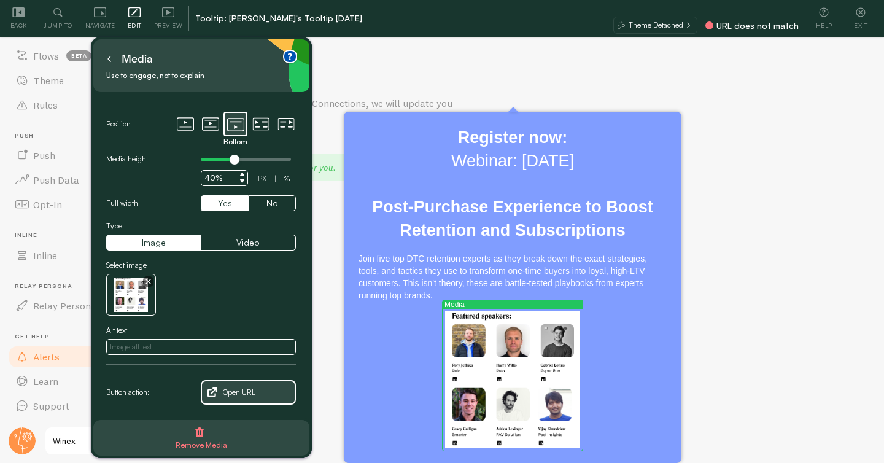
click at [783, 317] on div "Alerts If there are any issues with your Connections, we will update you here Y…" at bounding box center [513, 249] width 742 height 423
click at [108, 53] on button at bounding box center [109, 59] width 12 height 20
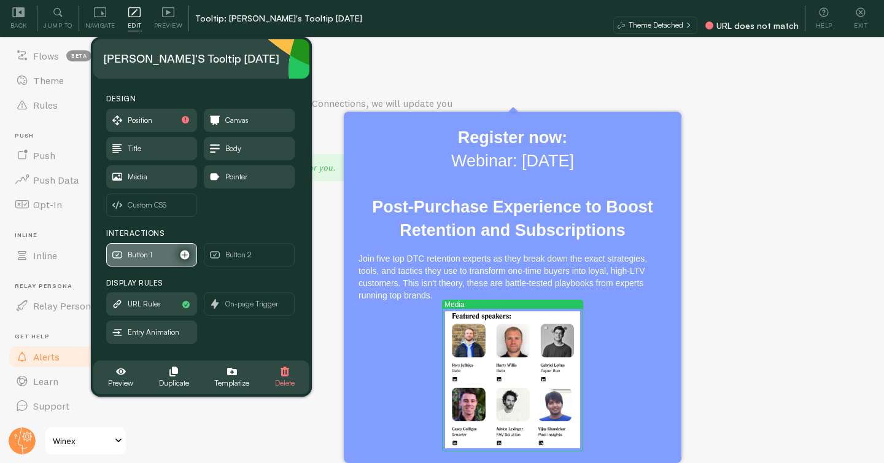
click at [141, 254] on span "Button 1" at bounding box center [140, 255] width 25 height 14
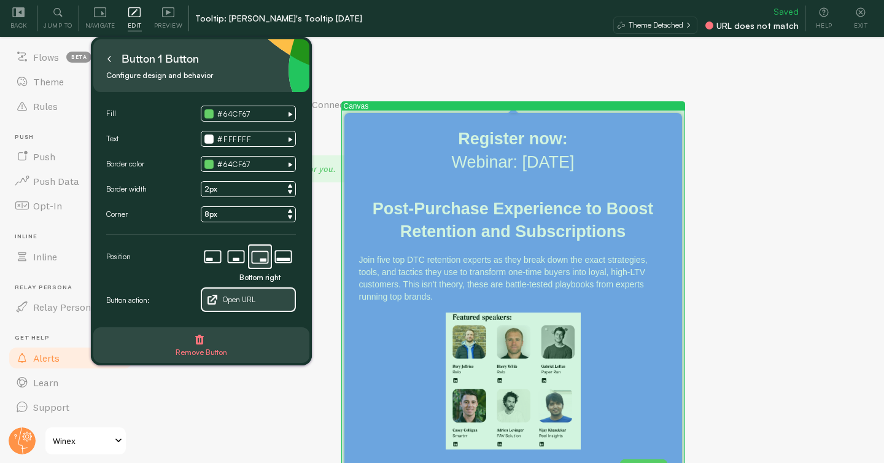
scroll to position [70, 0]
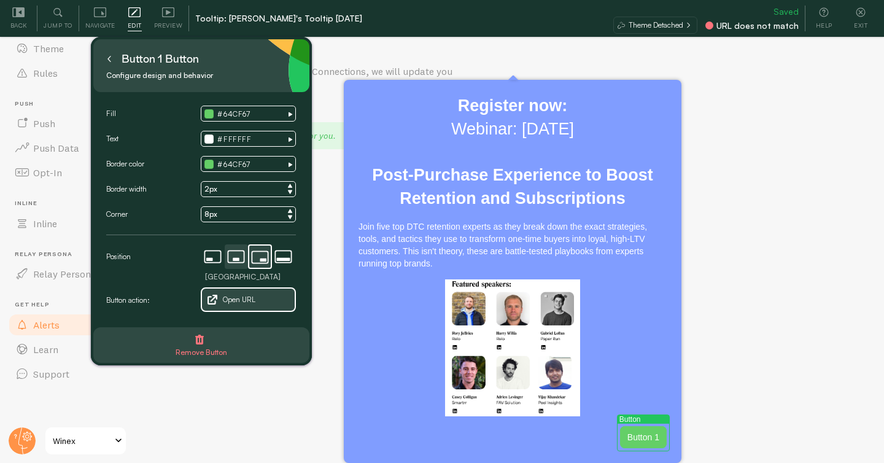
click at [236, 259] on icon at bounding box center [236, 259] width 7 height 3
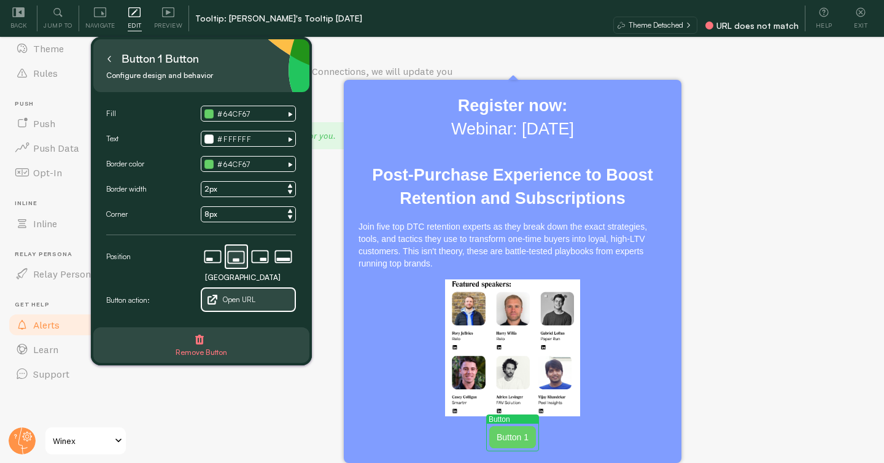
click at [211, 111] on div at bounding box center [208, 113] width 9 height 9
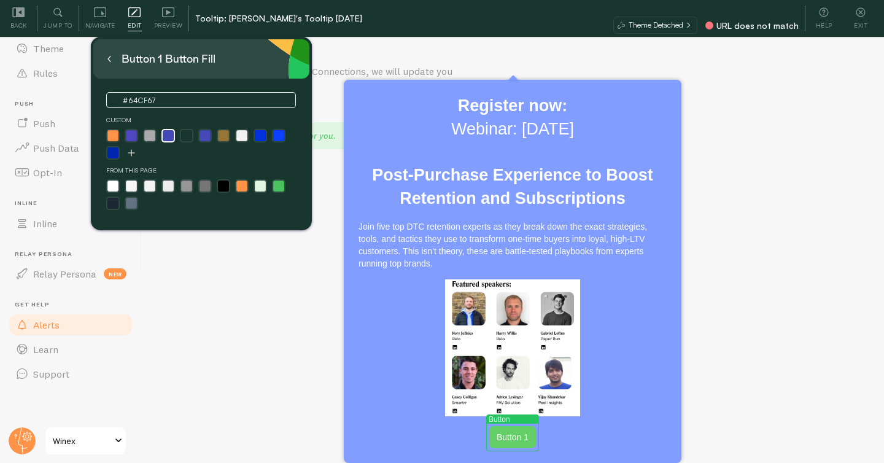
click at [167, 131] on label at bounding box center [168, 135] width 11 height 11
click at [167, 132] on input "radio" at bounding box center [167, 136] width 8 height 8
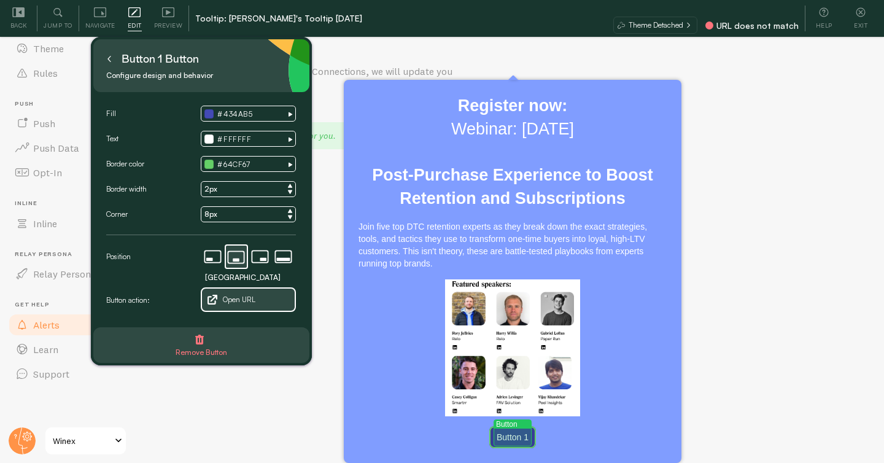
click at [506, 434] on p "Button 1" at bounding box center [512, 437] width 32 height 12
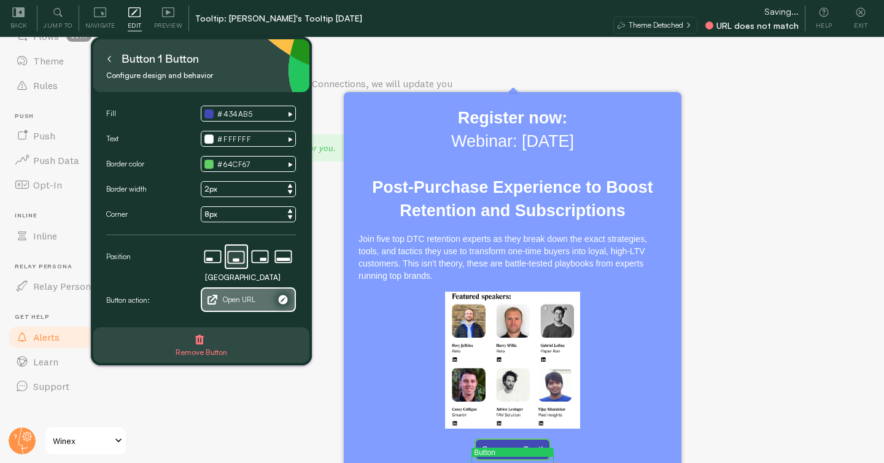
click at [253, 299] on span "Open URL" at bounding box center [239, 300] width 33 height 14
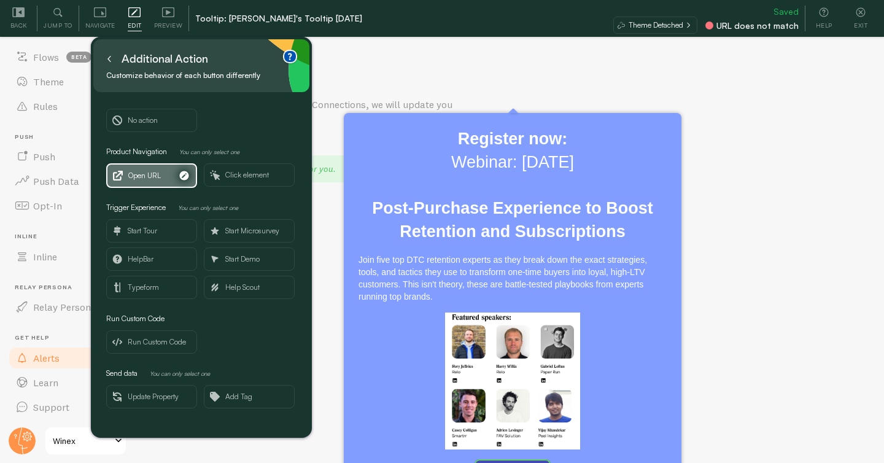
click at [155, 176] on span "Open URL" at bounding box center [144, 176] width 33 height 14
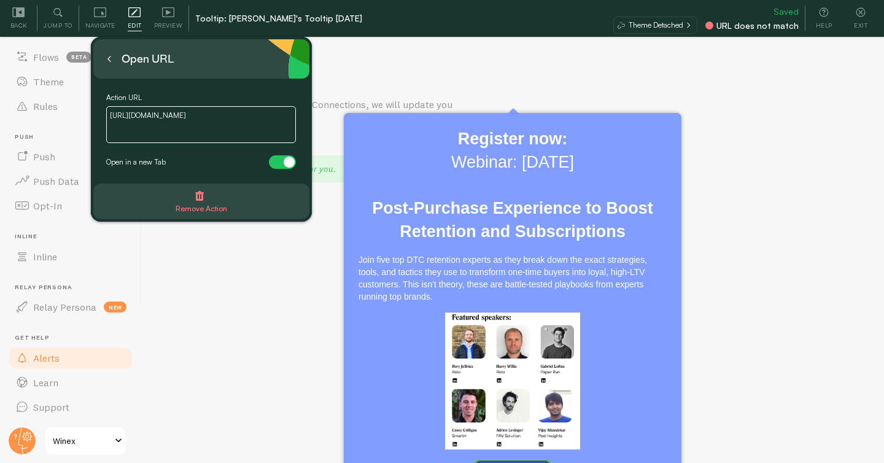
click at [112, 58] on icon at bounding box center [109, 59] width 6 height 6
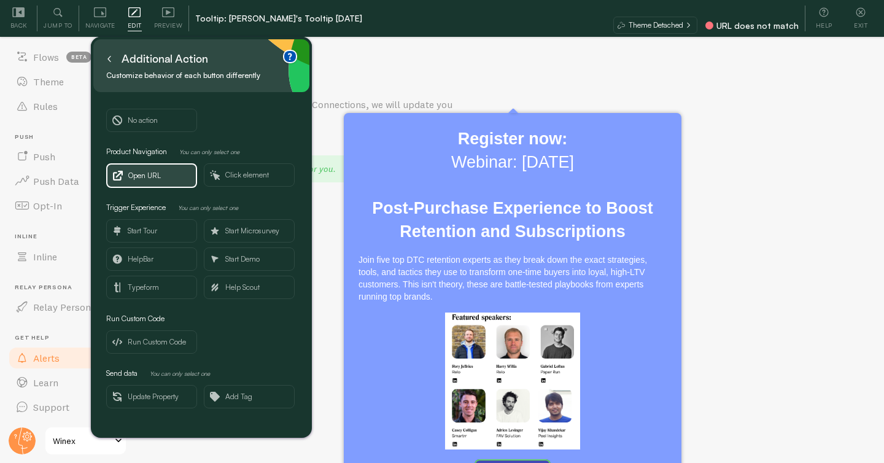
click at [112, 58] on icon at bounding box center [109, 59] width 6 height 6
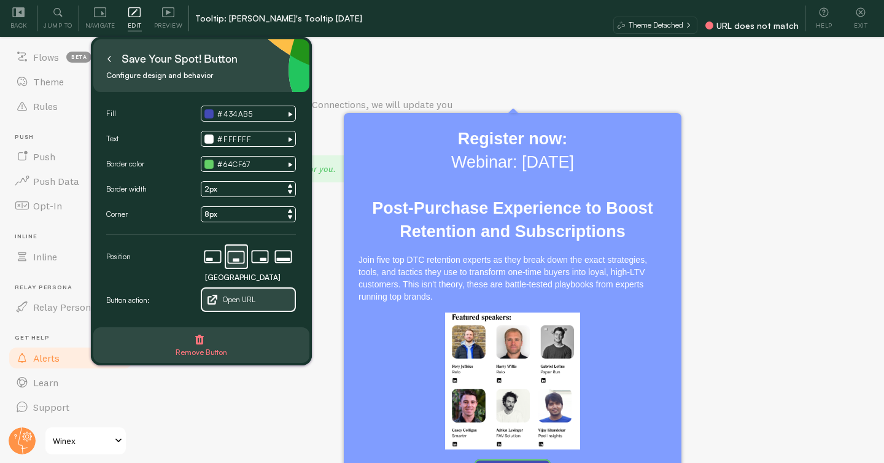
click at [112, 60] on icon at bounding box center [109, 59] width 6 height 6
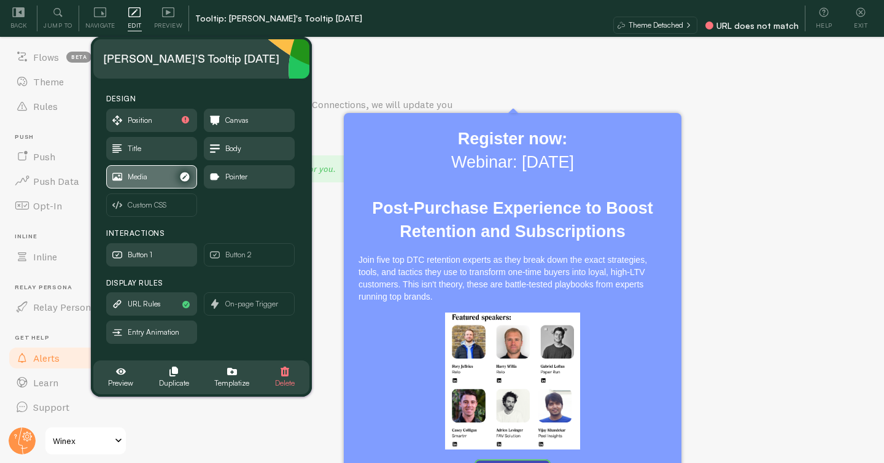
click at [163, 179] on span "Media" at bounding box center [152, 177] width 90 height 22
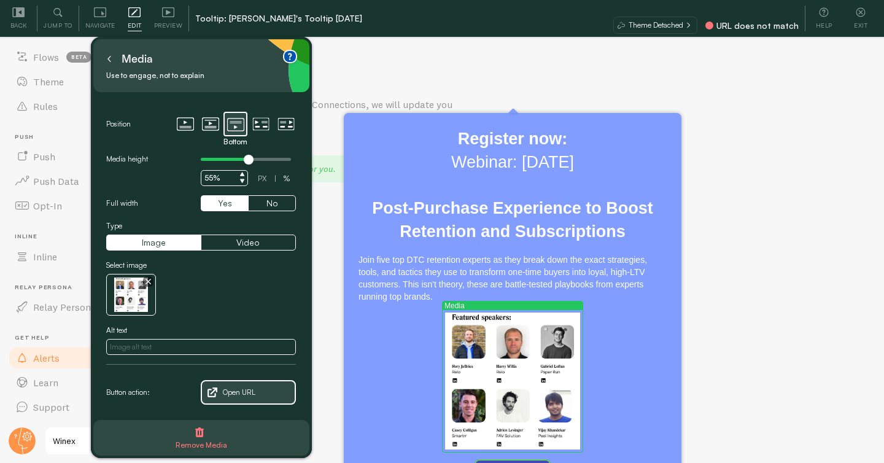
click at [249, 155] on div at bounding box center [246, 159] width 90 height 15
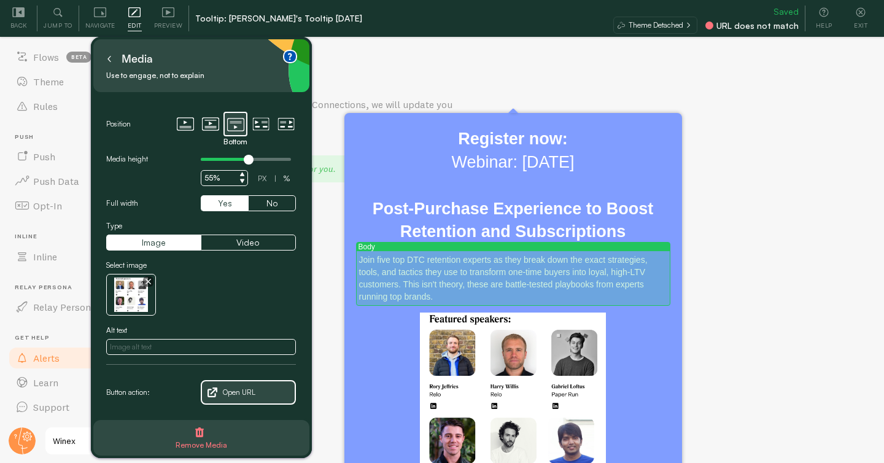
scroll to position [122, 0]
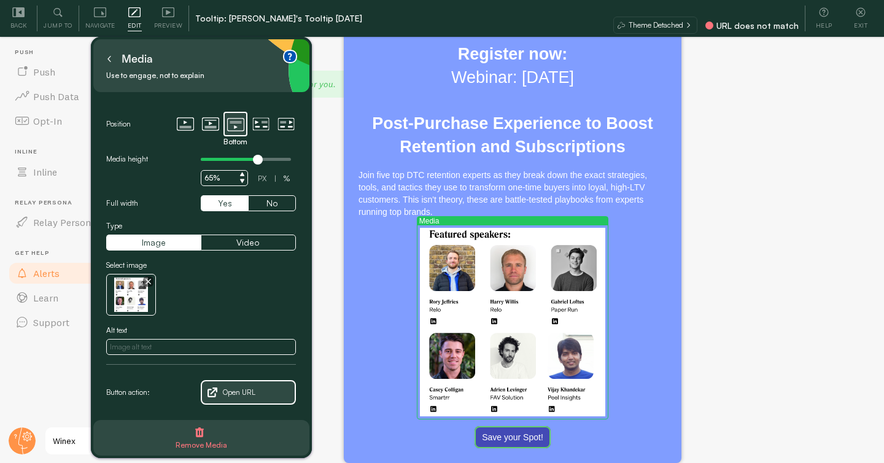
click at [257, 158] on div at bounding box center [246, 159] width 90 height 3
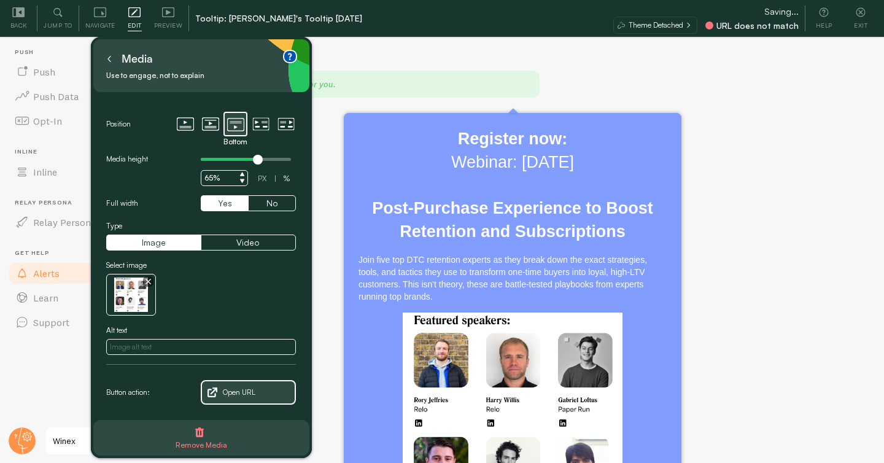
scroll to position [37, 0]
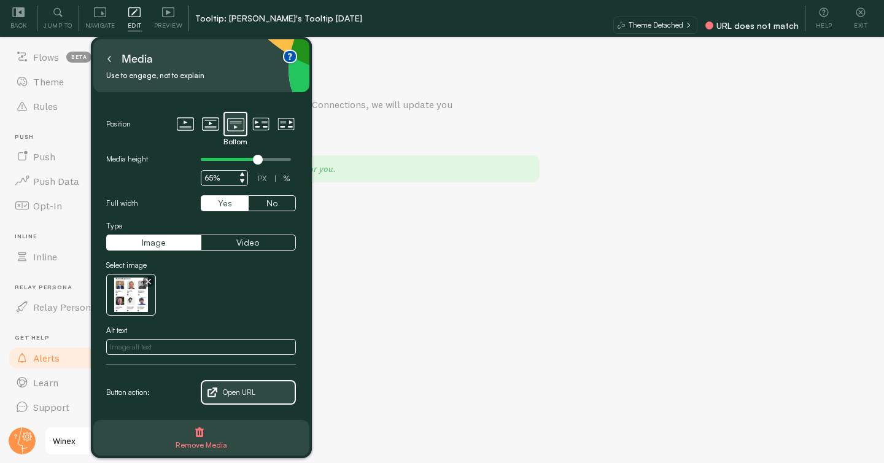
type input "55%"
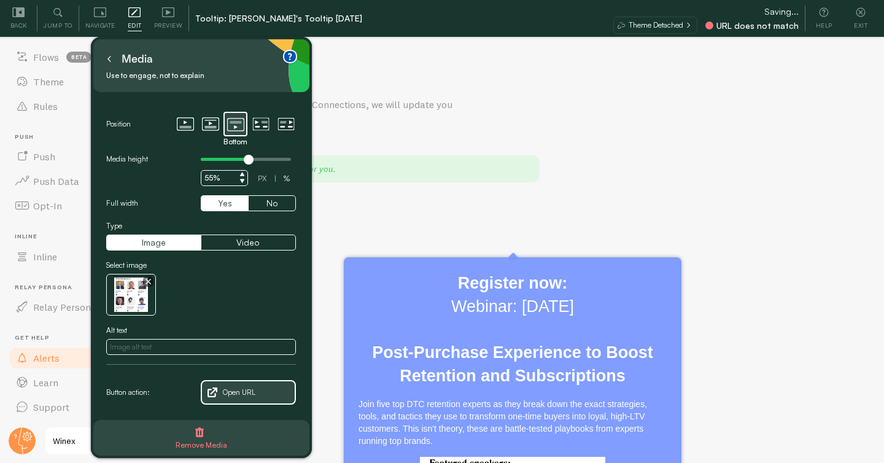
click at [246, 159] on div at bounding box center [246, 159] width 90 height 3
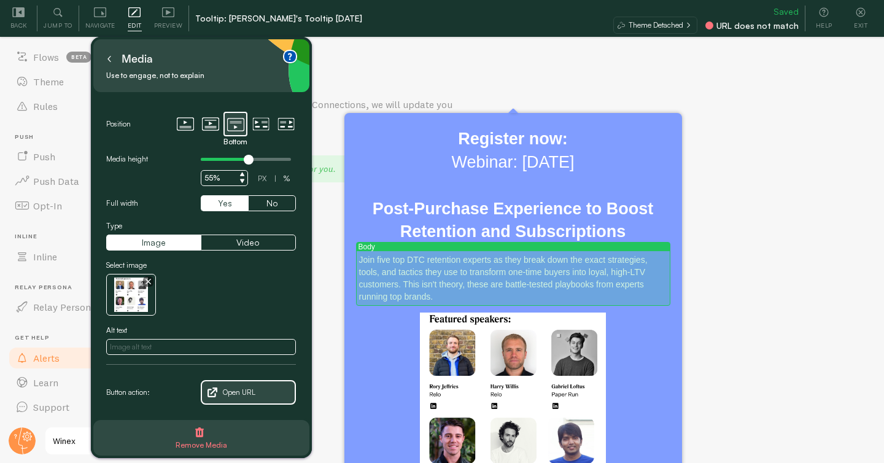
scroll to position [122, 0]
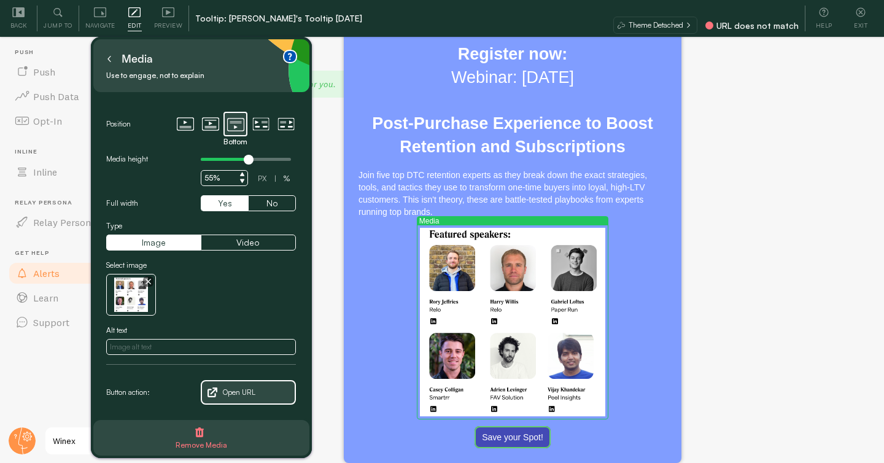
click at [720, 214] on div "Alerts If there are any issues with your Connections, we will update you here Y…" at bounding box center [513, 166] width 742 height 423
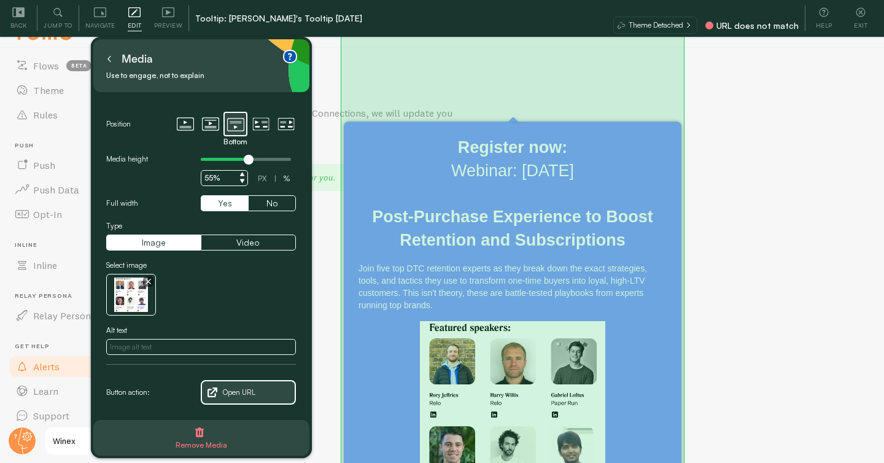
scroll to position [26, 0]
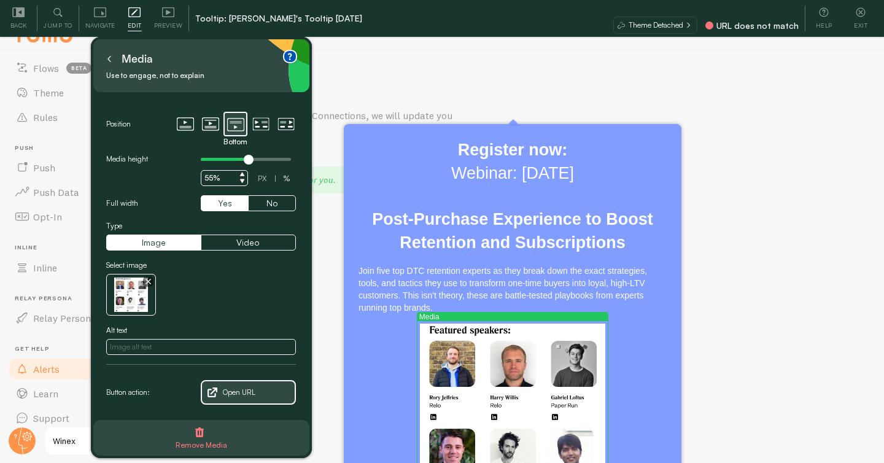
click at [778, 226] on div "Alerts If there are any issues with your Connections, we will update you here Y…" at bounding box center [513, 261] width 742 height 423
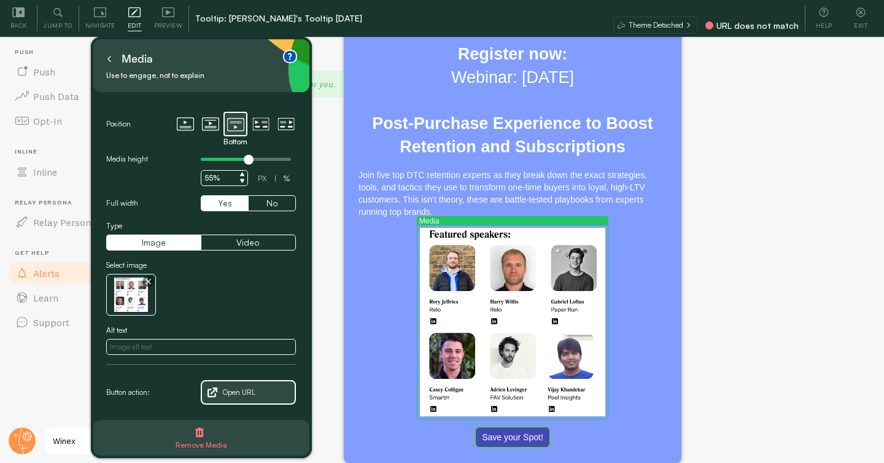
click at [760, 301] on div "Alerts If there are any issues with your Connections, we will update you here Y…" at bounding box center [513, 166] width 742 height 423
click at [866, 16] on icon at bounding box center [860, 12] width 12 height 12
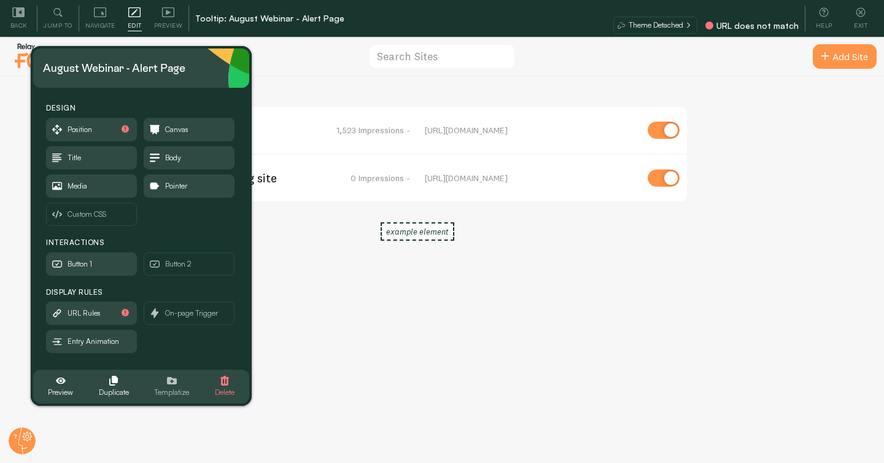
click at [171, 382] on icon "button" at bounding box center [172, 381] width 10 height 10
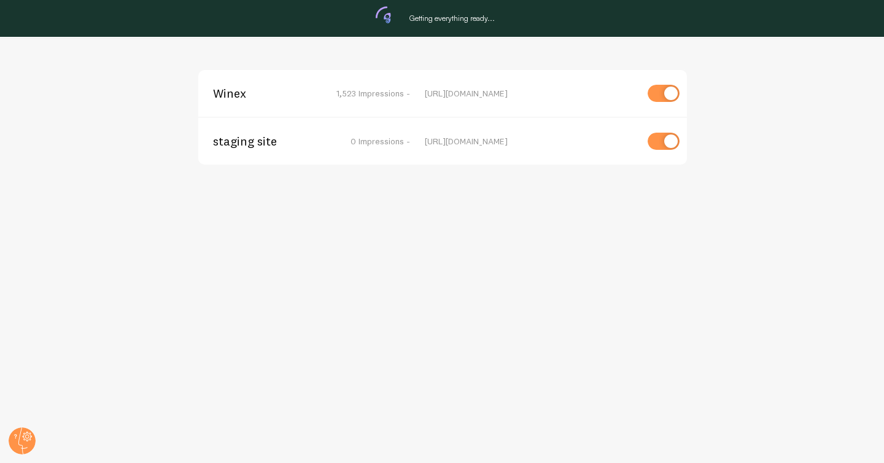
click at [233, 88] on span "Winex" at bounding box center [262, 93] width 99 height 11
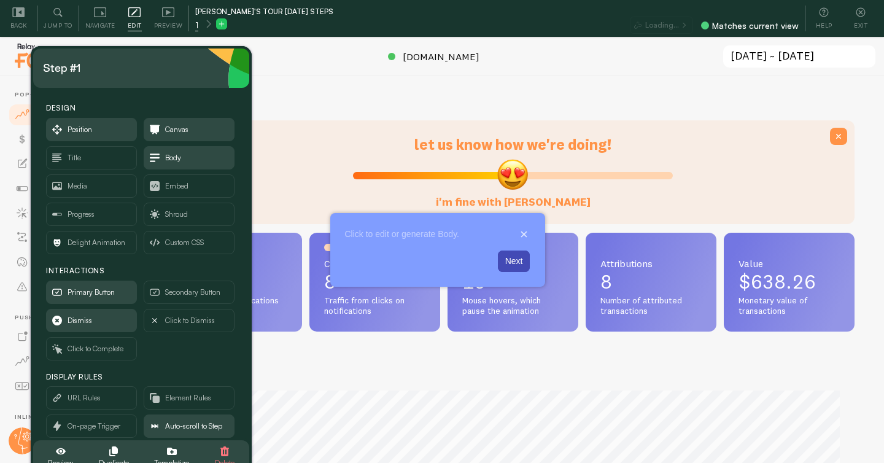
scroll to position [322, 683]
click at [90, 396] on span "URL Rules" at bounding box center [84, 398] width 33 height 14
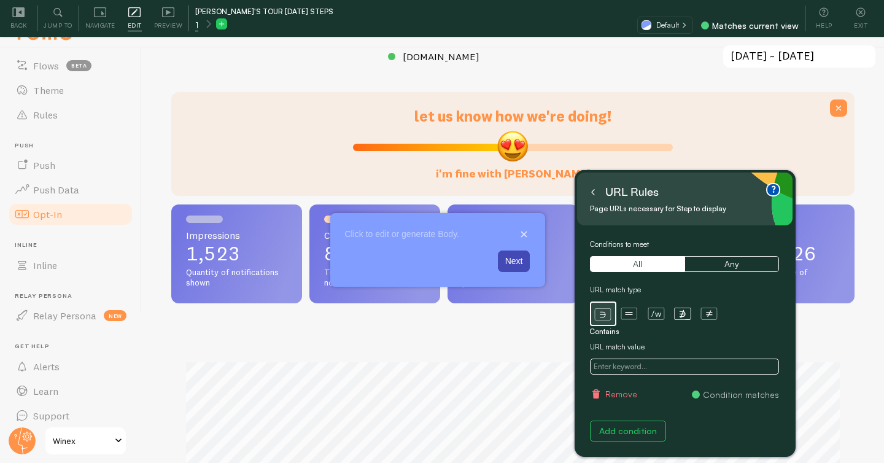
scroll to position [32, 0]
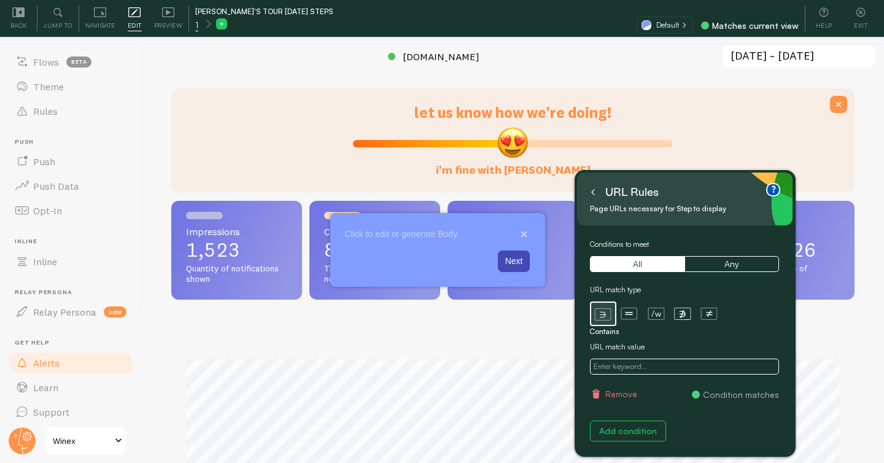
click at [44, 361] on span "Alerts" at bounding box center [46, 363] width 26 height 12
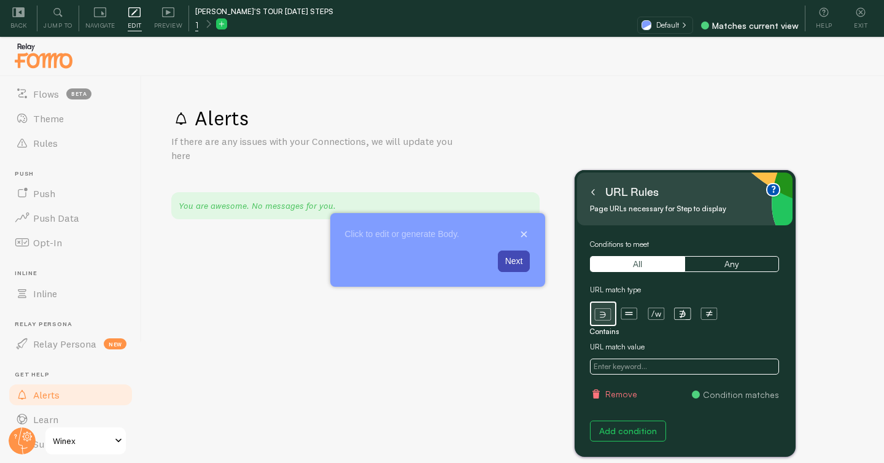
click at [633, 368] on input "text" at bounding box center [685, 366] width 190 height 16
paste input "https://fomo.com/app#/alerts"
type input "https://fomo.com/app#/alerts"
click at [592, 193] on icon at bounding box center [593, 193] width 2 height 6
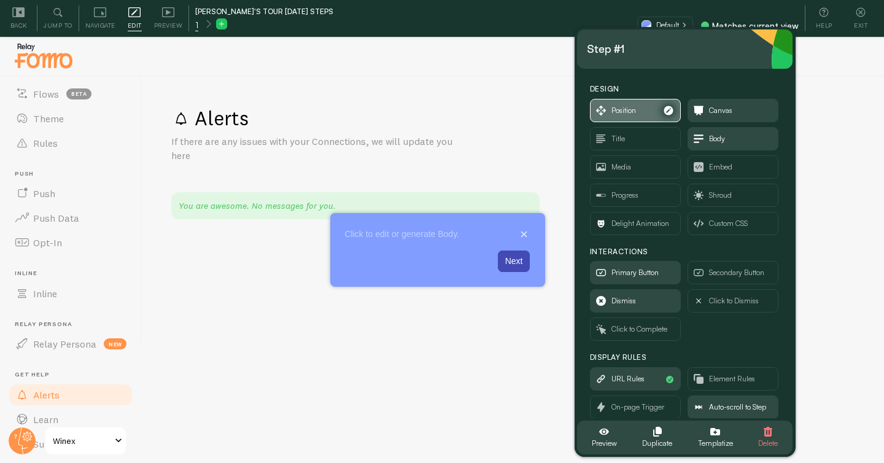
click at [626, 113] on span "Position" at bounding box center [623, 111] width 25 height 14
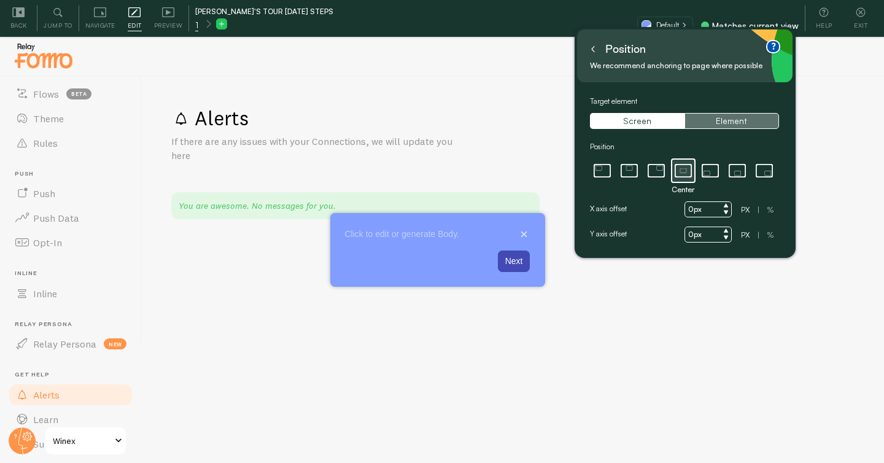
click at [743, 122] on button "Element" at bounding box center [731, 121] width 95 height 16
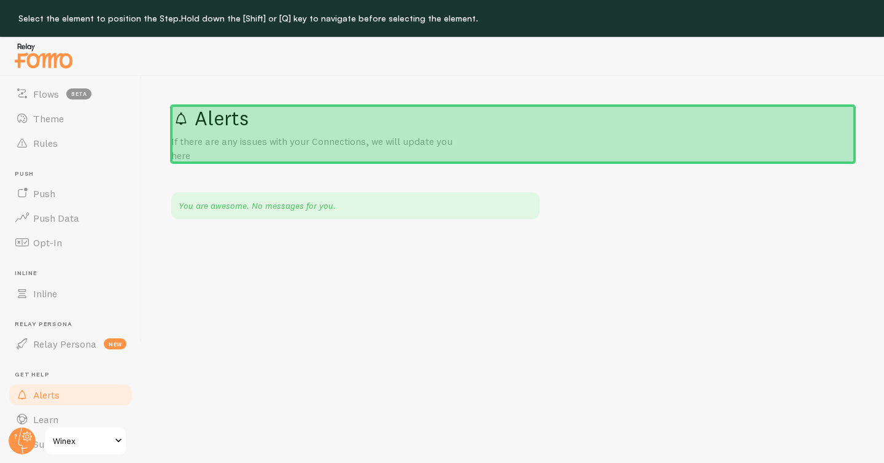
click at [296, 131] on div "Alerts If there are any issues with your Connections, we will update you here" at bounding box center [512, 134] width 683 height 57
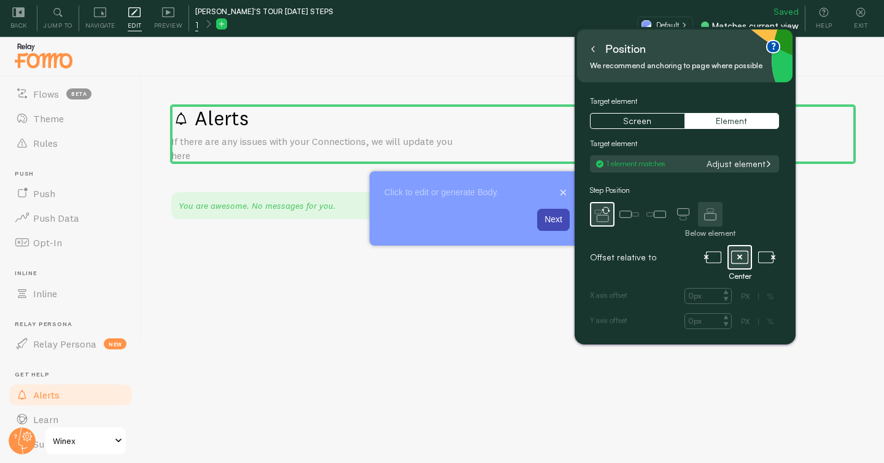
click at [709, 212] on icon at bounding box center [710, 214] width 25 height 25
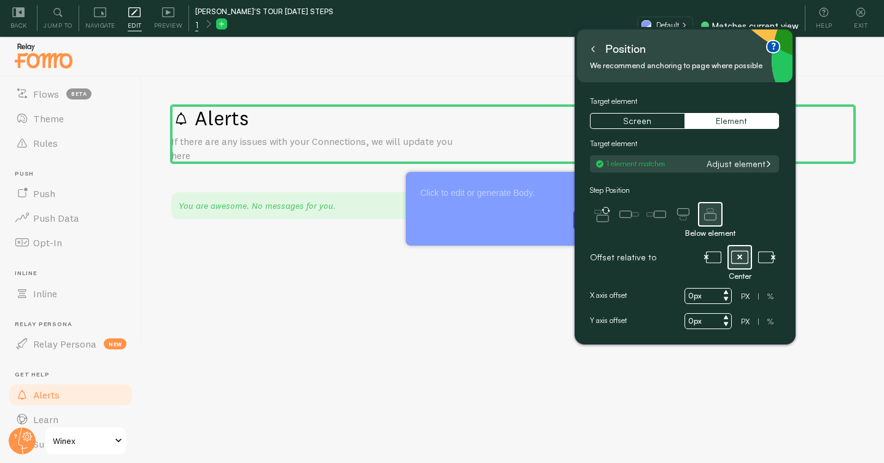
click at [592, 51] on icon at bounding box center [593, 49] width 6 height 6
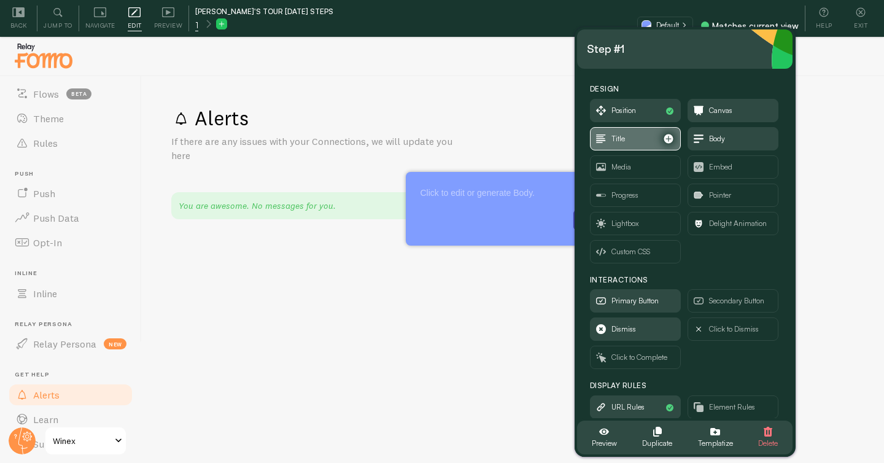
click at [642, 134] on span "Title" at bounding box center [635, 139] width 90 height 22
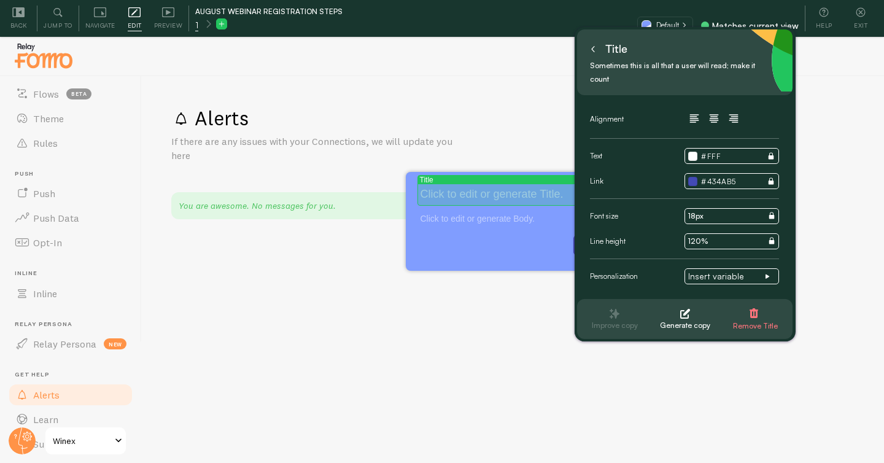
click at [476, 193] on p "Tour Step 1" at bounding box center [512, 195] width 185 height 16
click at [487, 196] on p "Tour Step 1" at bounding box center [512, 195] width 185 height 16
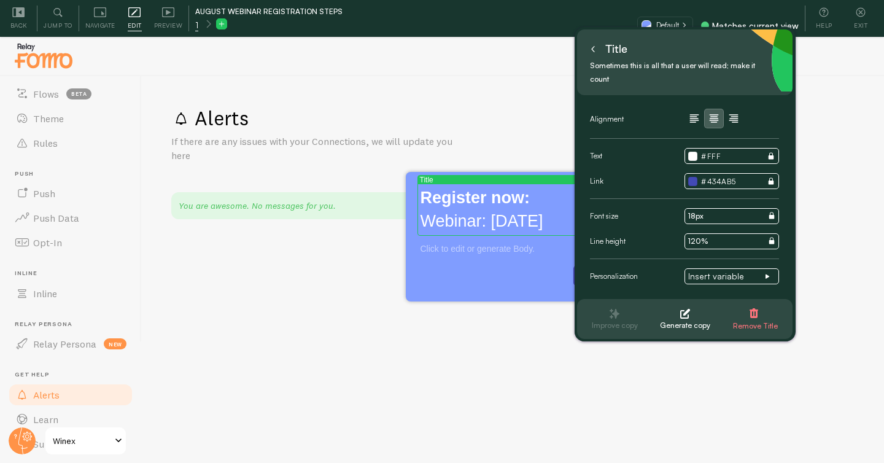
click at [714, 111] on icon "button" at bounding box center [713, 118] width 15 height 15
click at [592, 56] on button at bounding box center [593, 49] width 12 height 20
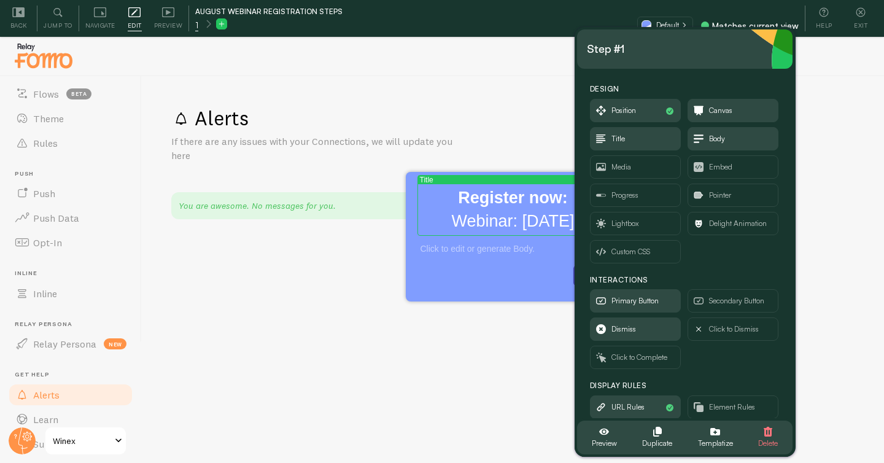
click at [449, 104] on div "Alerts If there are any issues with your Connections, we will update you here Y…" at bounding box center [513, 287] width 742 height 423
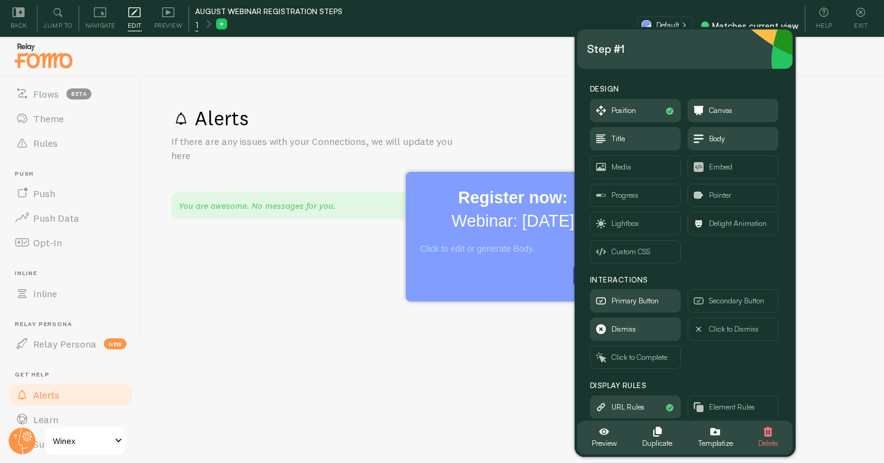
click at [517, 132] on div "Alerts If there are any issues with your Connections, we will update you here" at bounding box center [512, 134] width 683 height 57
click at [536, 128] on h1 "Alerts" at bounding box center [512, 118] width 683 height 25
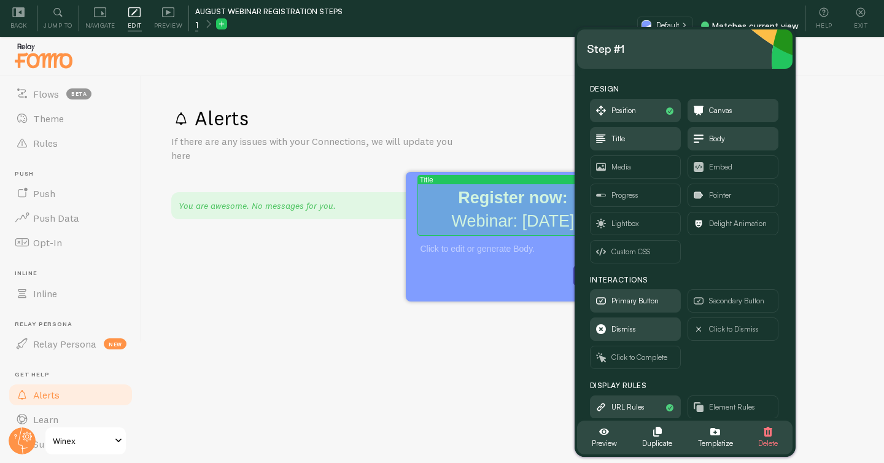
click at [497, 220] on h2 "Register now: Webinar: August 27" at bounding box center [512, 210] width 185 height 47
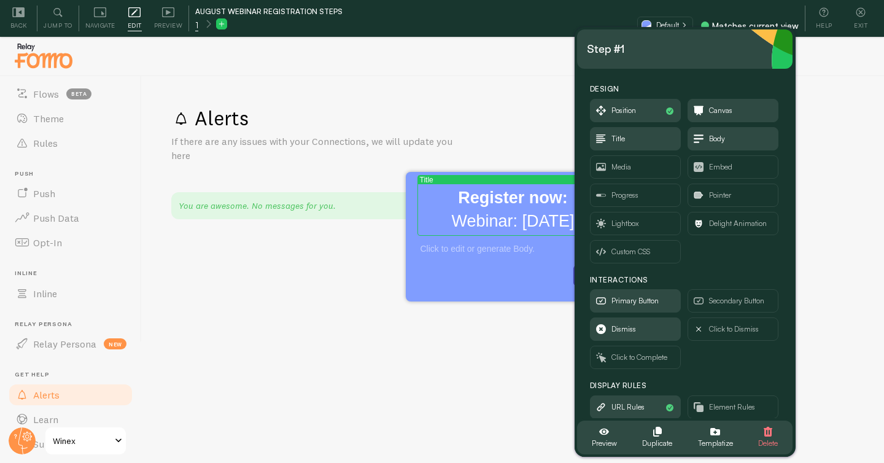
click at [516, 225] on h2 "Register now: Webinar: August 27" at bounding box center [512, 210] width 185 height 47
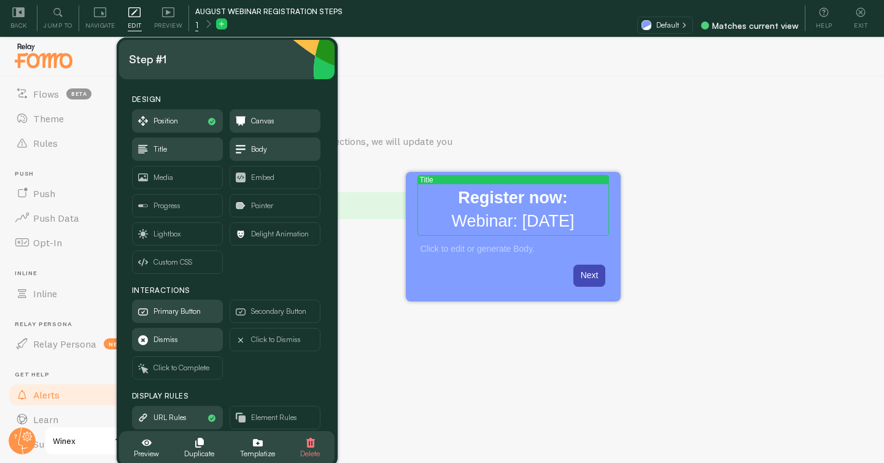
drag, startPoint x: 686, startPoint y: 48, endPoint x: 226, endPoint y: 58, distance: 460.3
click at [226, 58] on div "Step #1" at bounding box center [227, 60] width 196 height 20
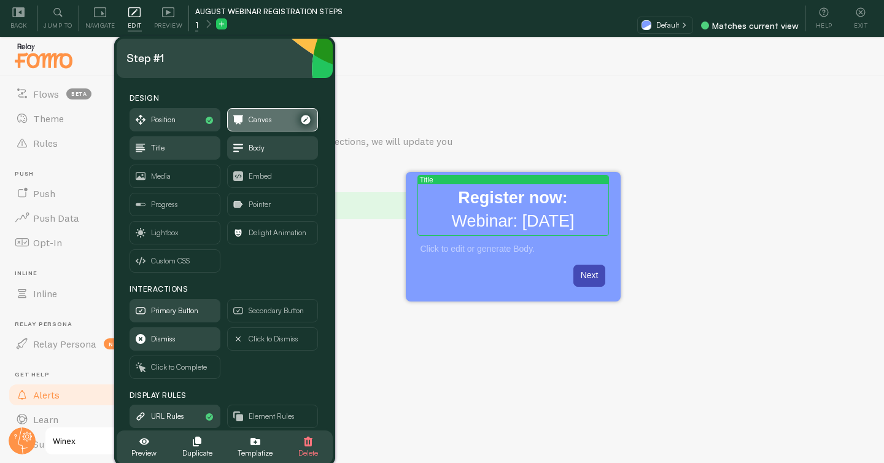
click at [257, 117] on span "Canvas" at bounding box center [260, 120] width 23 height 14
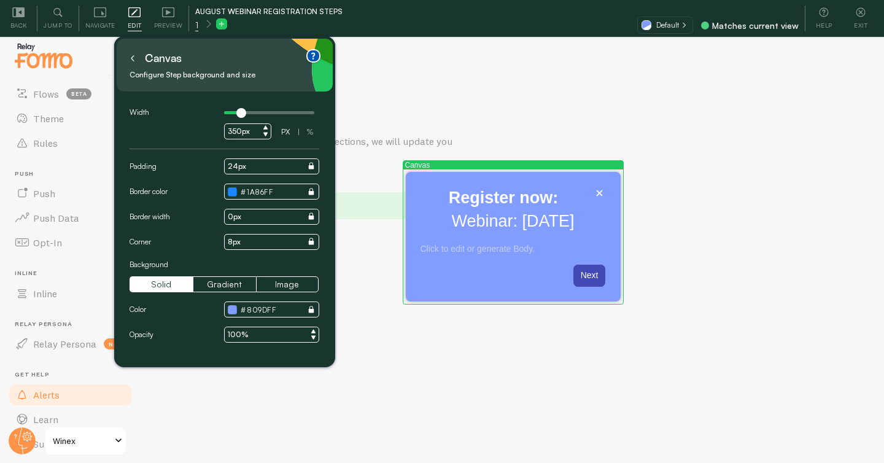
click at [233, 131] on input "350px" at bounding box center [247, 131] width 47 height 16
type input "500px"
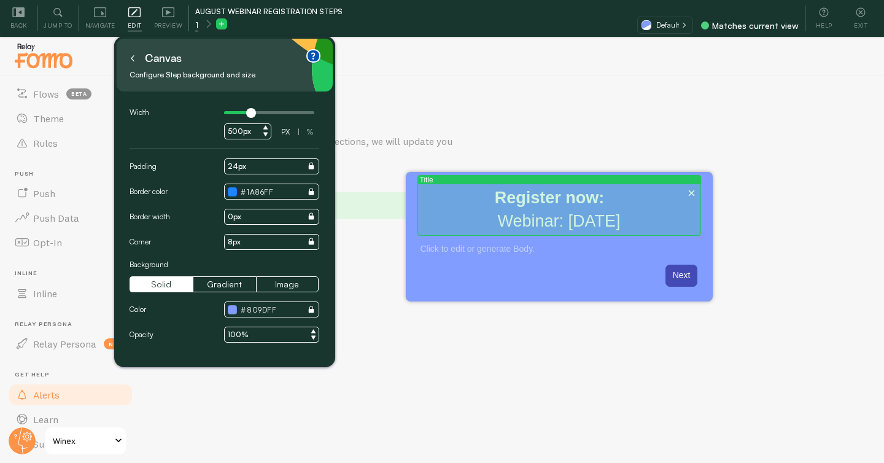
click at [584, 218] on h2 "Register now: Webinar: August 27" at bounding box center [558, 210] width 277 height 47
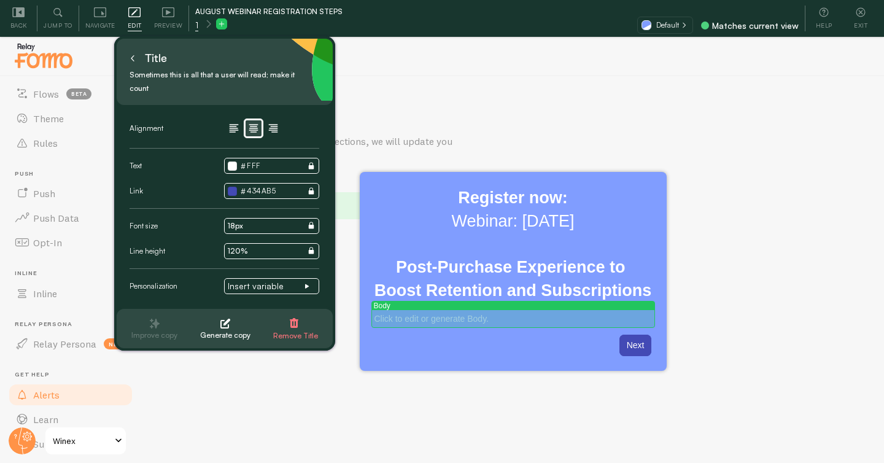
click at [414, 314] on p "Click to edit or generate Body." at bounding box center [512, 318] width 277 height 12
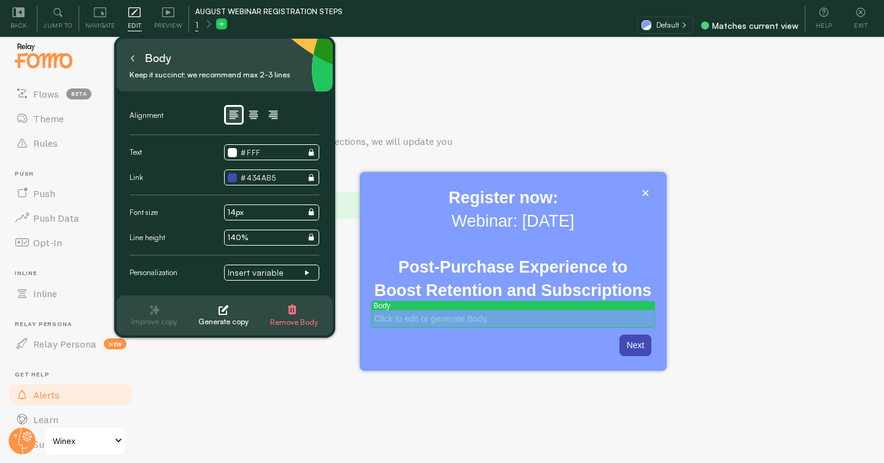
click at [420, 318] on p "Register now:Webinar: August 27Post-Purchase Experience to Boost Retention and …" at bounding box center [512, 318] width 277 height 12
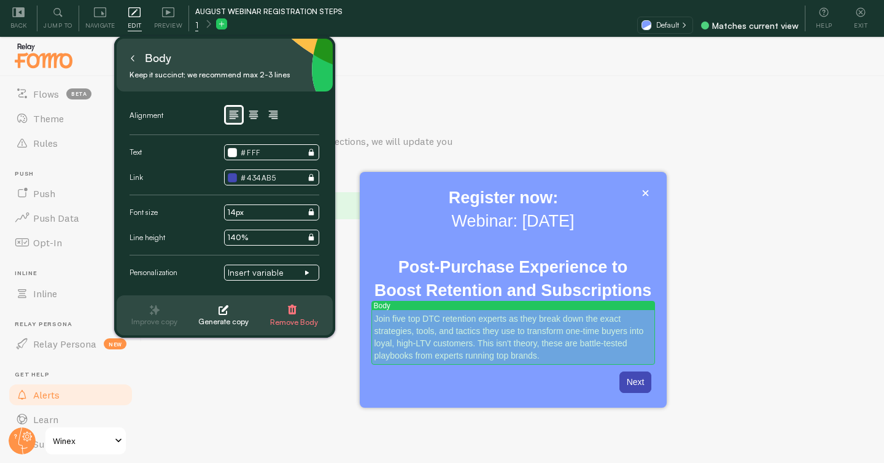
click at [460, 333] on p "Join five top DTC retention experts as they break down the exact strategies, to…" at bounding box center [512, 336] width 277 height 49
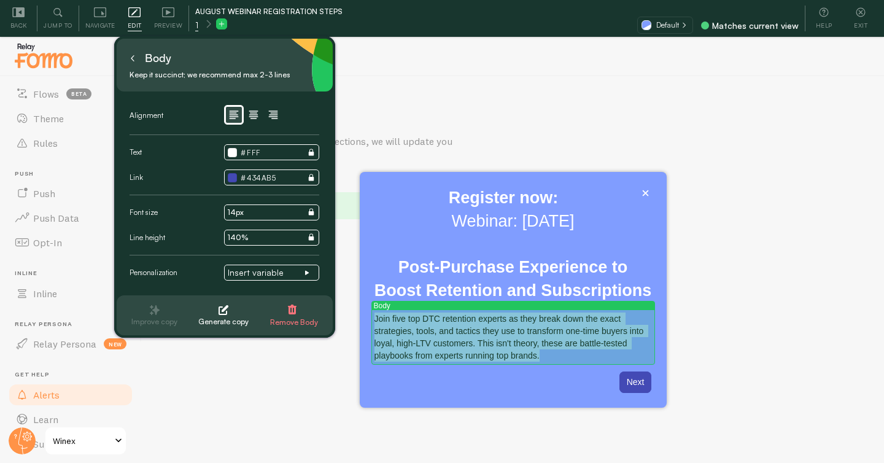
click at [460, 333] on p "Join five top DTC retention experts as they break down the exact strategies, to…" at bounding box center [512, 336] width 277 height 49
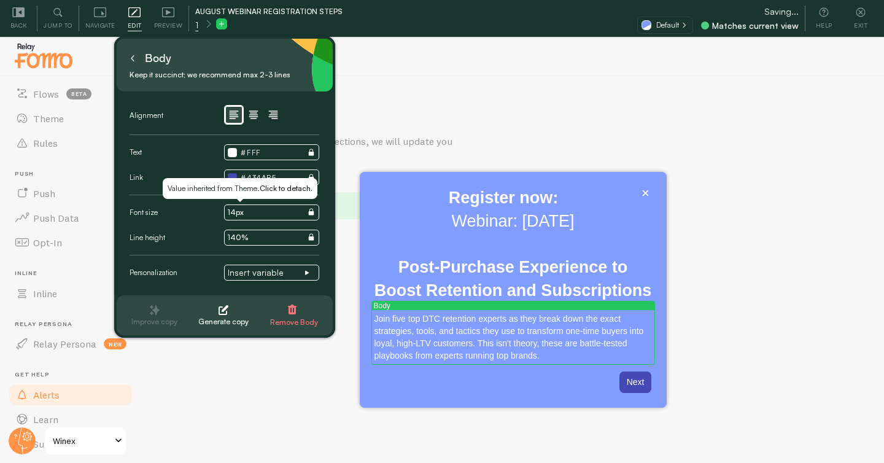
click at [250, 215] on input "14px" at bounding box center [271, 212] width 95 height 16
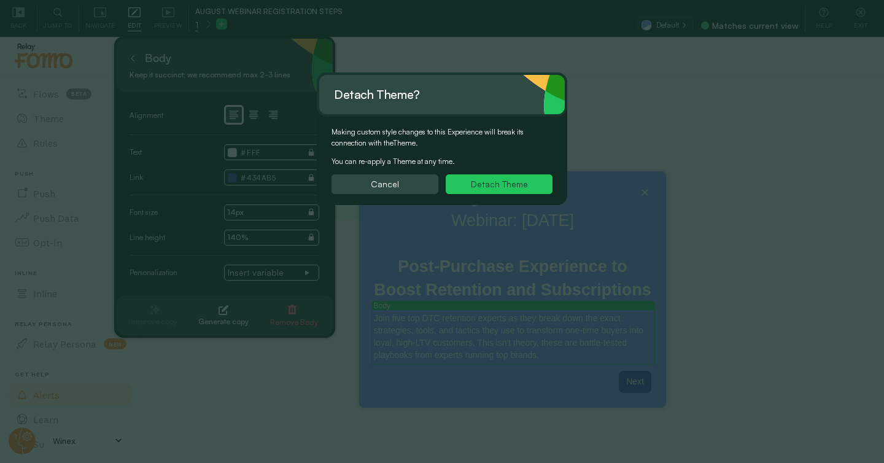
click at [482, 182] on button "Detach Theme" at bounding box center [499, 184] width 107 height 20
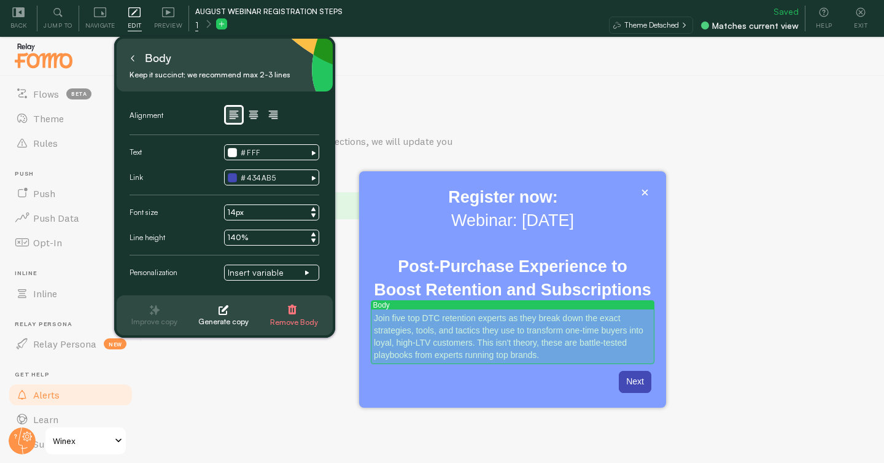
click at [474, 335] on p "Join five top DTC retention experts as they break down the exact strategies, to…" at bounding box center [512, 336] width 277 height 49
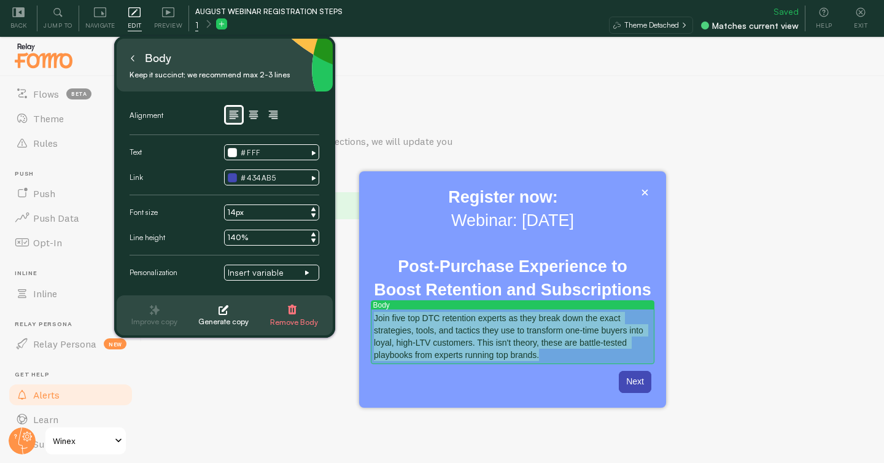
click at [474, 335] on p "Join five top DTC retention experts as they break down the exact strategies, to…" at bounding box center [512, 336] width 277 height 49
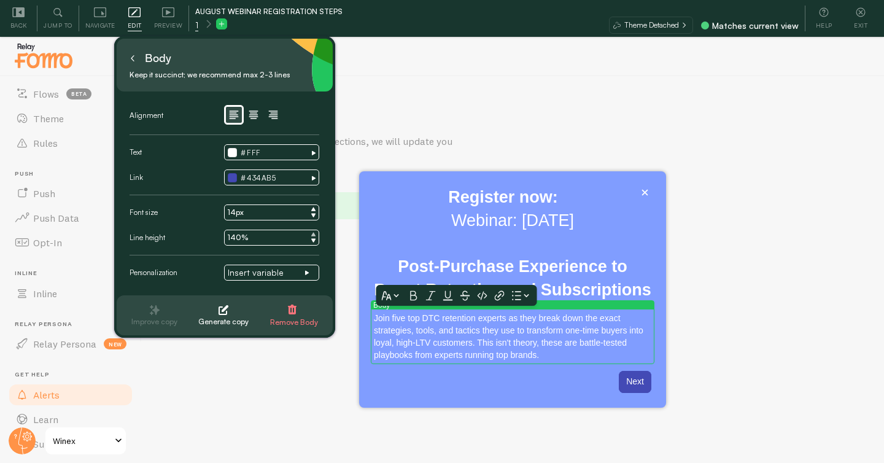
click at [314, 234] on icon at bounding box center [313, 235] width 4 height 4
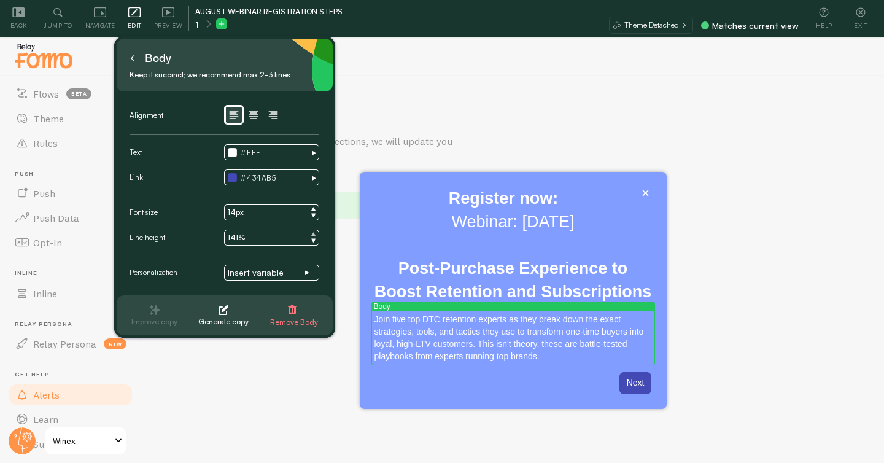
click at [314, 234] on icon at bounding box center [313, 235] width 4 height 4
type input "142%"
click at [136, 60] on button at bounding box center [132, 58] width 12 height 20
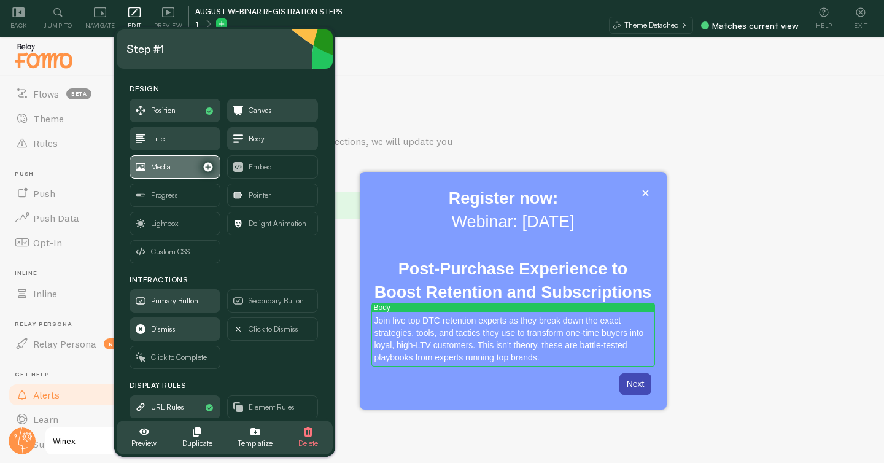
click at [176, 174] on span "Media" at bounding box center [175, 167] width 90 height 22
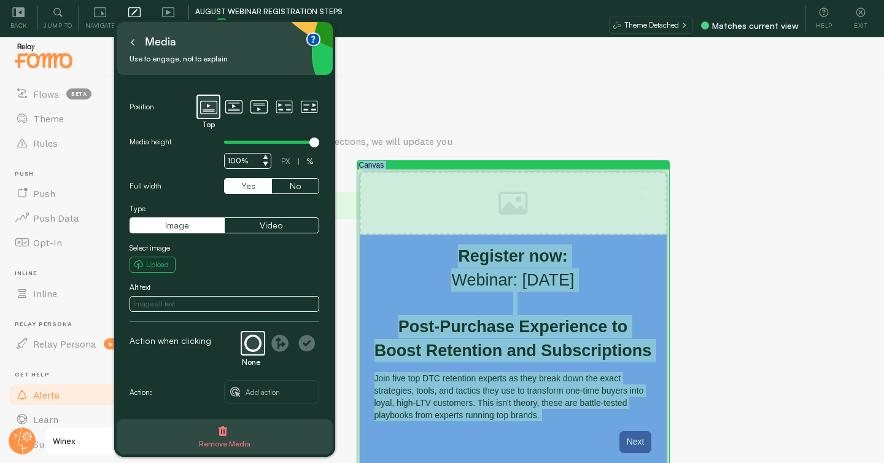
drag, startPoint x: 569, startPoint y: 179, endPoint x: 539, endPoint y: 437, distance: 259.5
click at [539, 437] on div "Canvas Register now: Webinar: August 27 Post-Purchase Experience to Boost Reten…" at bounding box center [513, 320] width 307 height 296
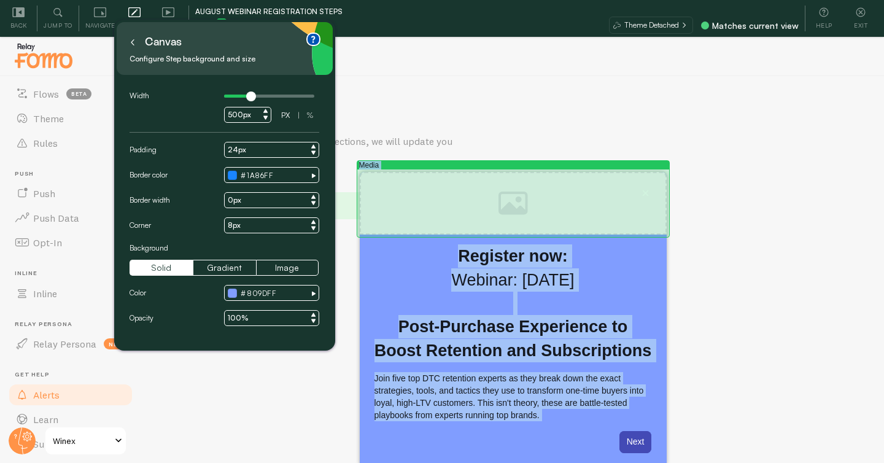
click at [490, 219] on div "Register now:Webinar: August 27Post-Purchase Experience to Boost Retention and …" at bounding box center [513, 203] width 307 height 63
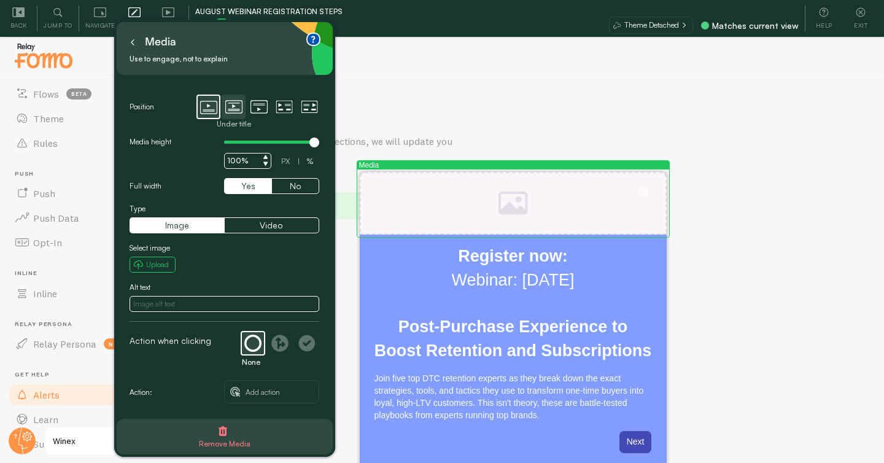
click at [242, 107] on label "Under title" at bounding box center [233, 106] width 23 height 23
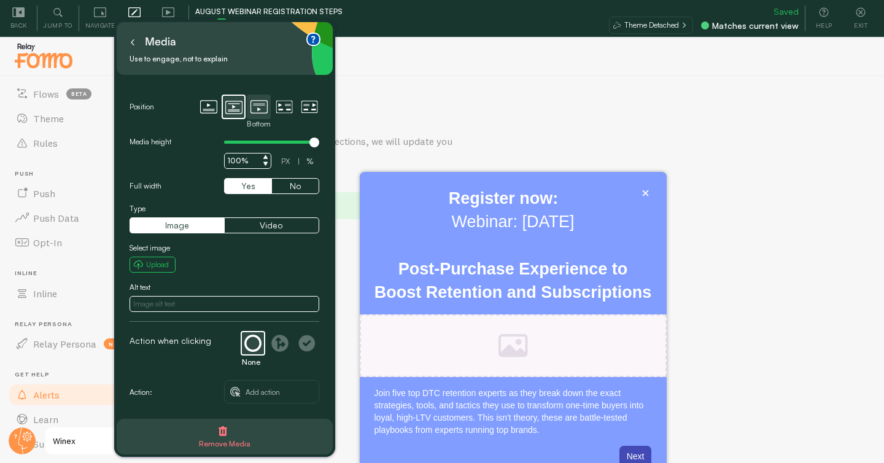
click at [255, 109] on icon at bounding box center [258, 106] width 17 height 17
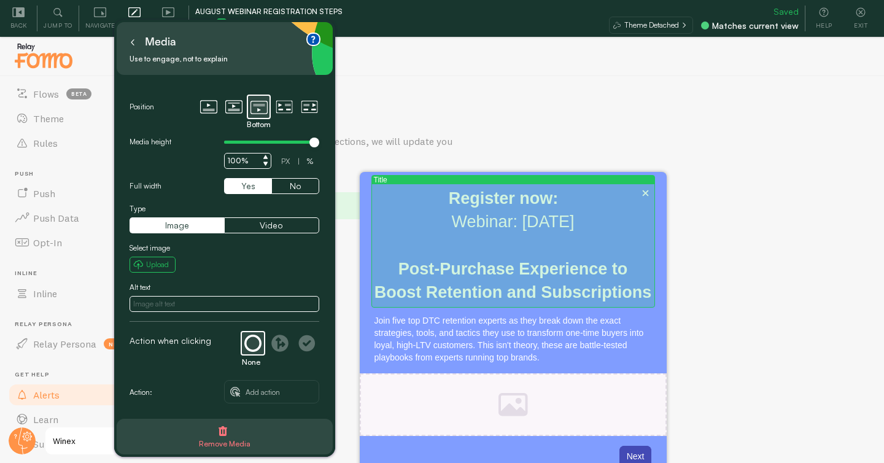
scroll to position [37, 0]
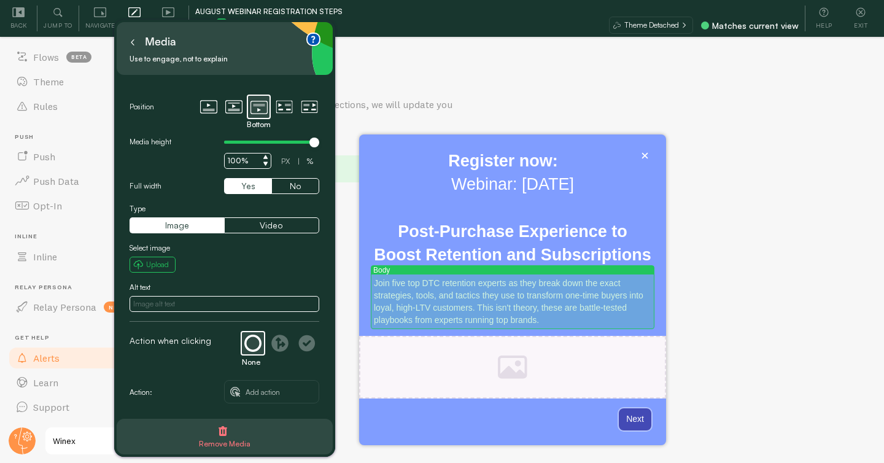
drag, startPoint x: 633, startPoint y: 416, endPoint x: 552, endPoint y: 305, distance: 137.1
click at [552, 305] on div "Body Register now: Webinar: August 27 Post-Purchase Experience to Boost Retenti…" at bounding box center [512, 289] width 307 height 311
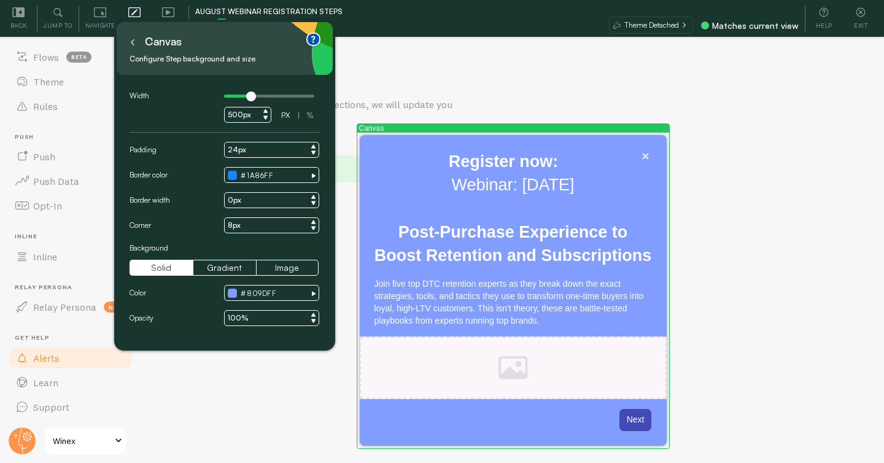
click at [133, 44] on icon at bounding box center [132, 42] width 2 height 6
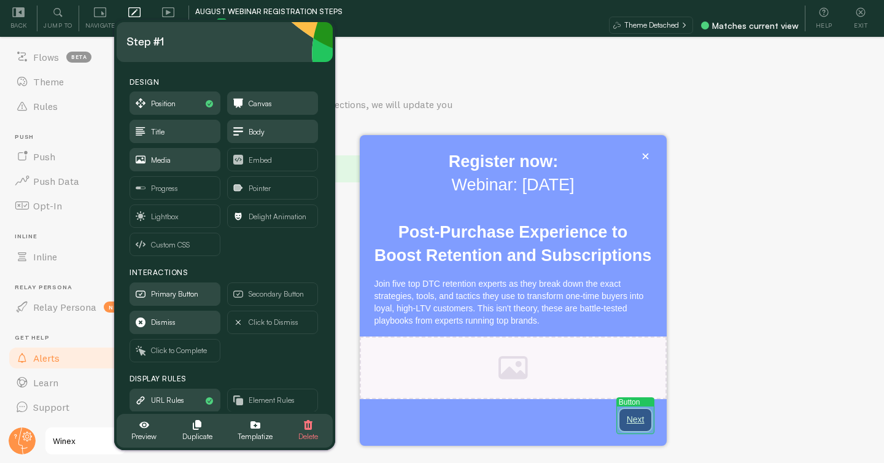
click at [639, 422] on button "Next" at bounding box center [635, 420] width 33 height 22
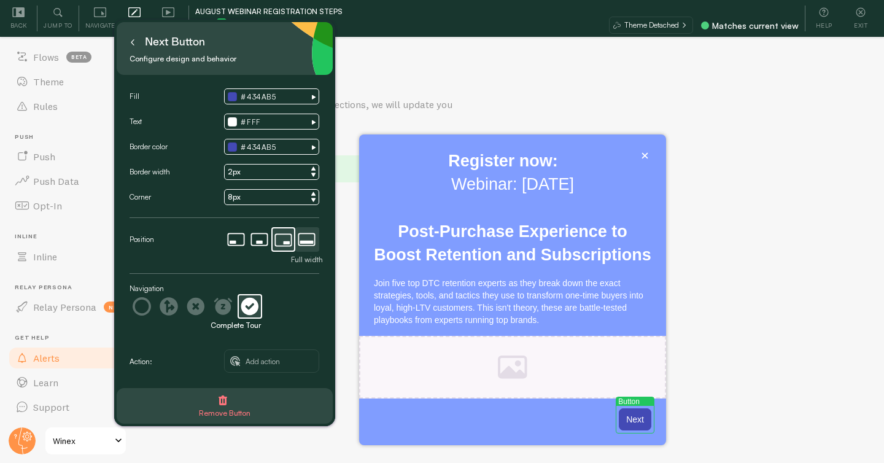
click at [303, 237] on icon at bounding box center [306, 239] width 21 height 23
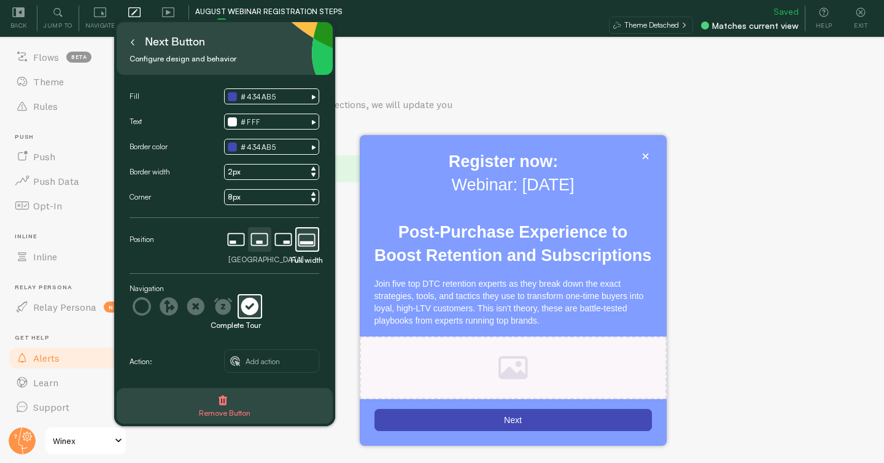
click at [253, 237] on icon at bounding box center [259, 239] width 21 height 23
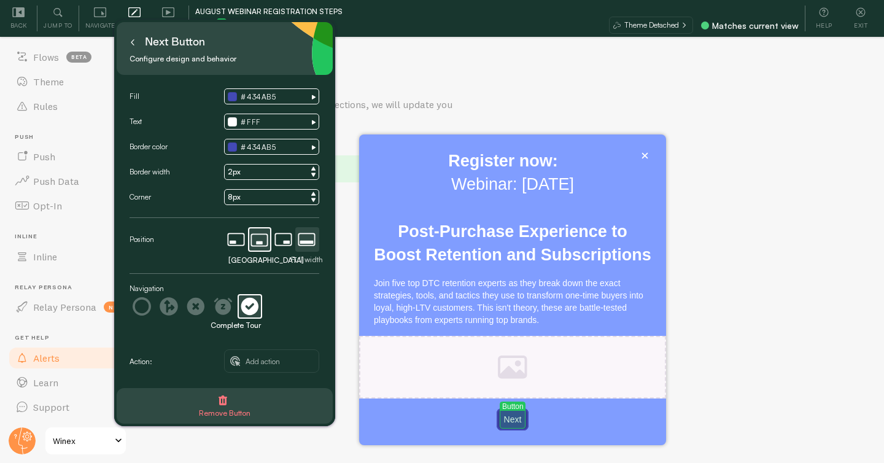
click at [514, 417] on p "Next" at bounding box center [513, 419] width 18 height 12
click at [519, 420] on p "Register Now!" at bounding box center [513, 420] width 54 height 12
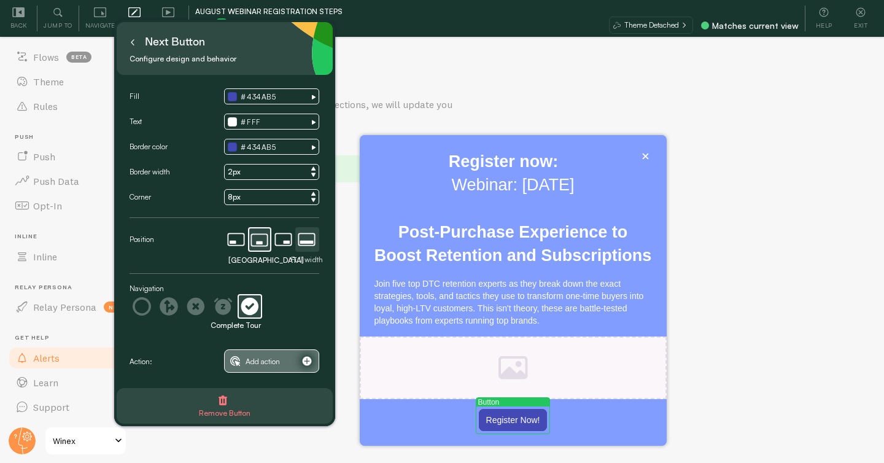
click at [268, 357] on span "Add action" at bounding box center [262, 362] width 34 height 14
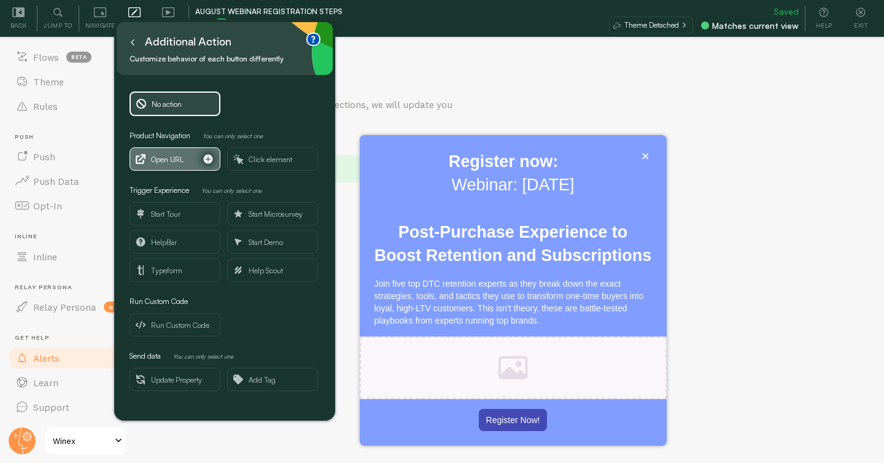
click at [170, 158] on span "Open URL" at bounding box center [167, 160] width 33 height 14
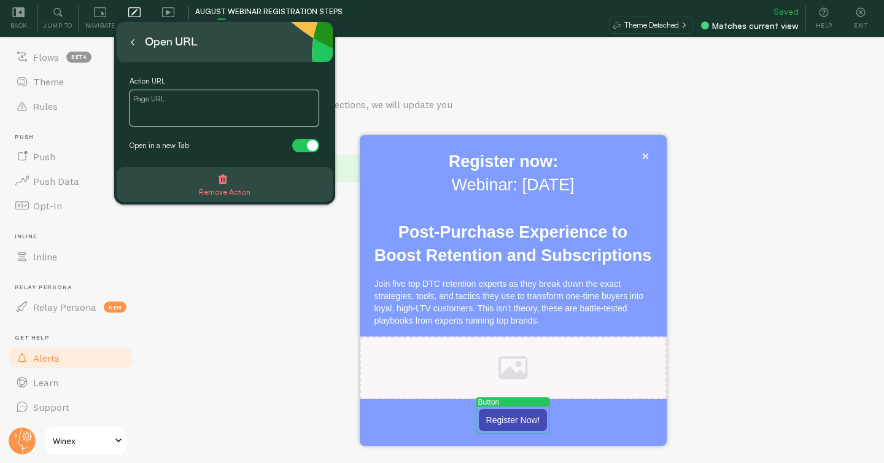
click at [193, 106] on textarea at bounding box center [224, 108] width 190 height 37
paste textarea "https://www.peelinsights.com/events/post-purchase-to-boost-retention-and-subscr…"
type textarea "https://www.peelinsights.com/events/post-purchase-to-boost-retention-and-subscr…"
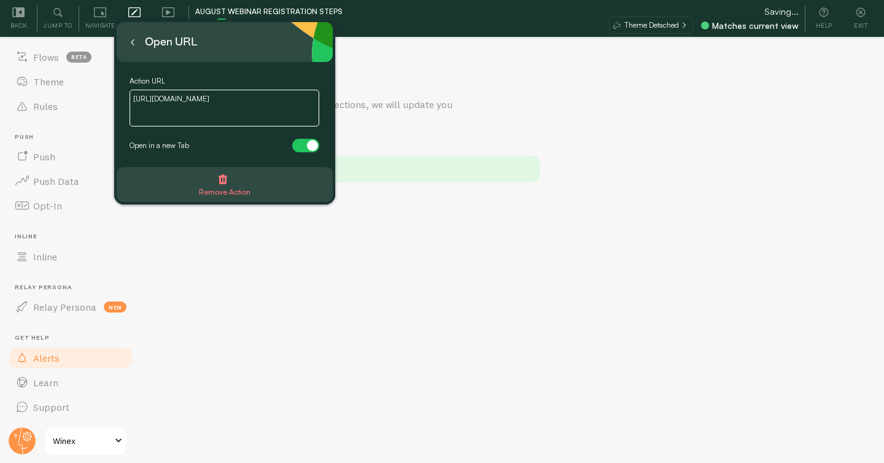
click at [131, 42] on icon at bounding box center [132, 42] width 2 height 6
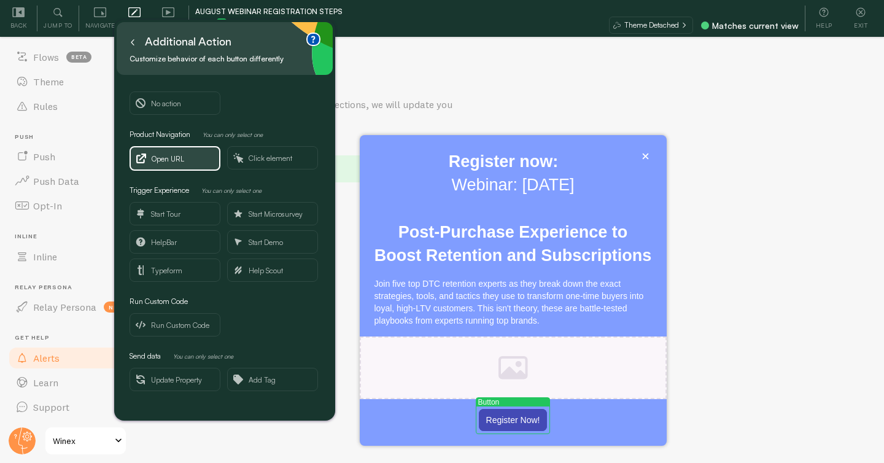
click at [131, 45] on icon at bounding box center [132, 42] width 6 height 6
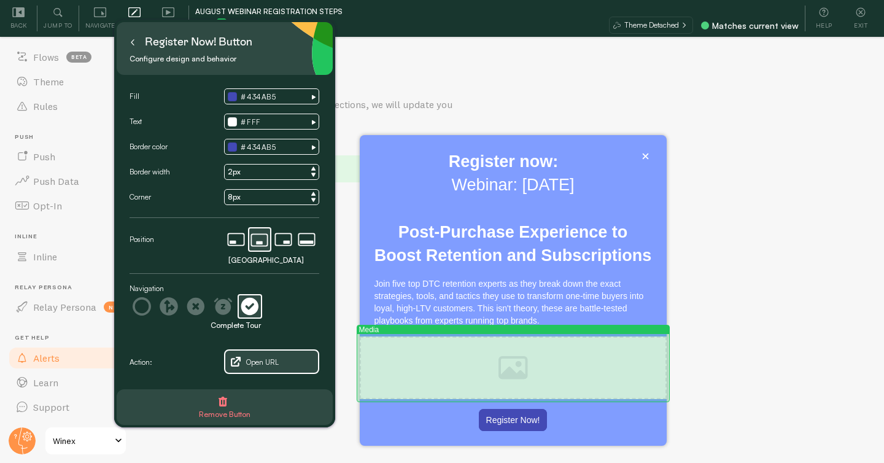
click at [447, 364] on div "Register now:Webinar: August 27Post-Purchase Experience to Boost Retention and …" at bounding box center [513, 367] width 307 height 63
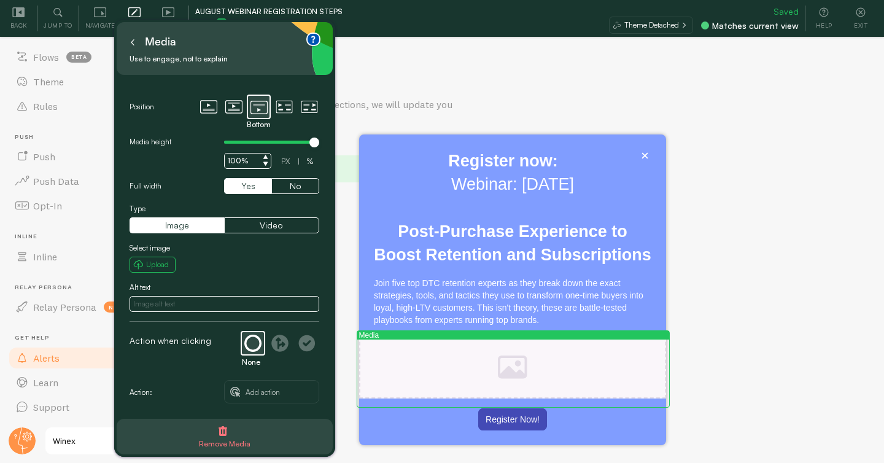
scroll to position [0, 0]
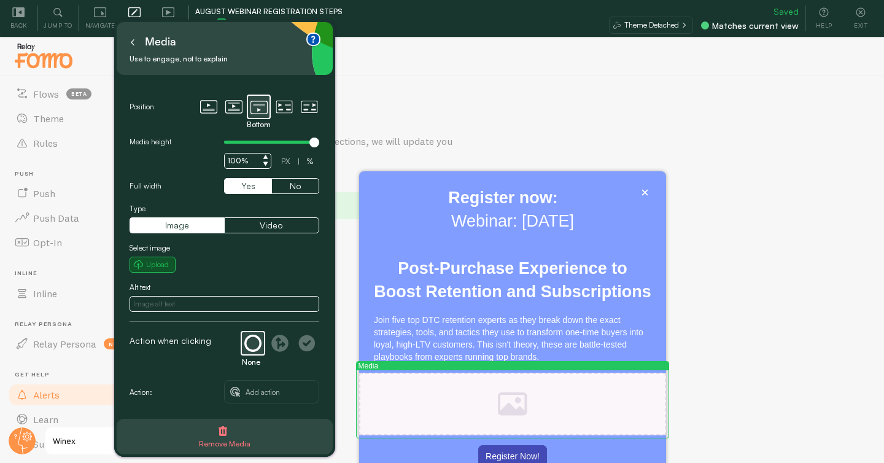
click at [149, 262] on small "Upload" at bounding box center [157, 264] width 23 height 11
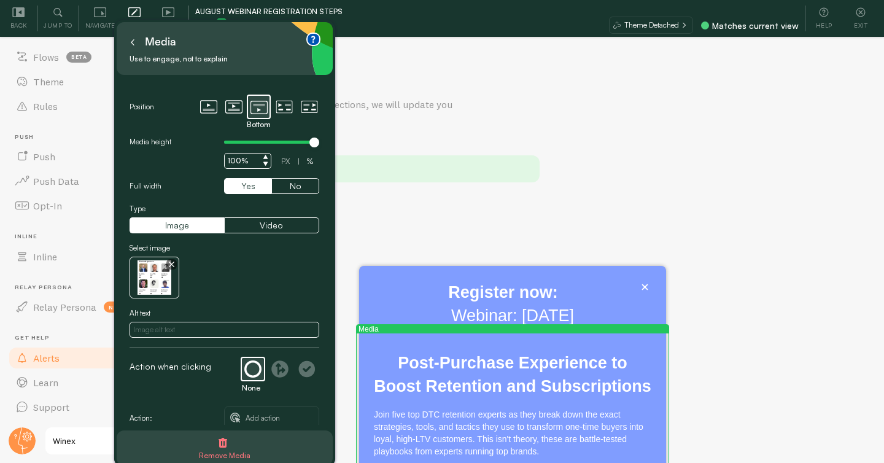
click at [234, 158] on input "100%" at bounding box center [247, 161] width 47 height 16
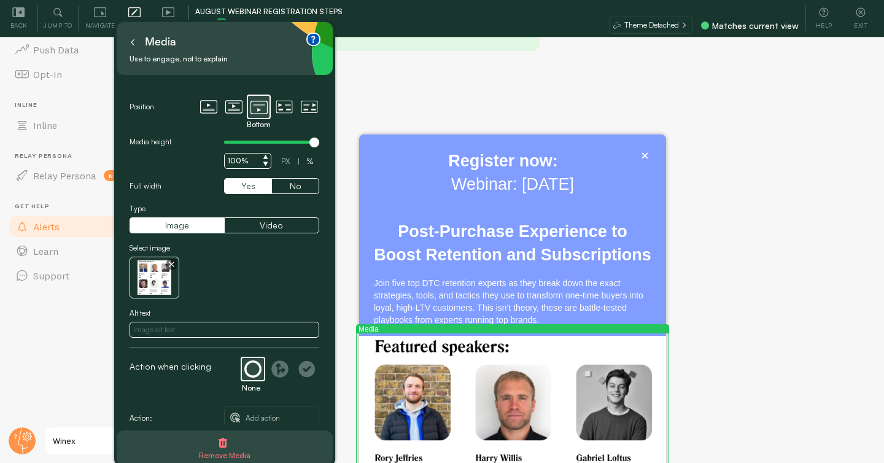
click at [234, 158] on input "100%" at bounding box center [247, 161] width 47 height 16
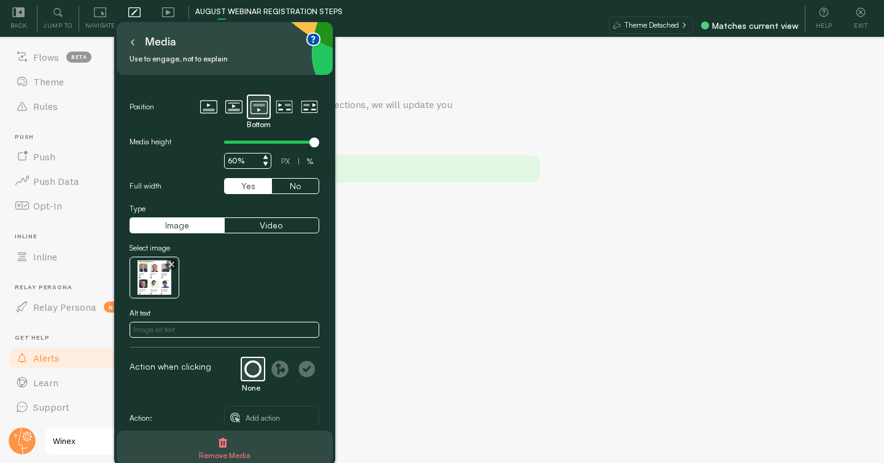
type input "60%"
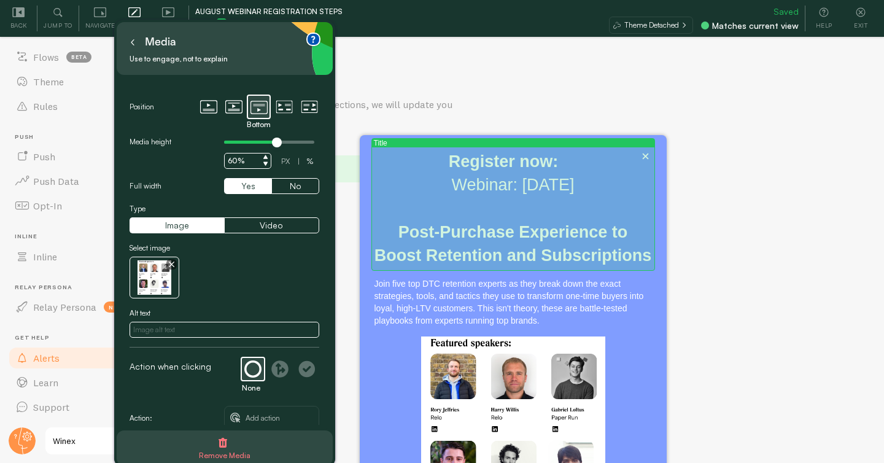
scroll to position [143, 0]
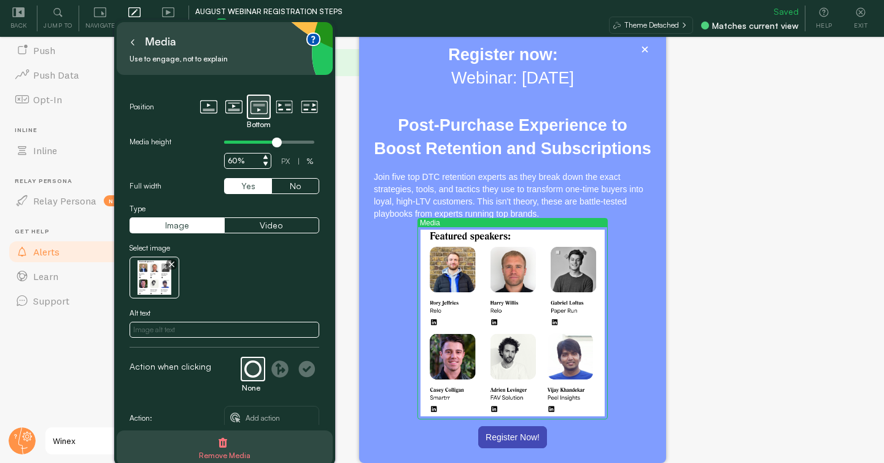
click at [528, 297] on div "Register now:Webinar: August 27Post-Purchase Experience to Boost Retention and …" at bounding box center [512, 323] width 184 height 187
click at [128, 39] on button at bounding box center [132, 42] width 12 height 20
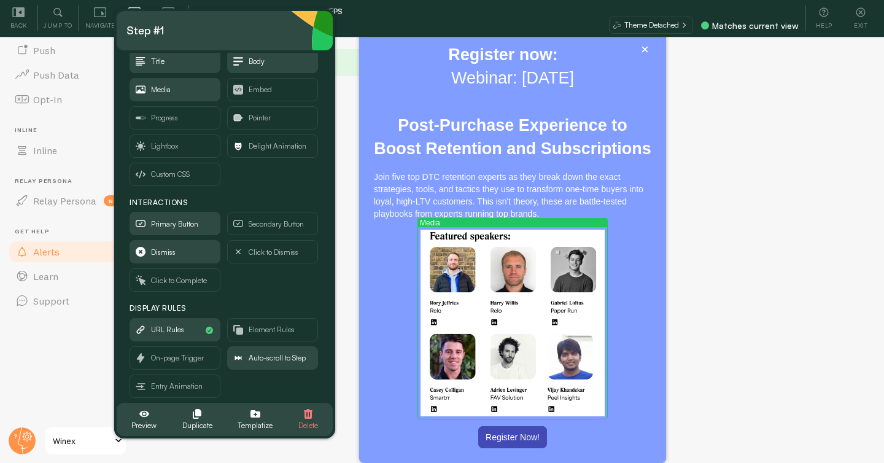
scroll to position [71, 0]
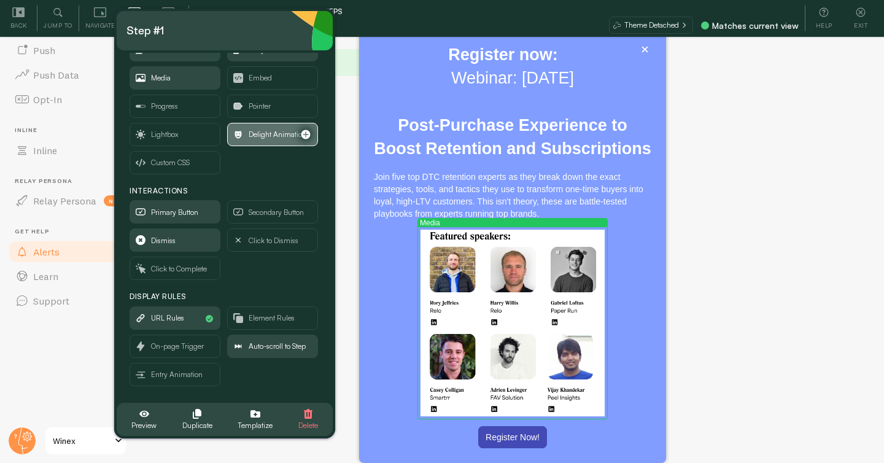
click at [256, 136] on span "Delight Animation" at bounding box center [278, 135] width 58 height 14
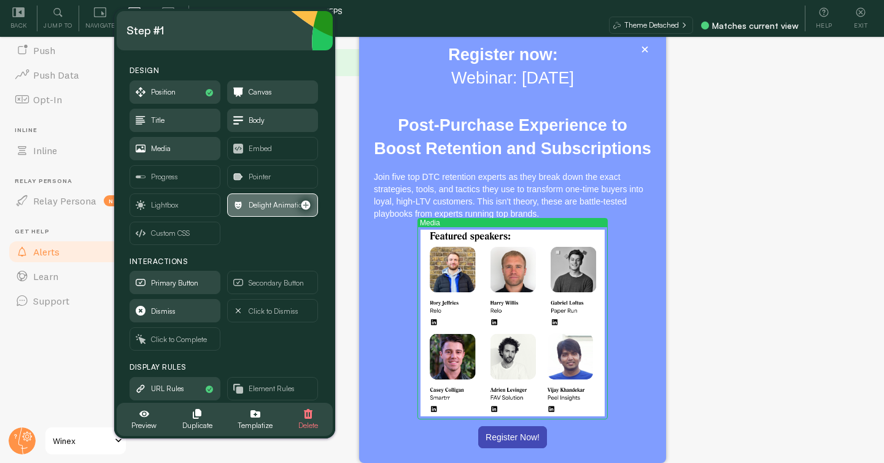
scroll to position [37, 0]
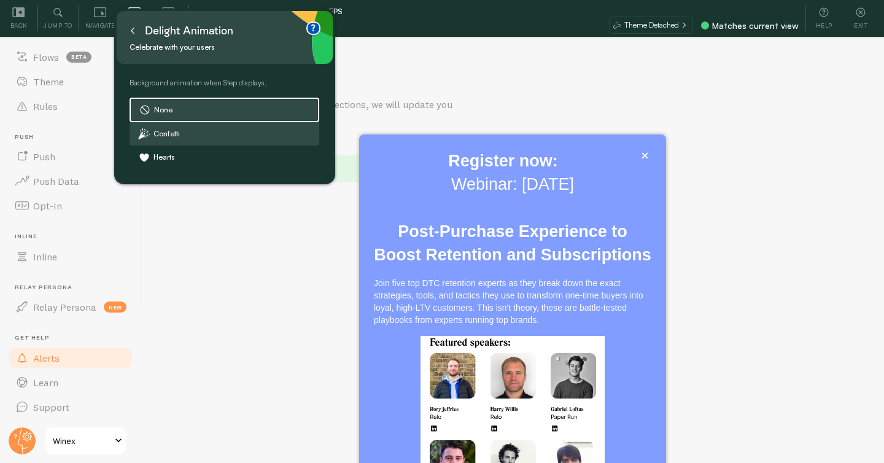
click at [241, 128] on label "Confetti" at bounding box center [224, 134] width 188 height 22
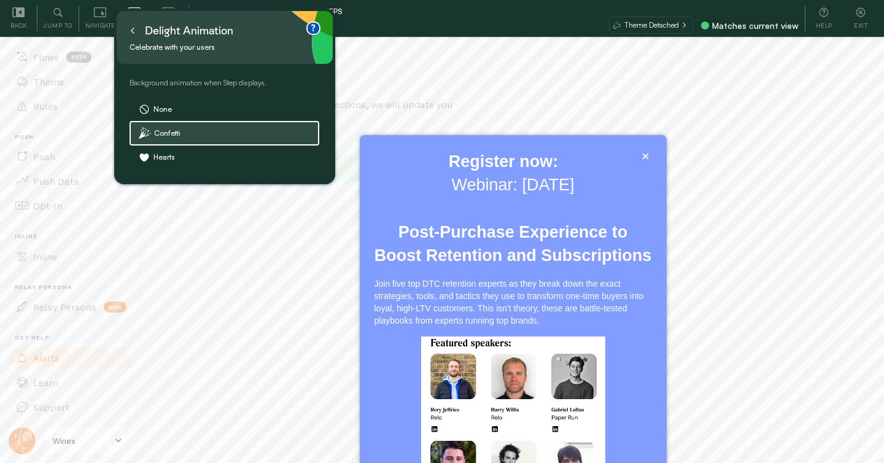
click at [134, 31] on icon at bounding box center [132, 31] width 6 height 6
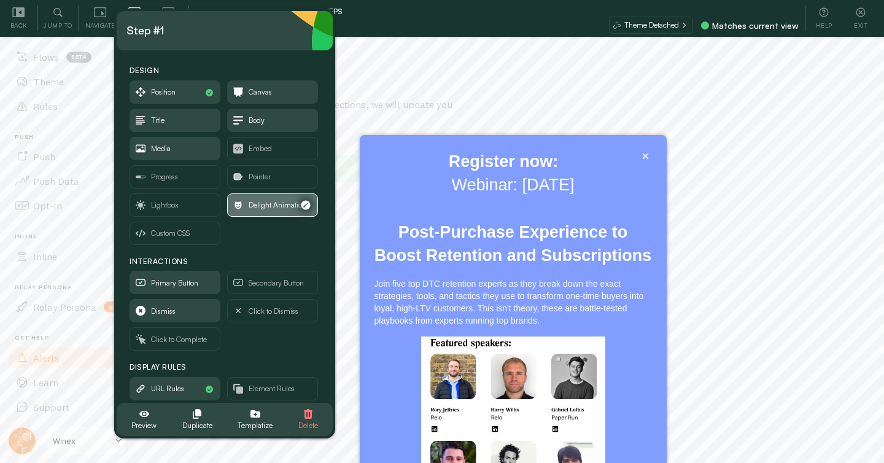
click at [309, 205] on icon "button" at bounding box center [305, 204] width 9 height 9
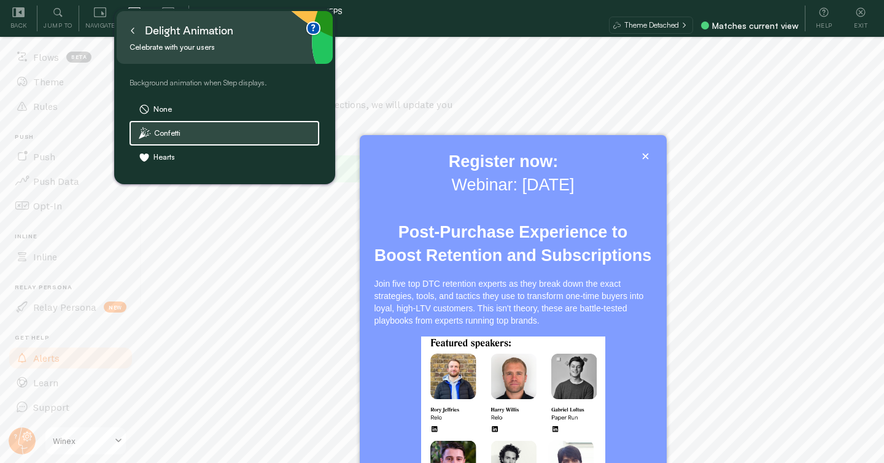
click at [135, 28] on icon at bounding box center [132, 31] width 6 height 6
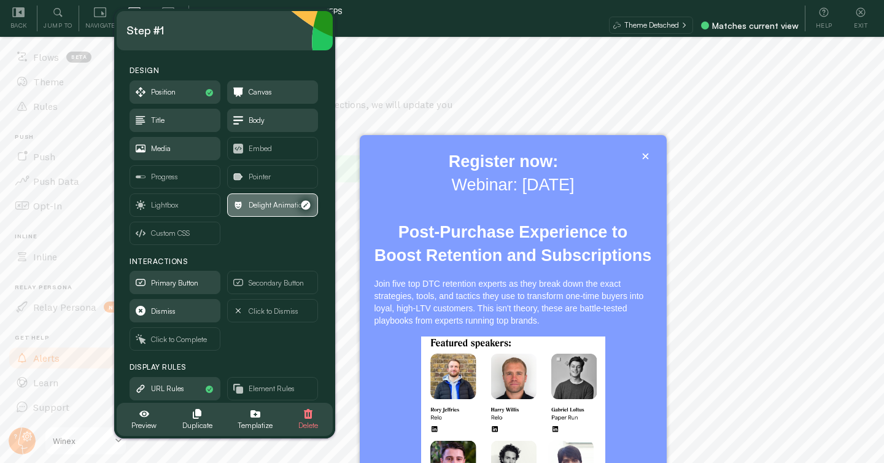
click at [279, 196] on span "Delight Animation" at bounding box center [273, 205] width 90 height 22
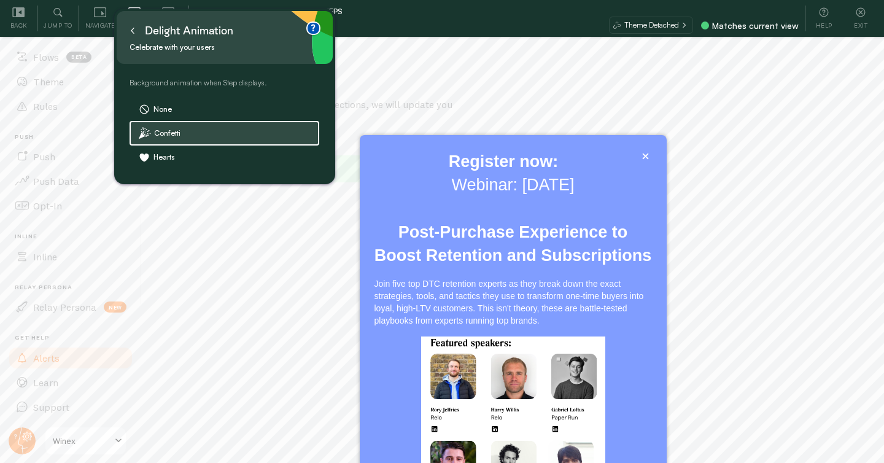
click at [131, 30] on icon at bounding box center [132, 31] width 2 height 6
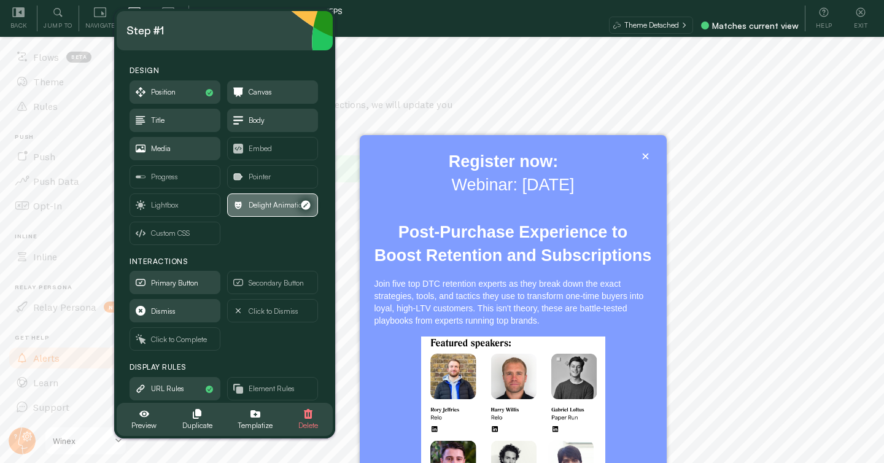
click at [268, 203] on span "Delight Animation" at bounding box center [278, 205] width 58 height 14
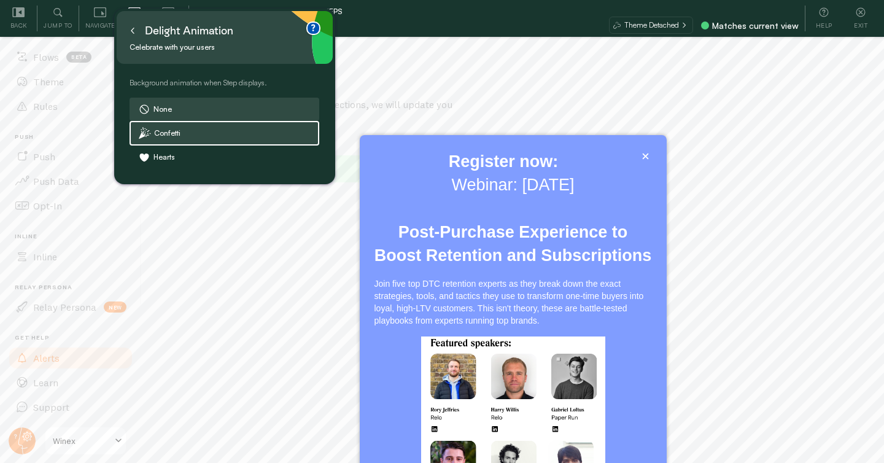
click at [160, 101] on label "None" at bounding box center [224, 109] width 188 height 22
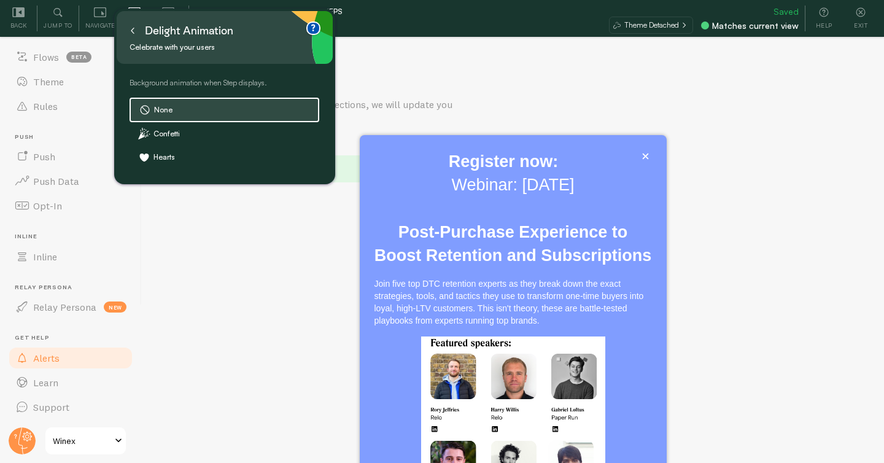
click at [135, 36] on button at bounding box center [132, 31] width 12 height 20
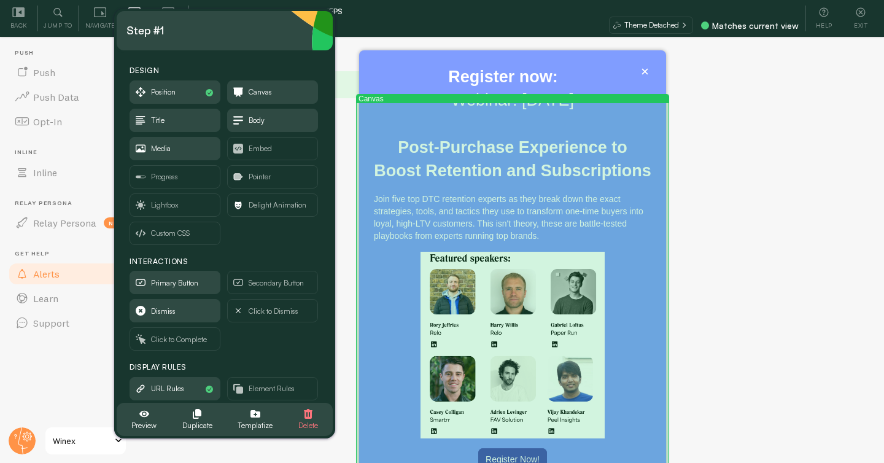
scroll to position [143, 0]
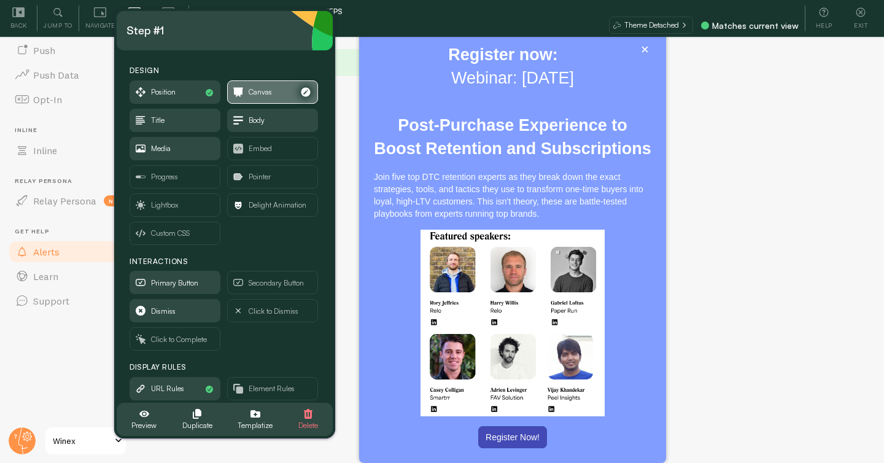
click at [268, 88] on span "Canvas" at bounding box center [260, 92] width 23 height 14
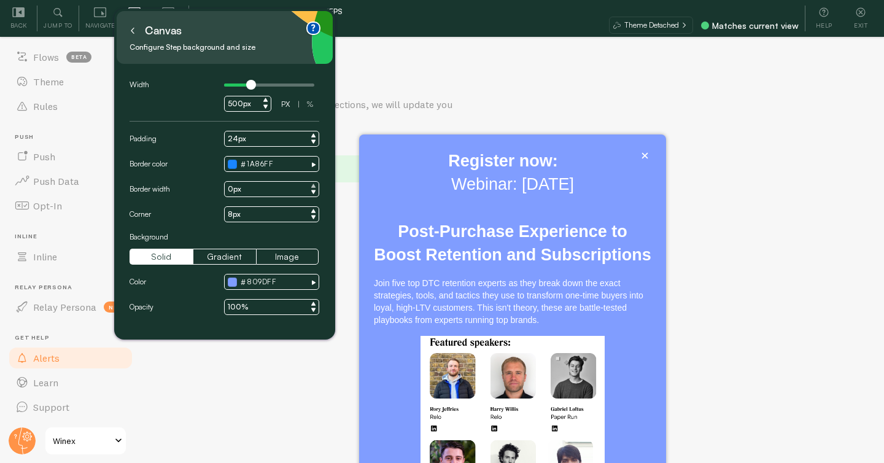
click at [314, 185] on icon at bounding box center [313, 185] width 4 height 4
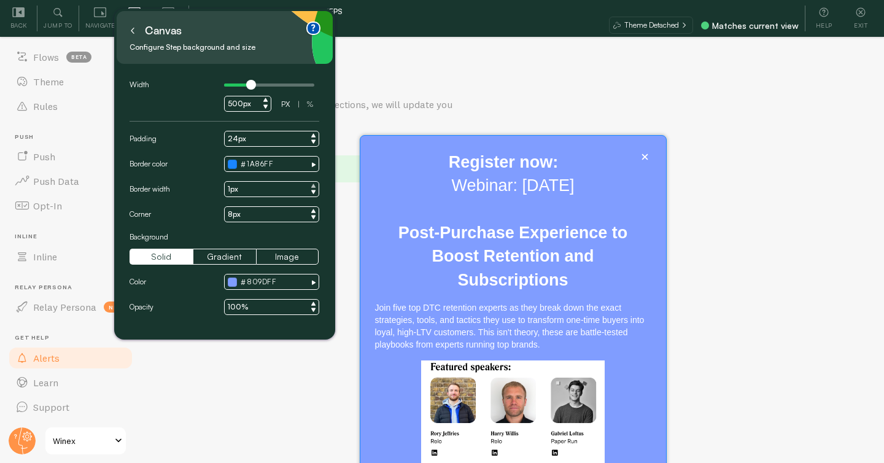
click at [314, 185] on icon at bounding box center [313, 185] width 4 height 4
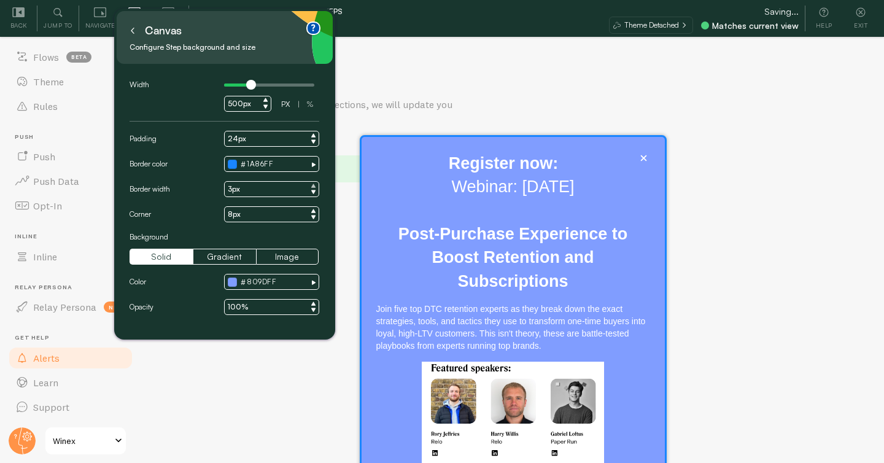
click at [314, 185] on icon at bounding box center [313, 185] width 4 height 4
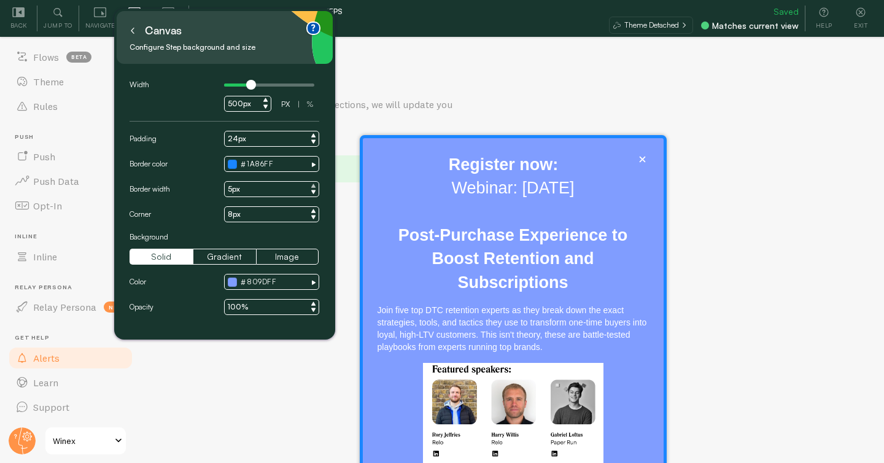
click at [314, 185] on icon at bounding box center [313, 185] width 4 height 4
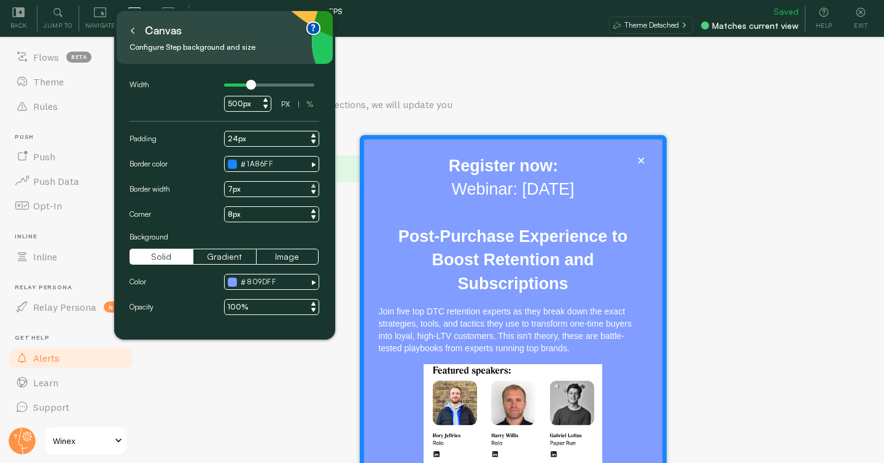
click at [314, 185] on icon at bounding box center [313, 185] width 4 height 4
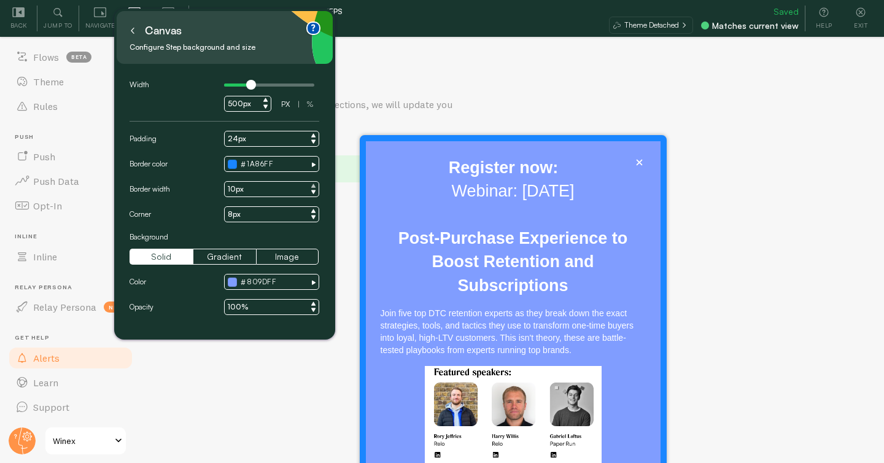
click at [314, 185] on icon at bounding box center [313, 185] width 4 height 4
click at [314, 193] on icon at bounding box center [313, 192] width 5 height 5
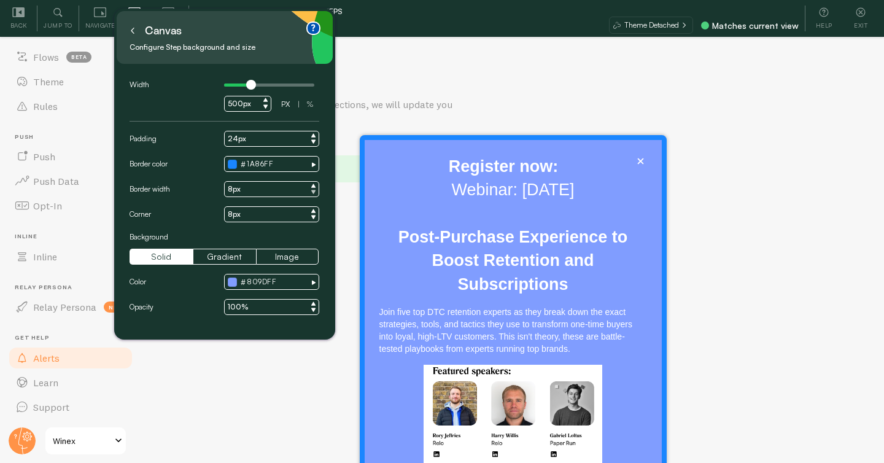
click at [314, 193] on icon at bounding box center [313, 192] width 5 height 5
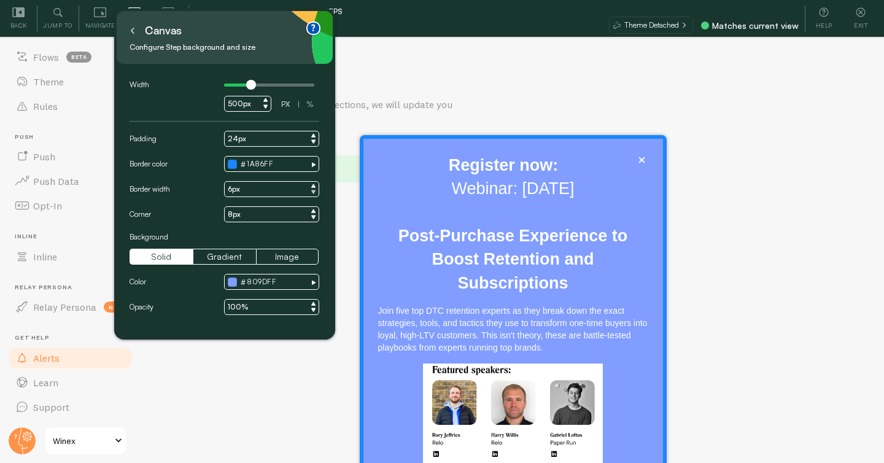
click at [314, 193] on icon at bounding box center [313, 192] width 5 height 5
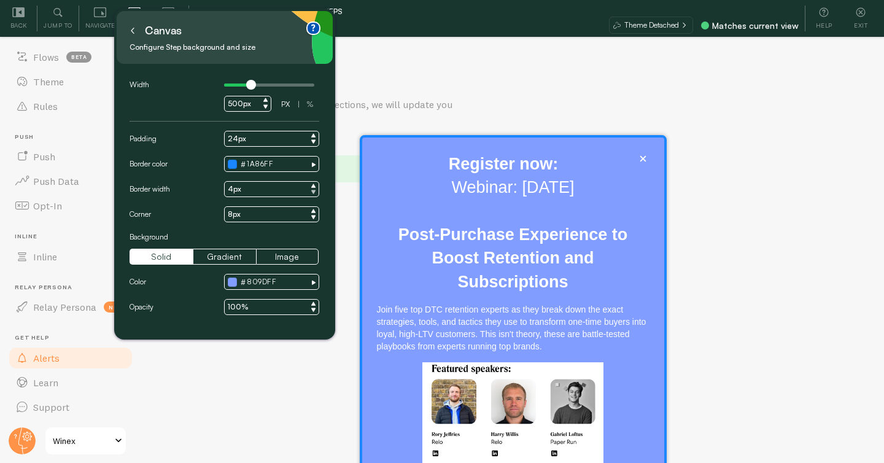
click at [314, 193] on icon at bounding box center [313, 192] width 5 height 5
type input "2px"
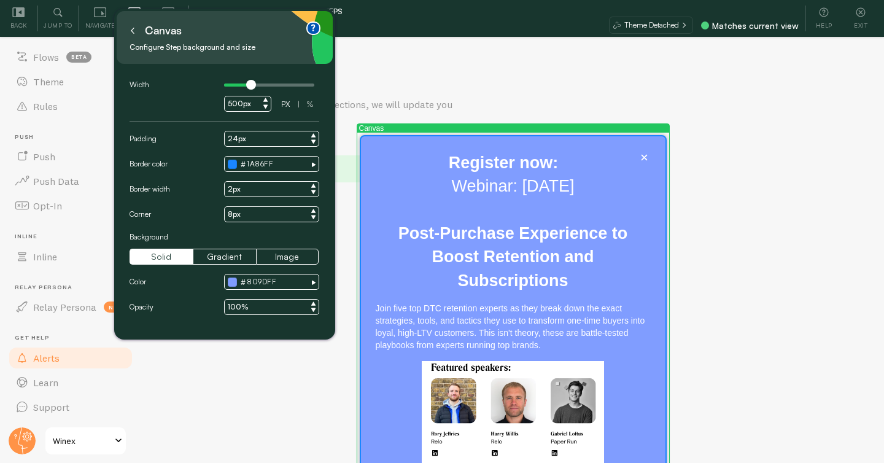
click at [230, 164] on div at bounding box center [232, 164] width 9 height 9
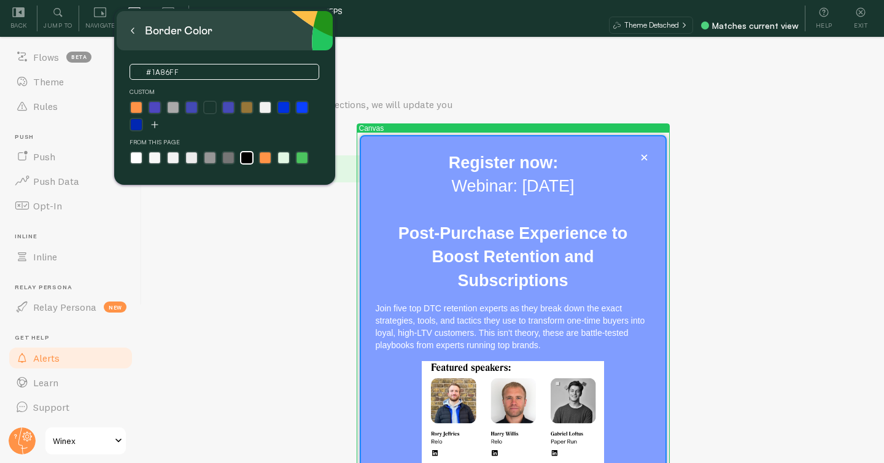
click at [247, 161] on label at bounding box center [246, 157] width 11 height 11
click at [247, 161] on input "radio" at bounding box center [246, 158] width 8 height 8
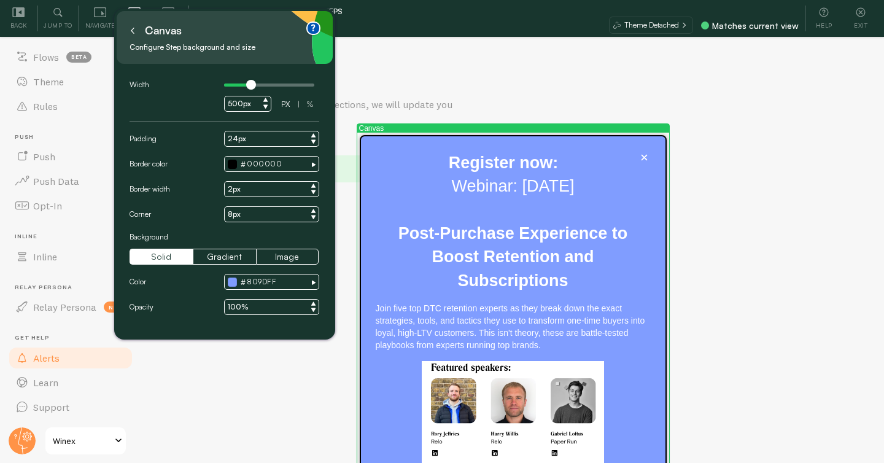
click at [424, 63] on div "Alerts If there are any issues with your Connections, we will update you here Y…" at bounding box center [513, 250] width 742 height 423
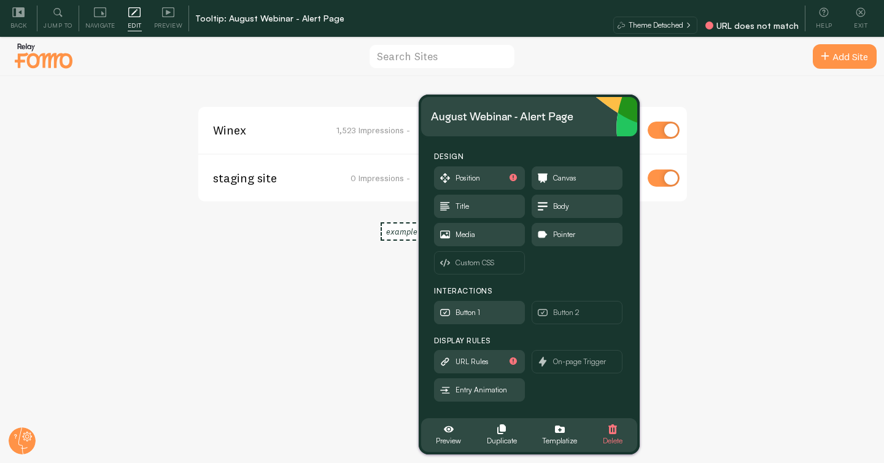
drag, startPoint x: 166, startPoint y: 77, endPoint x: 549, endPoint y: 123, distance: 385.8
click at [553, 123] on div "August Webinar - Alert Page" at bounding box center [502, 117] width 142 height 20
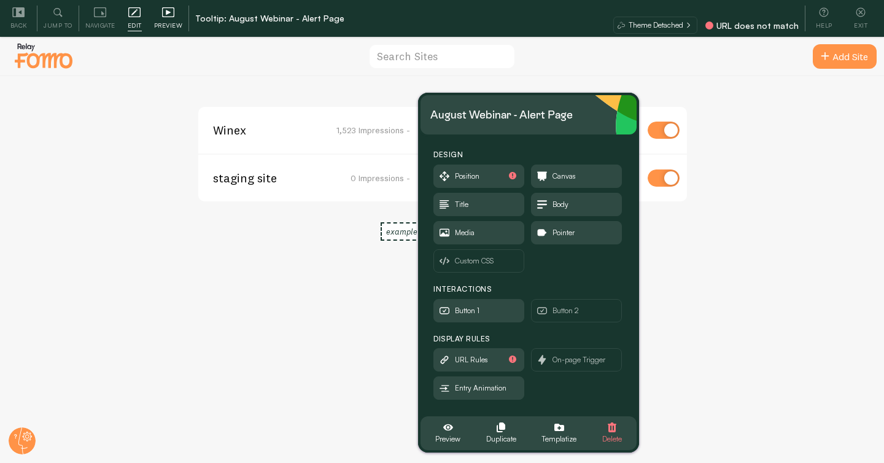
click at [173, 20] on span "Preview" at bounding box center [168, 26] width 29 height 12
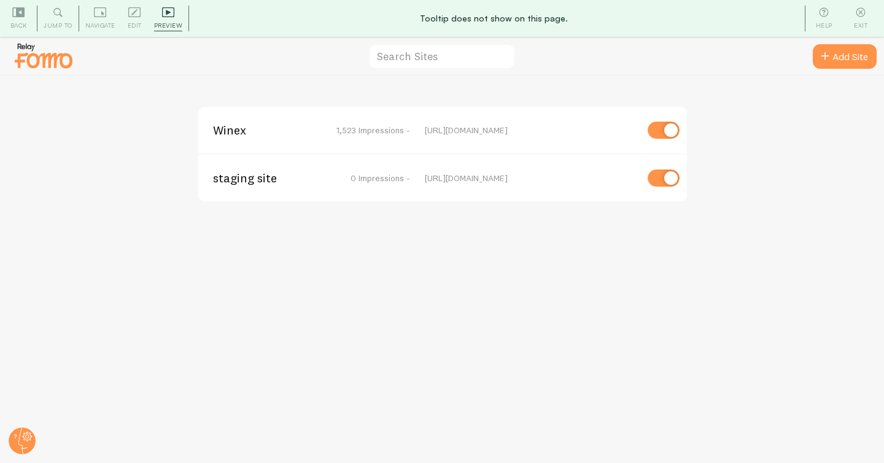
click at [216, 129] on span "Winex" at bounding box center [262, 130] width 99 height 11
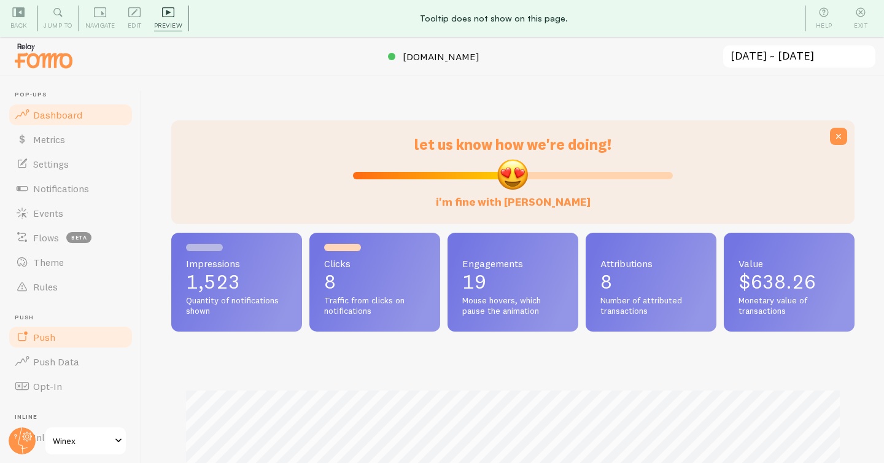
scroll to position [144, 0]
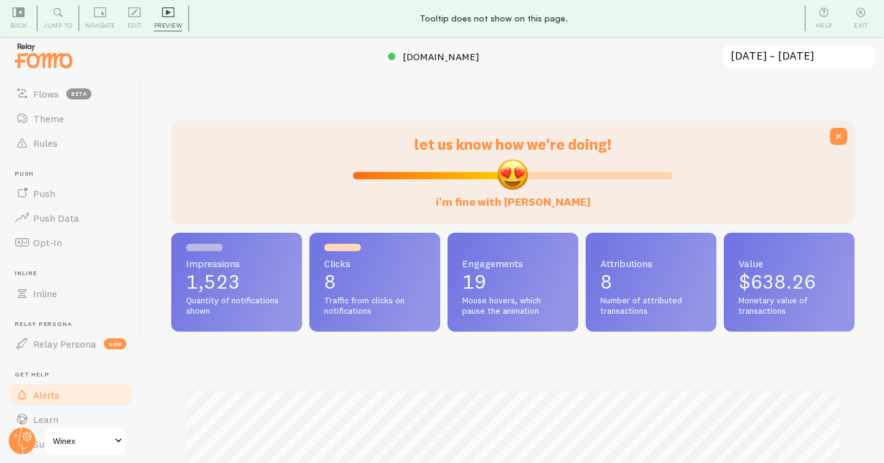
click at [36, 388] on span "Alerts" at bounding box center [46, 394] width 26 height 12
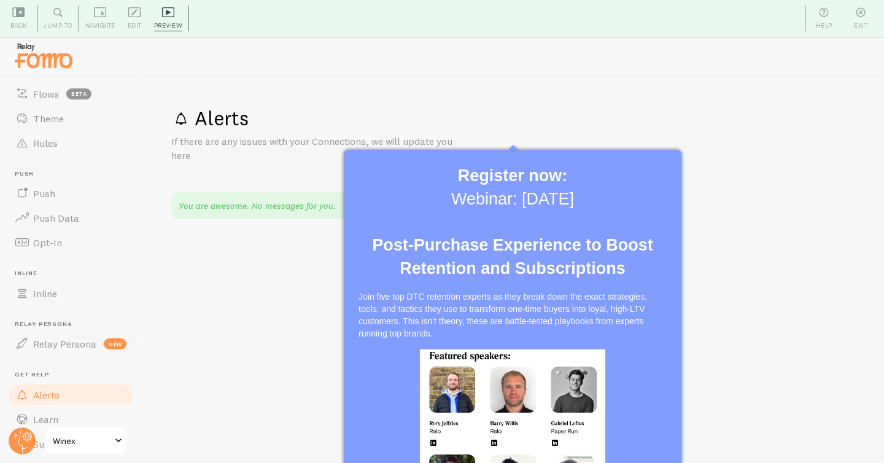
scroll to position [45, 0]
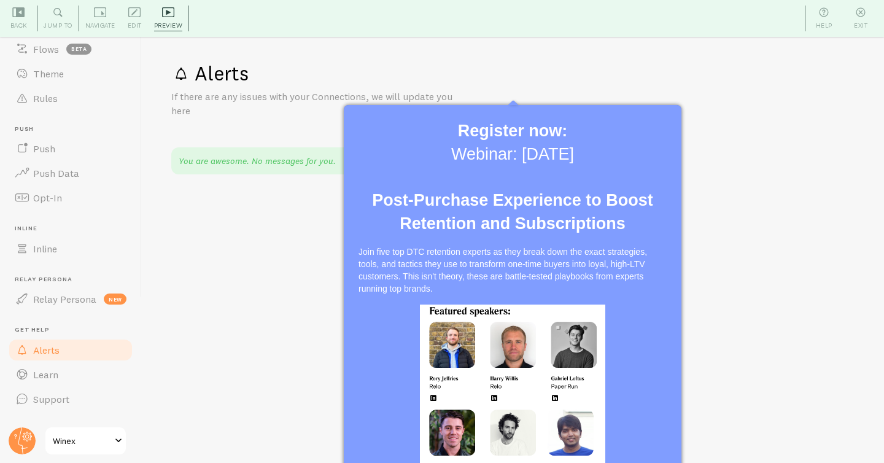
click at [519, 162] on h2 "Register now: Webinar: [DATE] Post-Purchase Experience to Boost Retention and S…" at bounding box center [512, 178] width 308 height 116
click at [519, 141] on h2 "Register now: Webinar: [DATE] Post-Purchase Experience to Boost Retention and S…" at bounding box center [512, 178] width 308 height 116
click at [550, 153] on h2 "Register now: Webinar: [DATE] Post-Purchase Experience to Boost Retention and S…" at bounding box center [512, 178] width 308 height 116
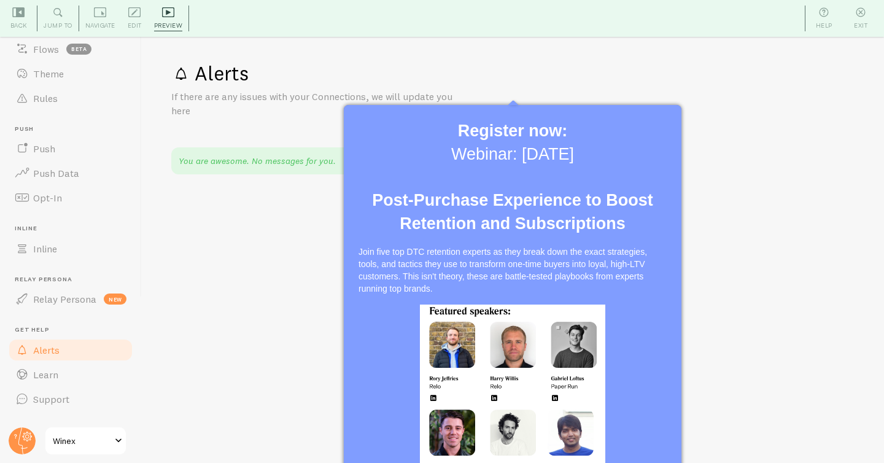
drag, startPoint x: 590, startPoint y: 155, endPoint x: 440, endPoint y: 133, distance: 151.4
click at [440, 133] on h2 "Register now: Webinar: [DATE] Post-Purchase Experience to Boost Retention and S…" at bounding box center [512, 178] width 308 height 116
copy h2 "Register now: Webinar: [DATE]"
click at [484, 209] on strong "Post-Purchase Experience to Boost Retention and Subscriptions" at bounding box center [512, 212] width 281 height 42
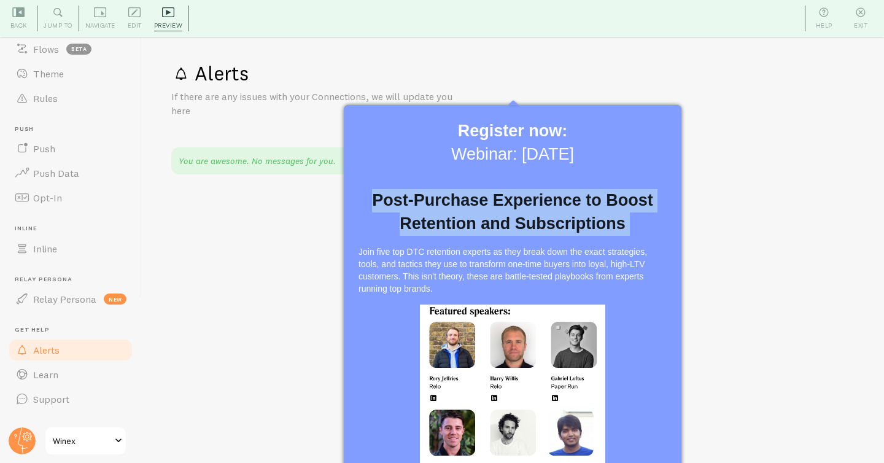
click at [484, 209] on strong "Post-Purchase Experience to Boost Retention and Subscriptions" at bounding box center [512, 212] width 281 height 42
copy div "Post-Purchase Experience to Boost Retention and Subscriptions"
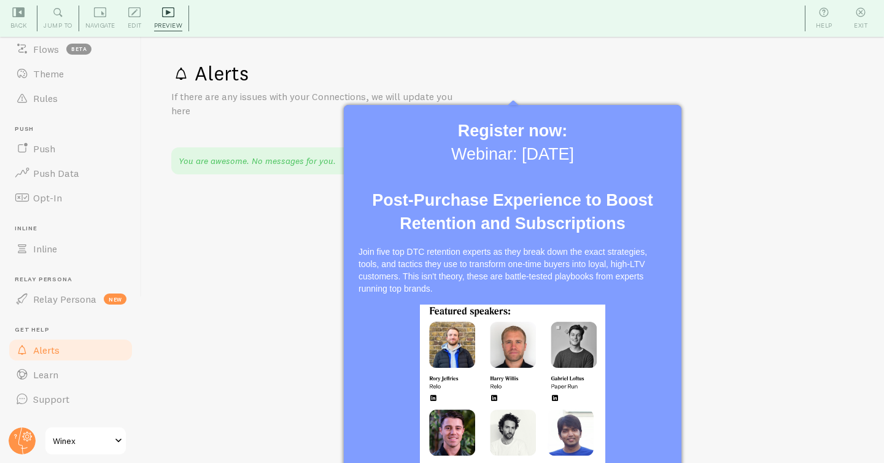
click at [451, 266] on p "Join five top DTC retention experts as they break down the exact strategies, to…" at bounding box center [512, 269] width 308 height 49
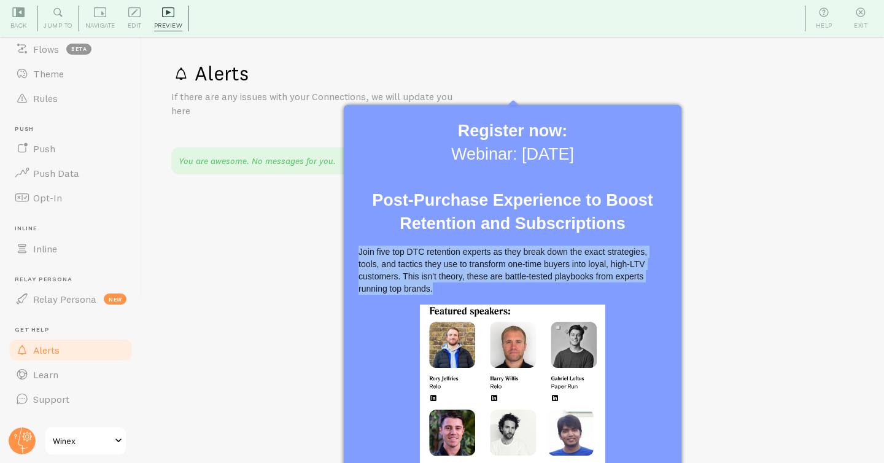
click at [451, 266] on p "Join five top DTC retention experts as they break down the exact strategies, to…" at bounding box center [512, 269] width 308 height 49
copy div "Join five top DTC retention experts as they break down the exact strategies, to…"
